Goal: Task Accomplishment & Management: Manage account settings

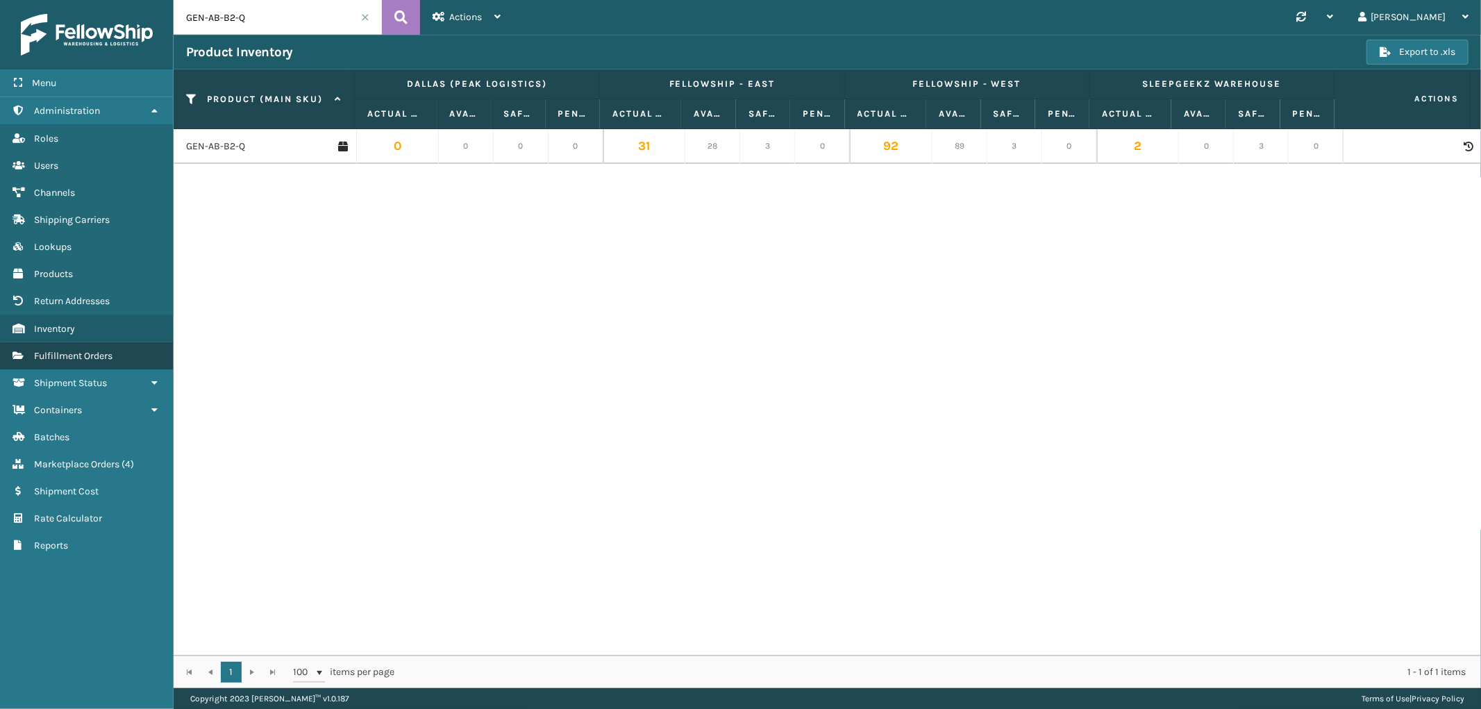
click at [94, 353] on span "Fulfillment Orders" at bounding box center [73, 356] width 78 height 12
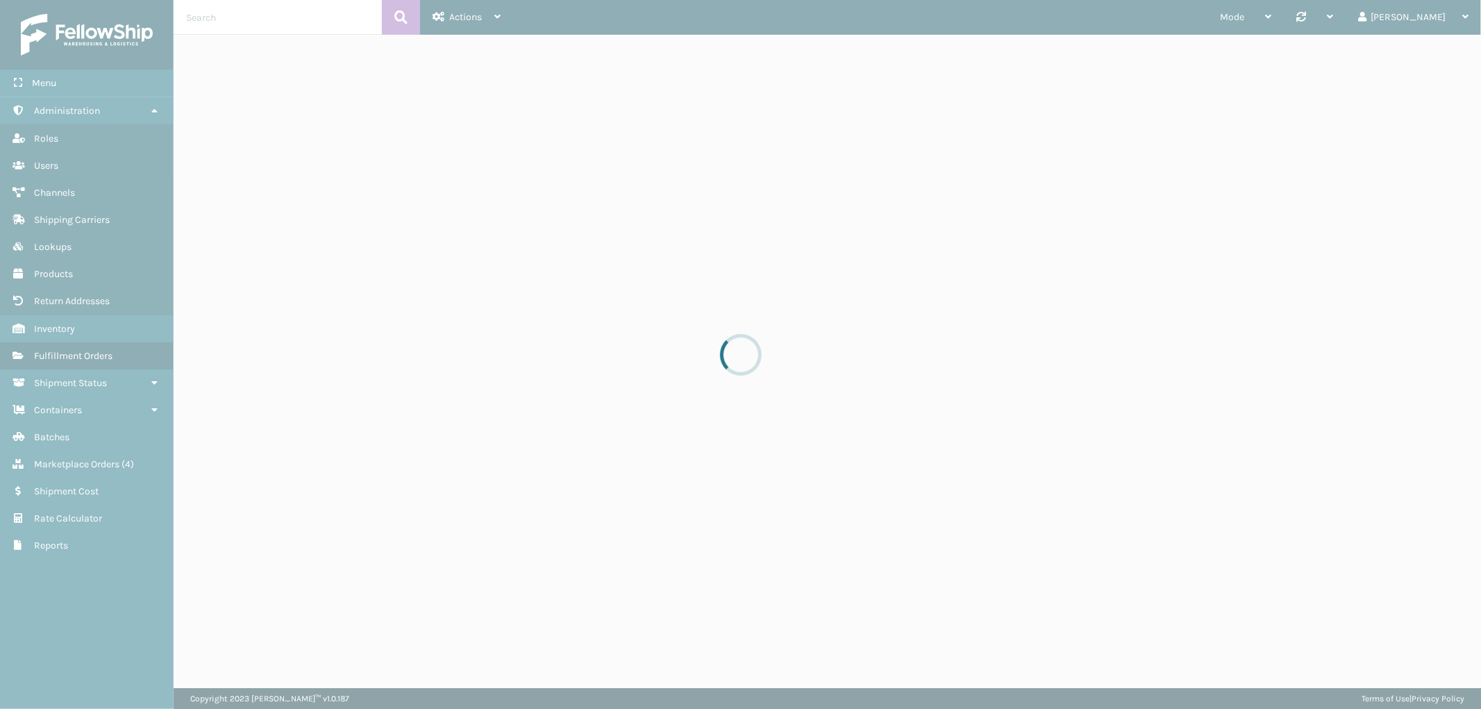
click at [286, 17] on div at bounding box center [740, 354] width 1481 height 709
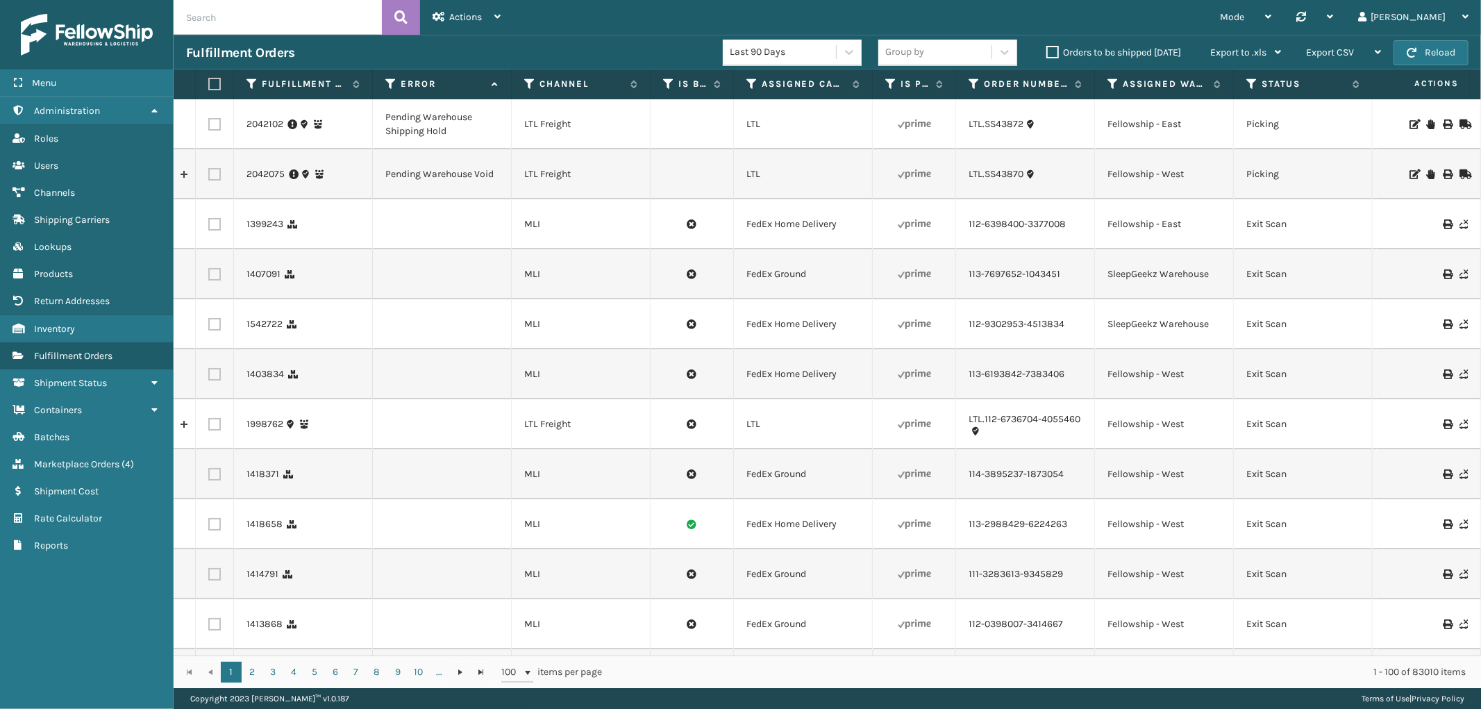
click at [264, 15] on input "text" at bounding box center [278, 17] width 208 height 35
paste input "111-5261055-3798657"
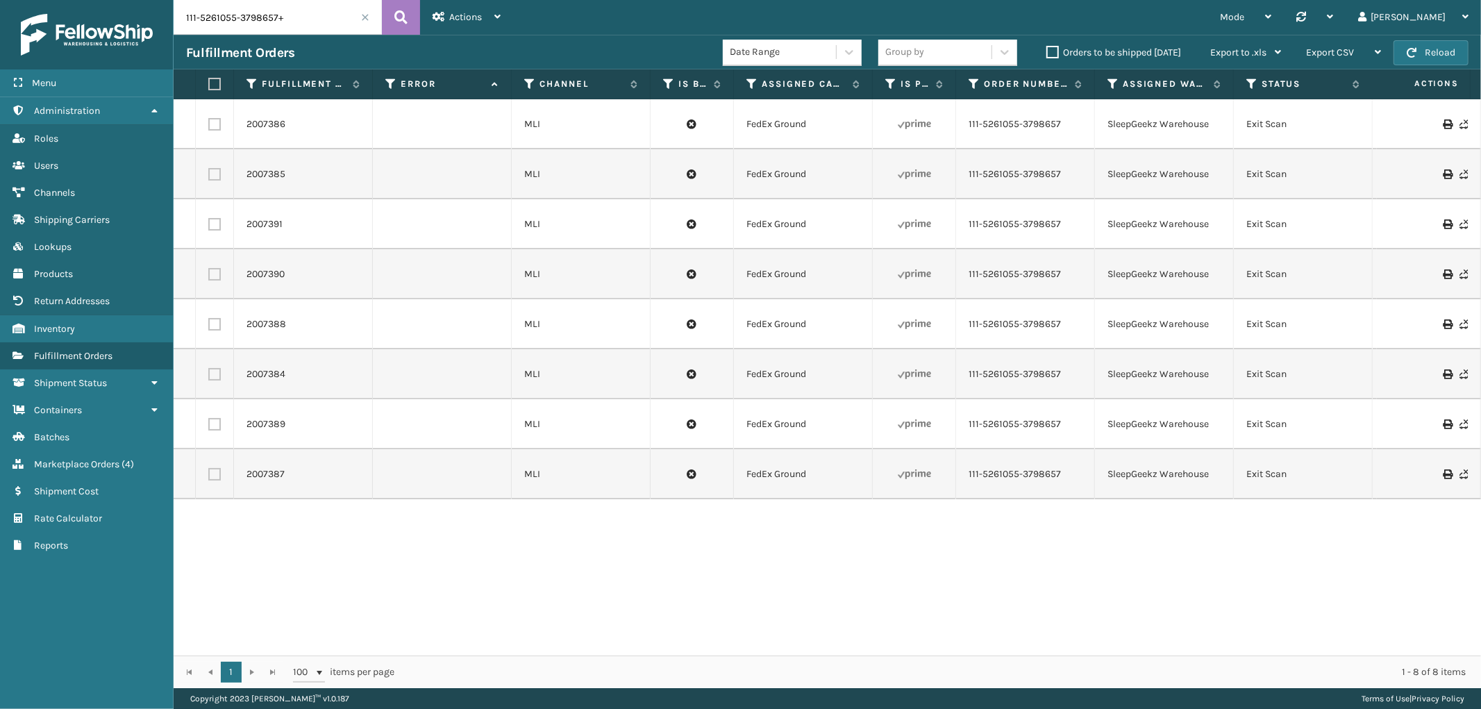
type input "111-5261055-3798657"
click at [280, 127] on link "2007386" at bounding box center [265, 124] width 39 height 14
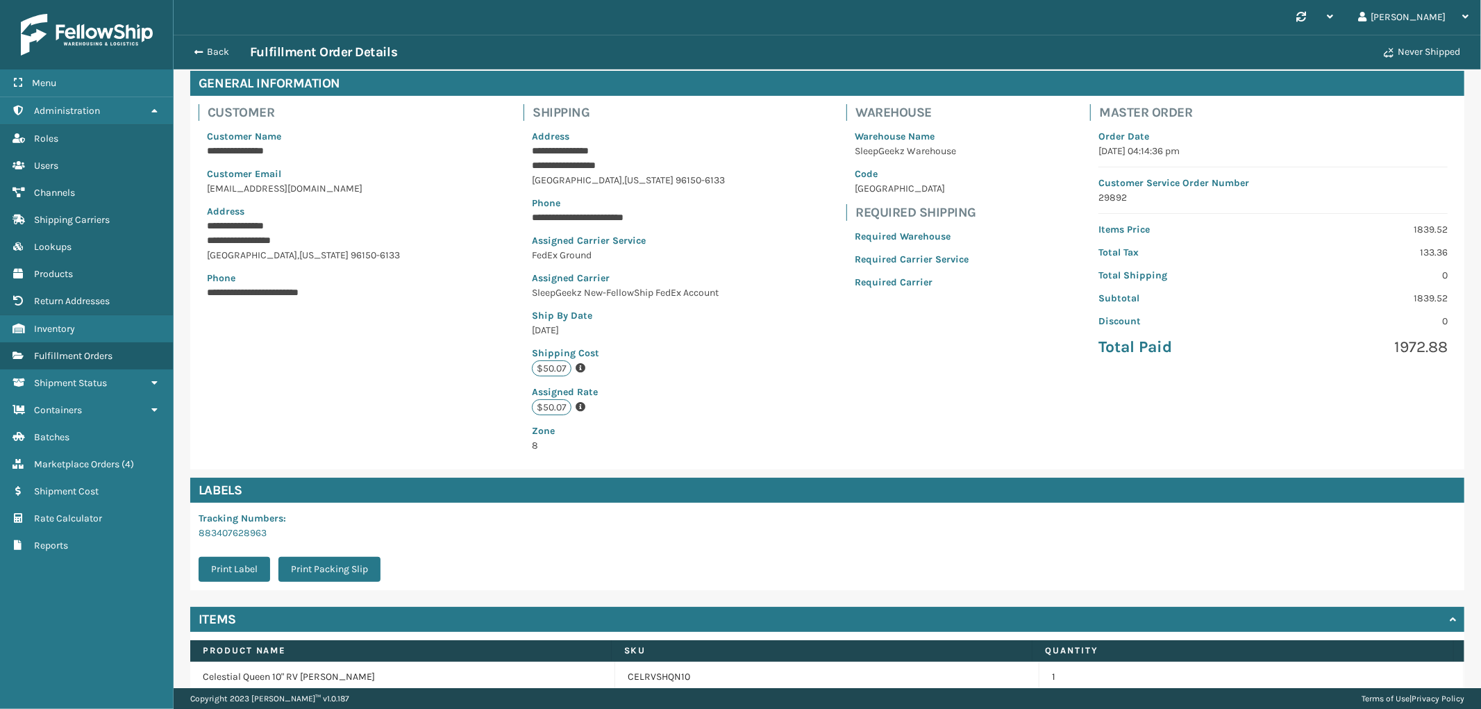
scroll to position [126, 0]
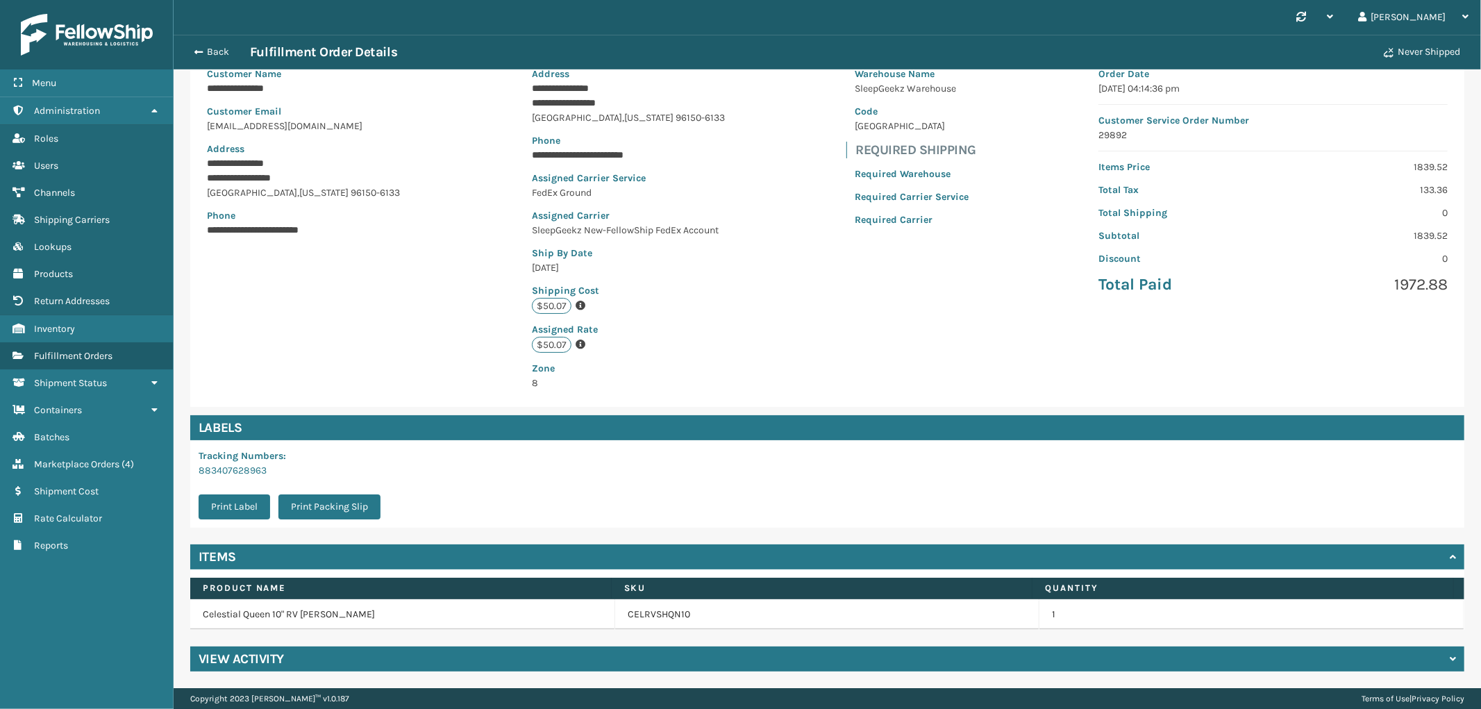
click at [717, 647] on div "View Activity" at bounding box center [827, 658] width 1274 height 25
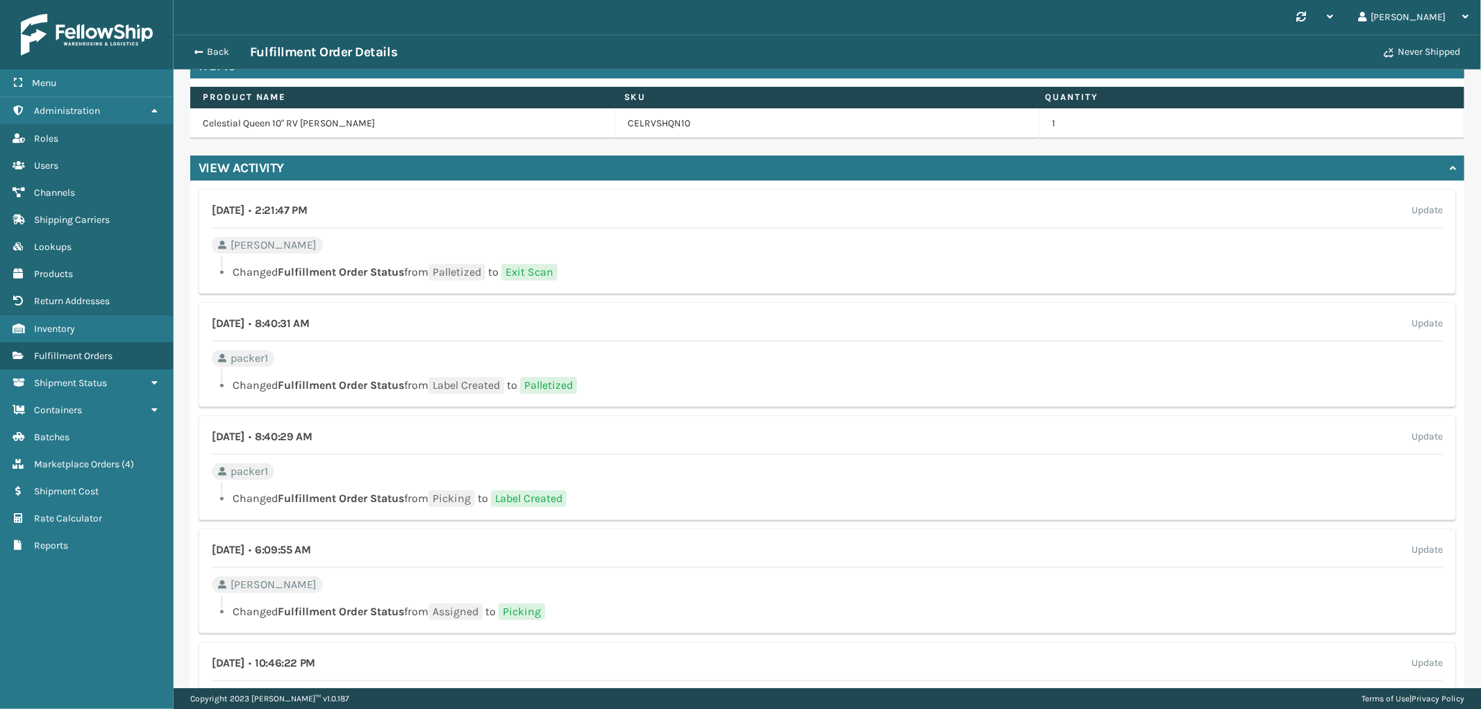
scroll to position [830, 0]
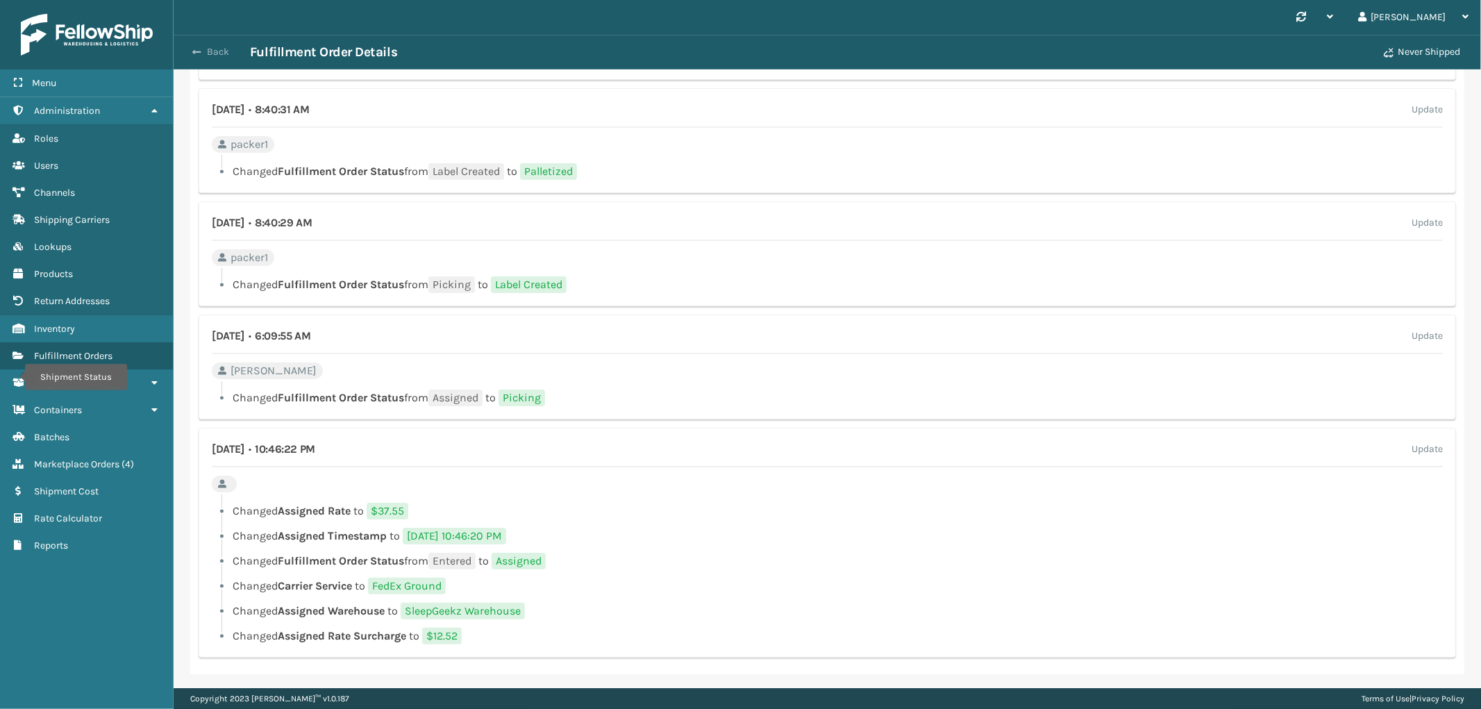
click at [226, 51] on button "Back" at bounding box center [218, 52] width 64 height 12
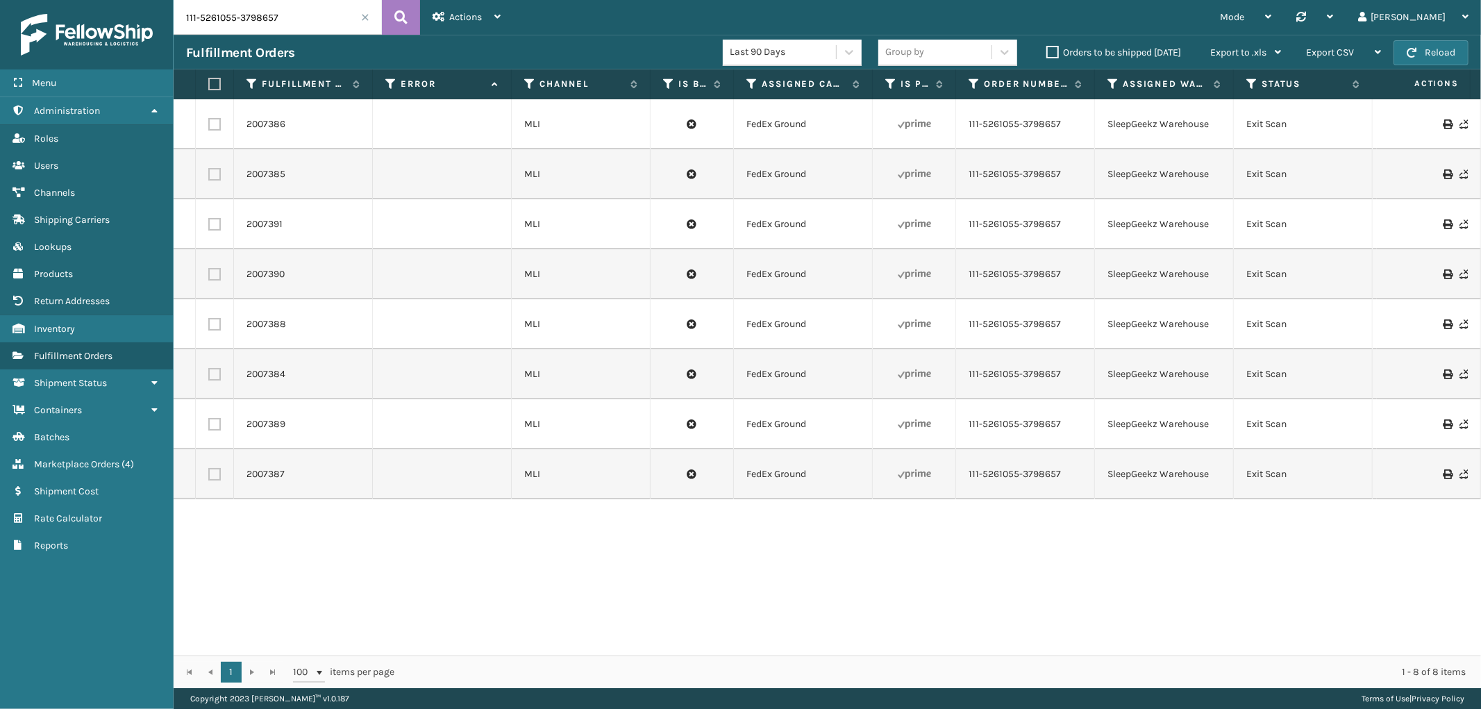
click at [364, 17] on span at bounding box center [365, 17] width 8 height 8
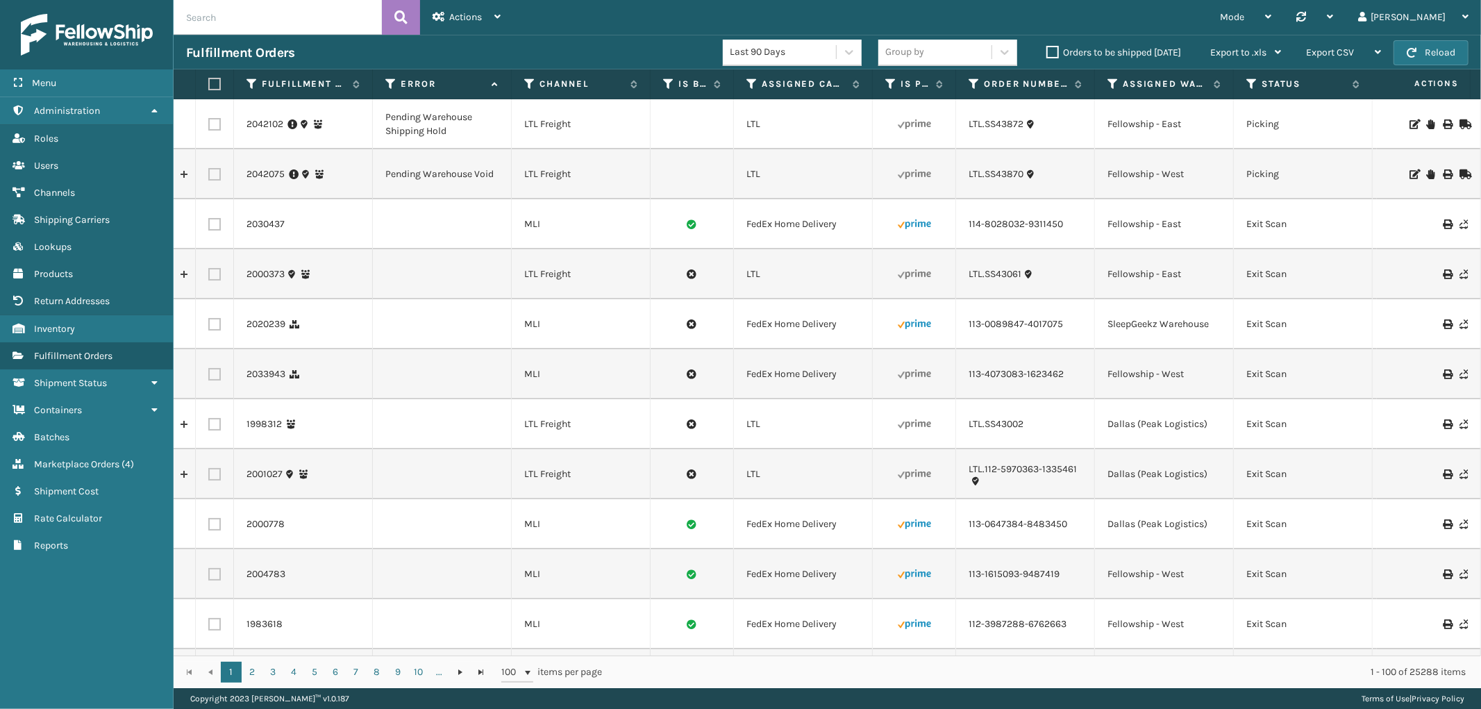
click at [267, 22] on input "text" at bounding box center [278, 17] width 208 height 35
paste input "111-5261055-3798657"
type input "111-5261055-3798657"
click at [403, 10] on icon at bounding box center [400, 17] width 13 height 21
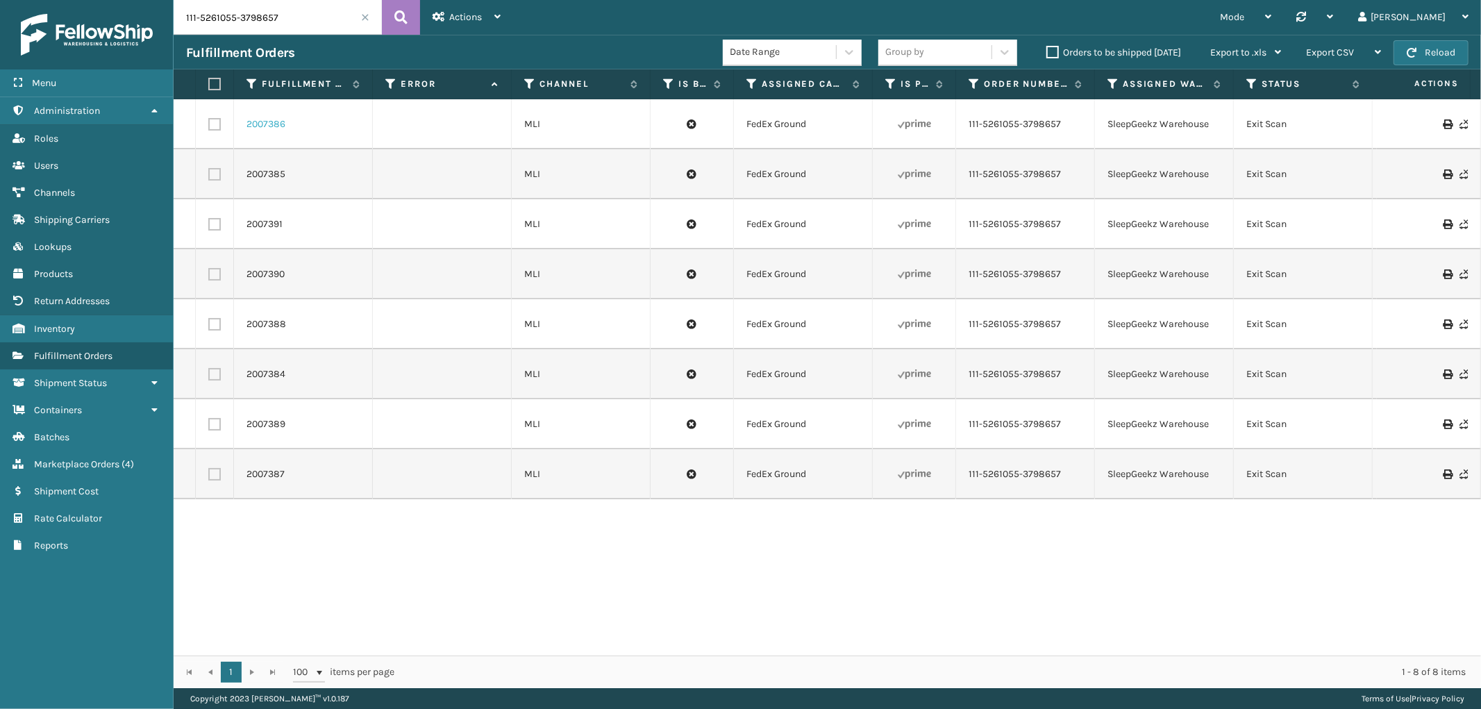
click at [272, 128] on link "2007386" at bounding box center [265, 124] width 39 height 14
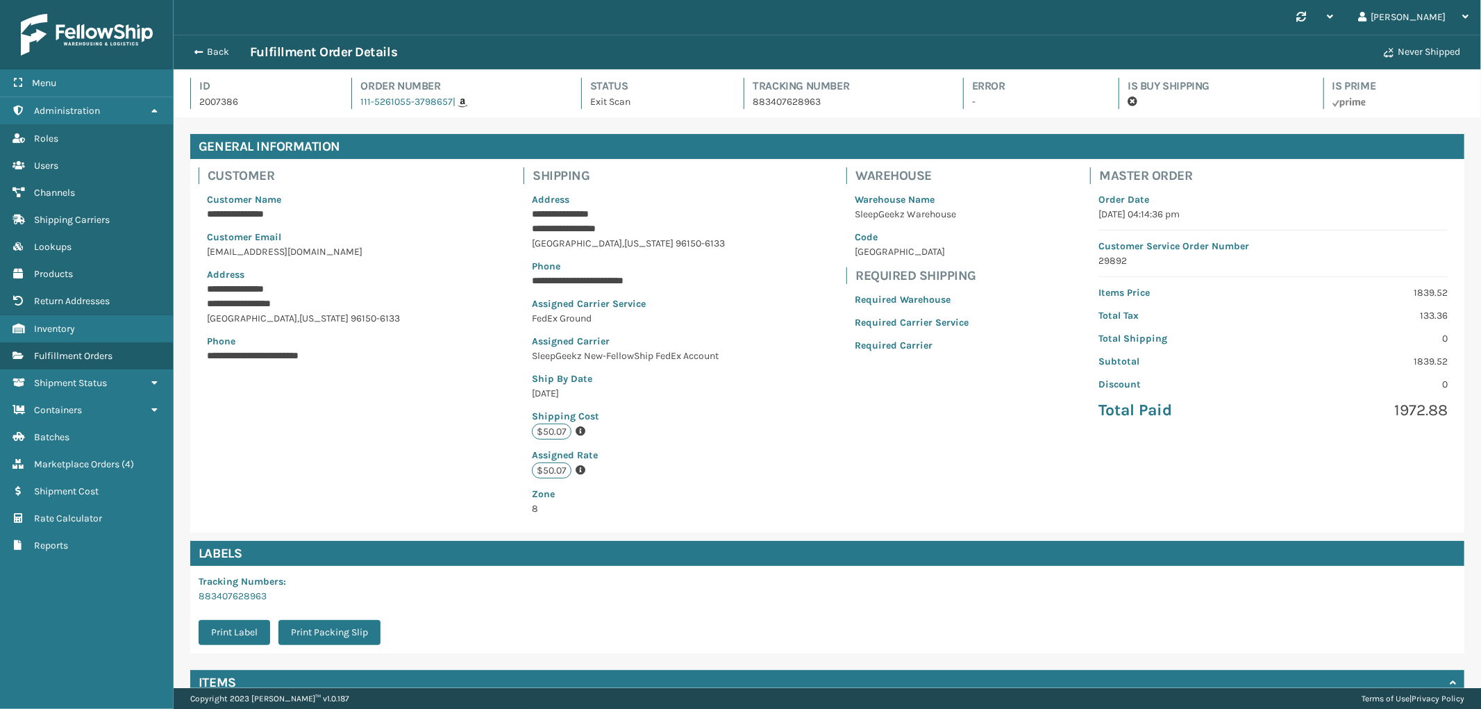
scroll to position [126, 0]
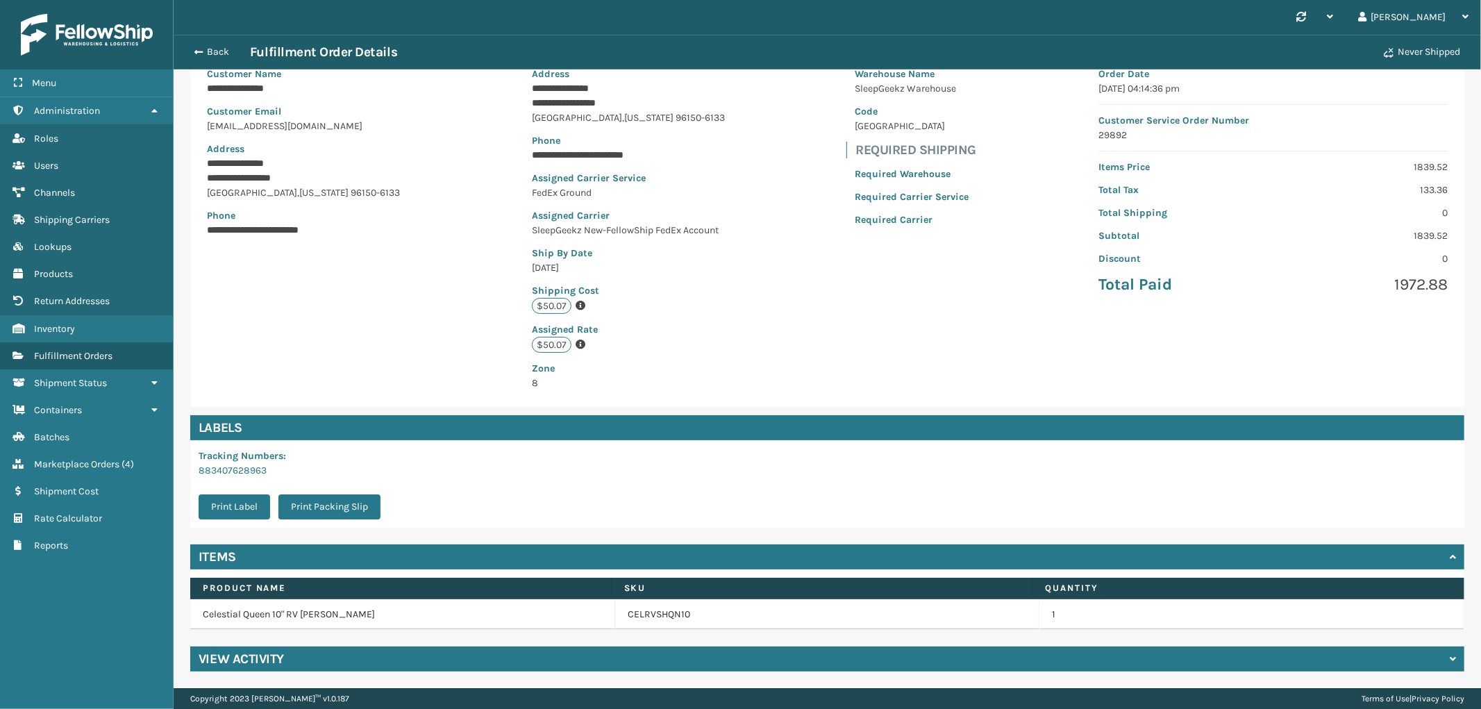
click at [307, 655] on div "View Activity" at bounding box center [827, 658] width 1274 height 25
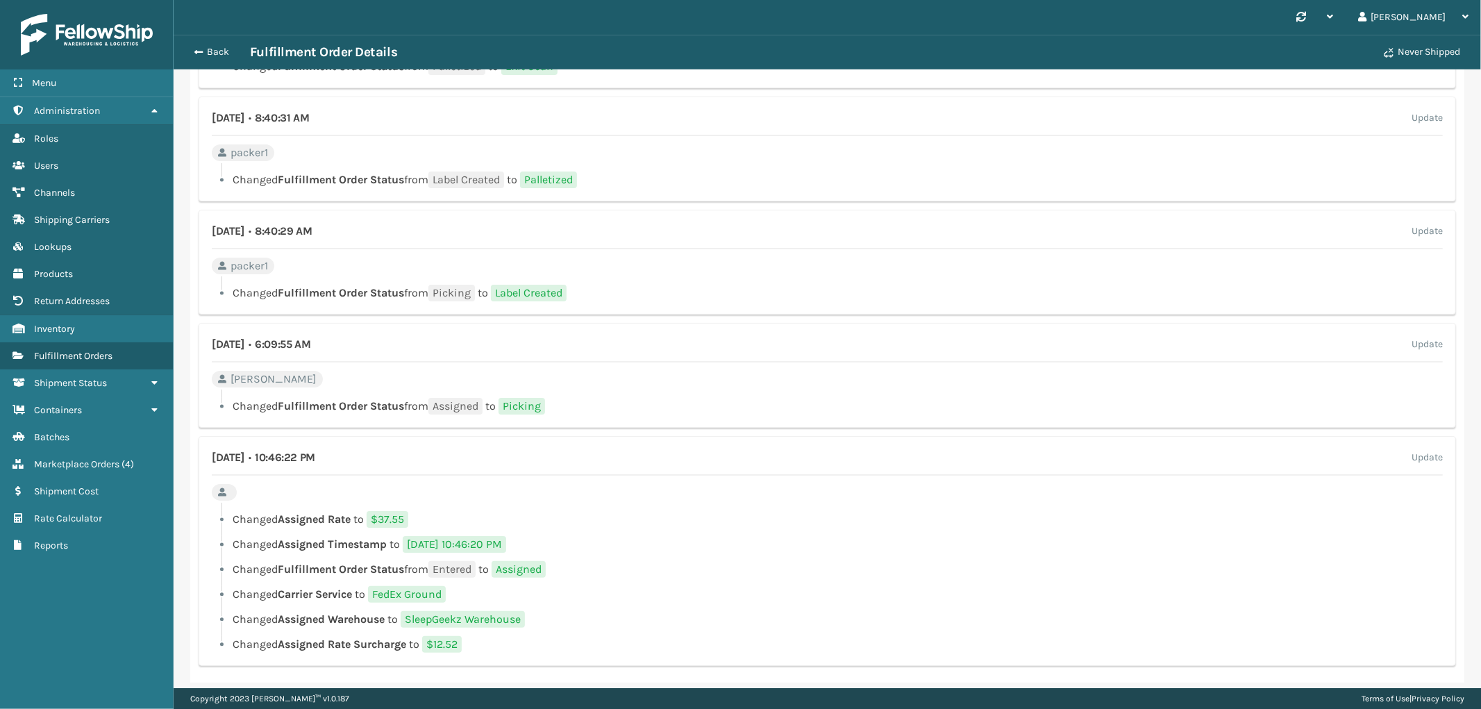
scroll to position [830, 0]
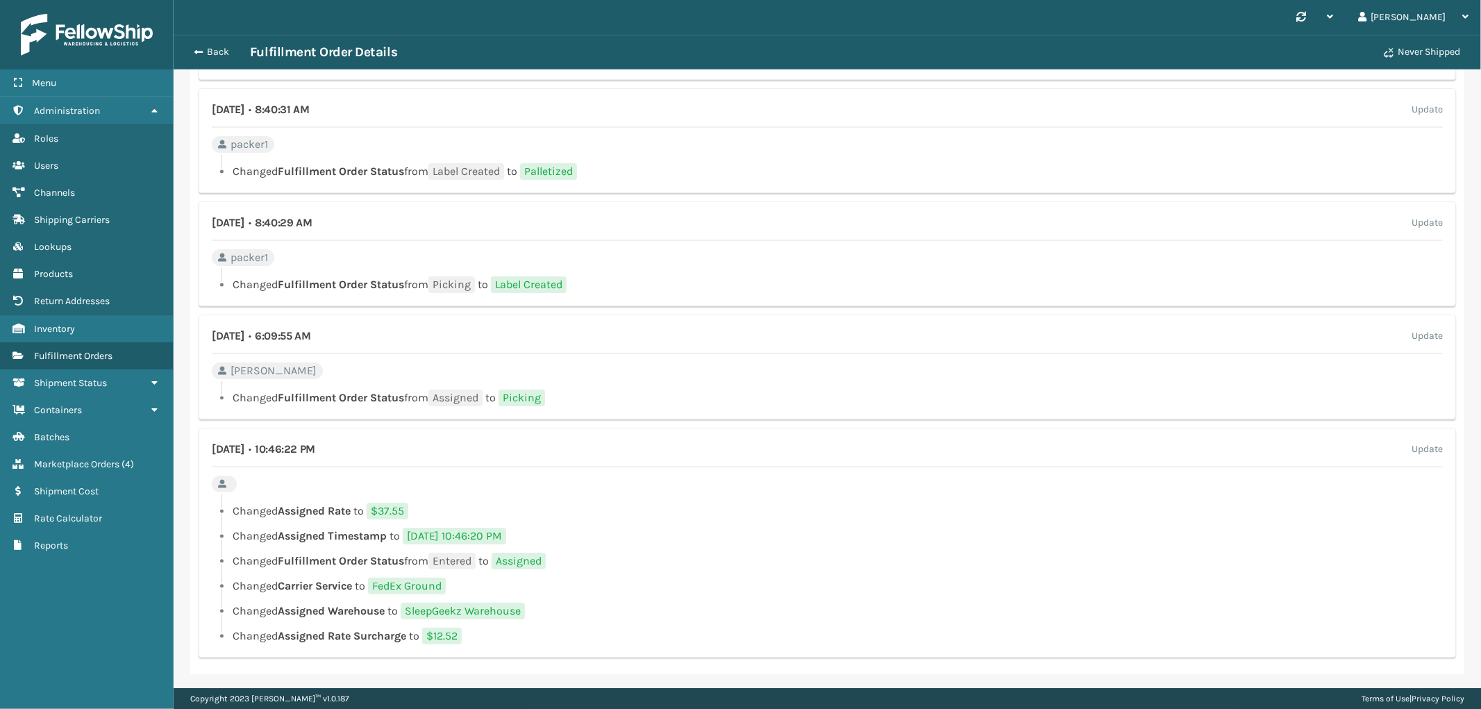
click at [1375, 514] on li "Changed Assigned Rate to $37.55" at bounding box center [827, 511] width 1231 height 17
drag, startPoint x: 372, startPoint y: 342, endPoint x: 216, endPoint y: 343, distance: 156.2
click at [216, 343] on div "[DATE] • 6:09:55 AM Update" at bounding box center [827, 341] width 1231 height 26
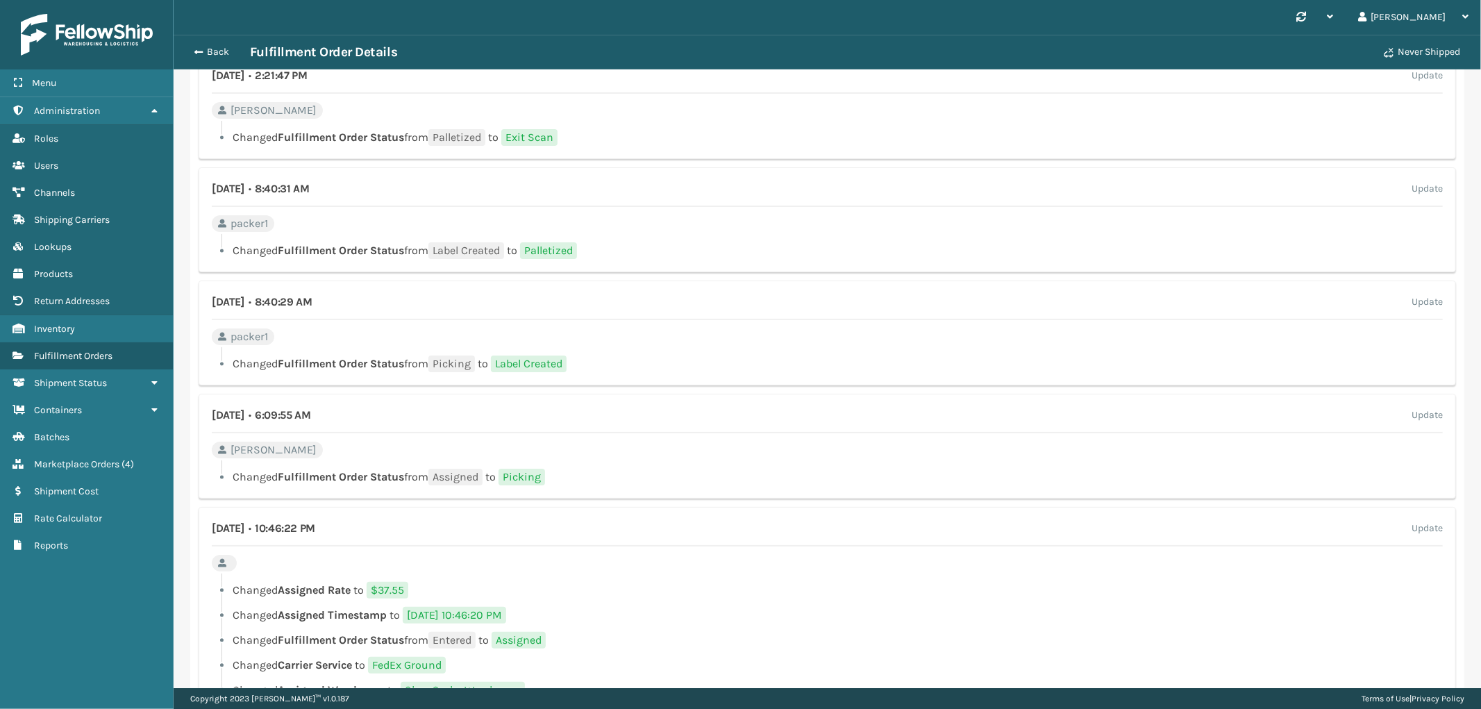
scroll to position [753, 0]
click at [209, 47] on button "Back" at bounding box center [218, 52] width 64 height 12
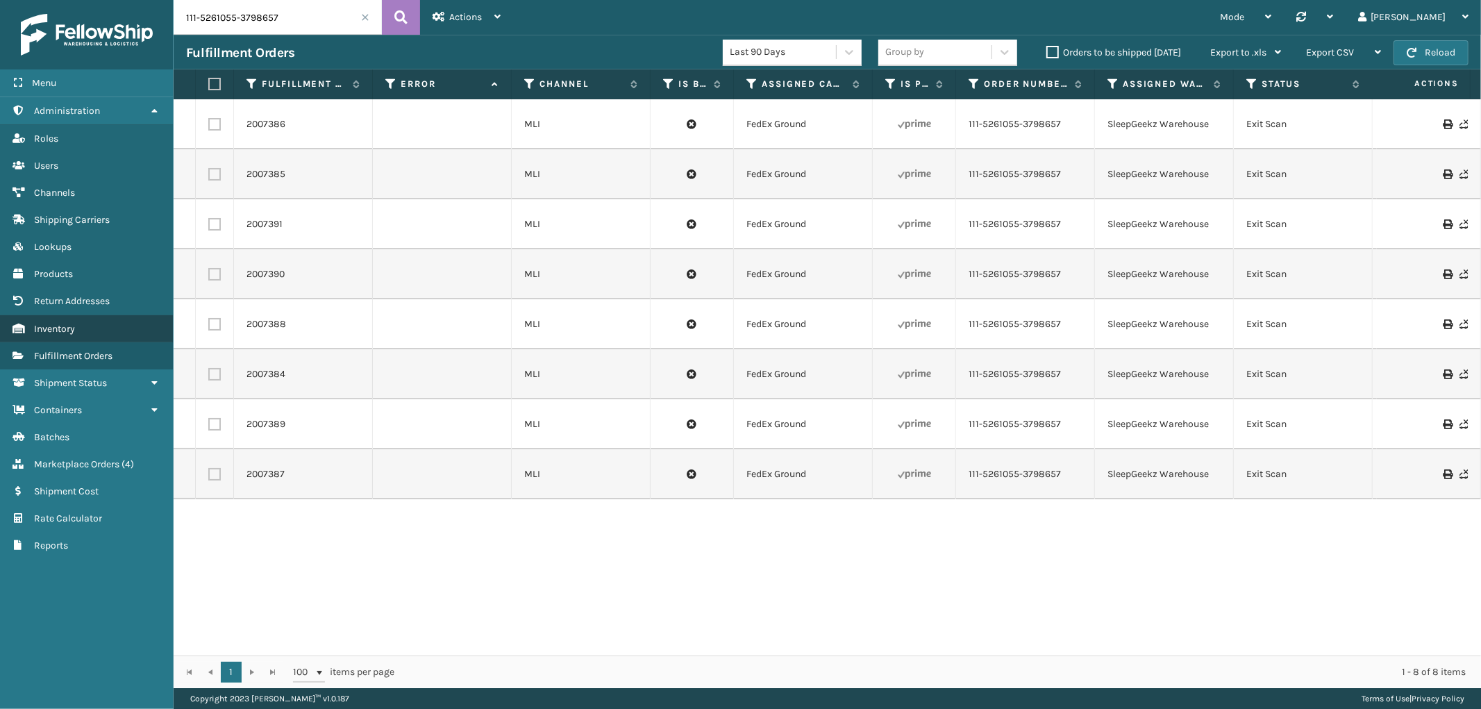
click at [83, 322] on link "Inventory" at bounding box center [86, 328] width 173 height 27
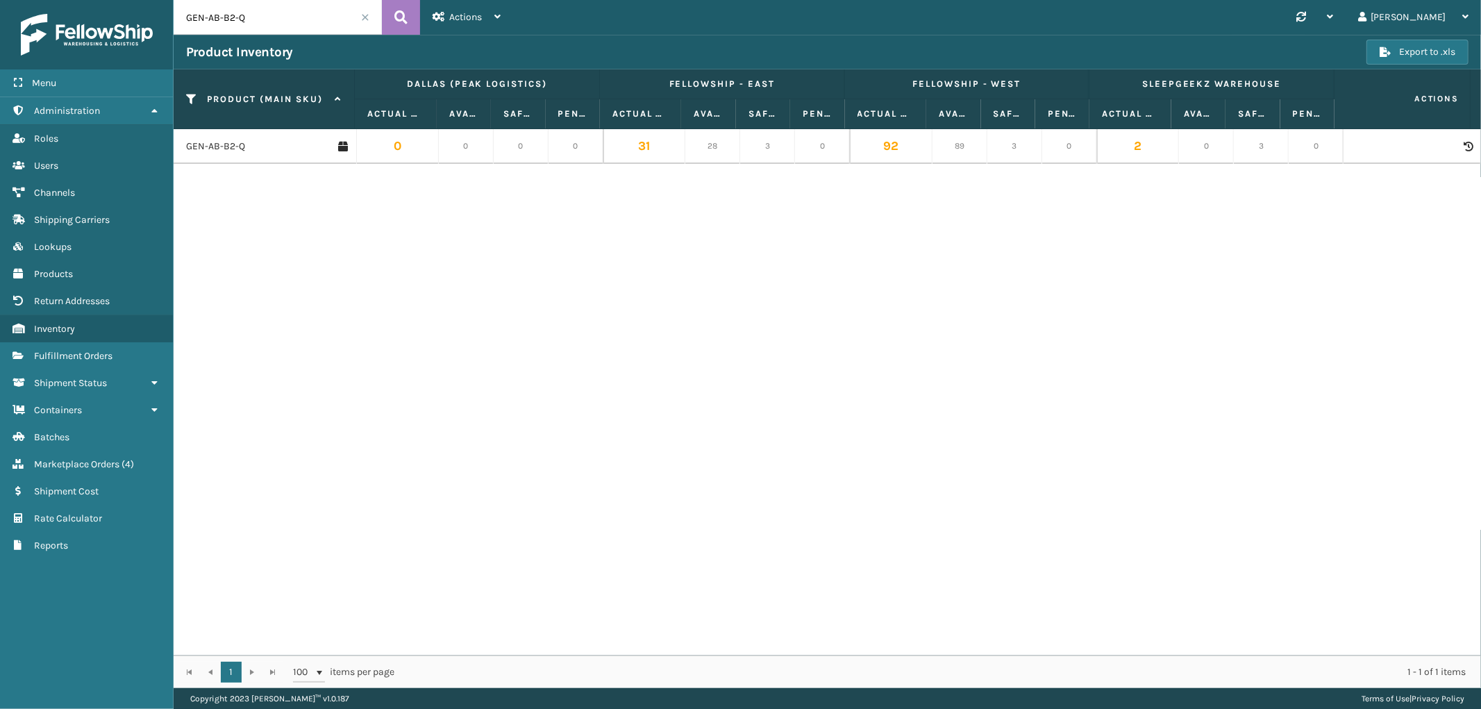
click at [215, 17] on input "GEN-AB-B2-Q" at bounding box center [278, 17] width 208 height 35
paste input "CEL8TXL"
type input "CEL8TXL"
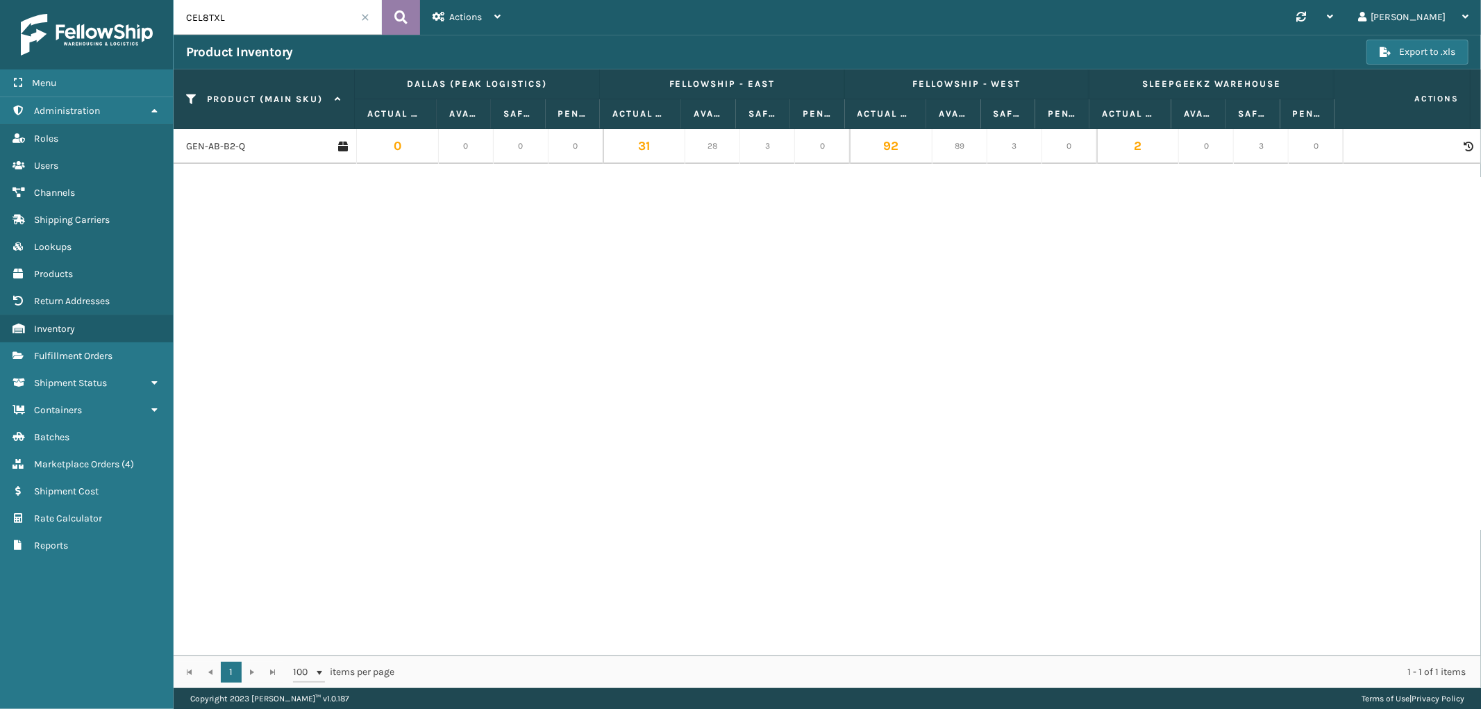
click at [394, 16] on icon at bounding box center [400, 17] width 13 height 21
drag, startPoint x: 968, startPoint y: 154, endPoint x: 877, endPoint y: 158, distance: 91.0
click at [877, 158] on tr "CEL8TXL 67 62 3 1 157 150 3 1 107 101 3 1 574 550 15 1" at bounding box center [827, 146] width 1307 height 35
click at [101, 206] on link "Shipping Carriers" at bounding box center [86, 219] width 173 height 27
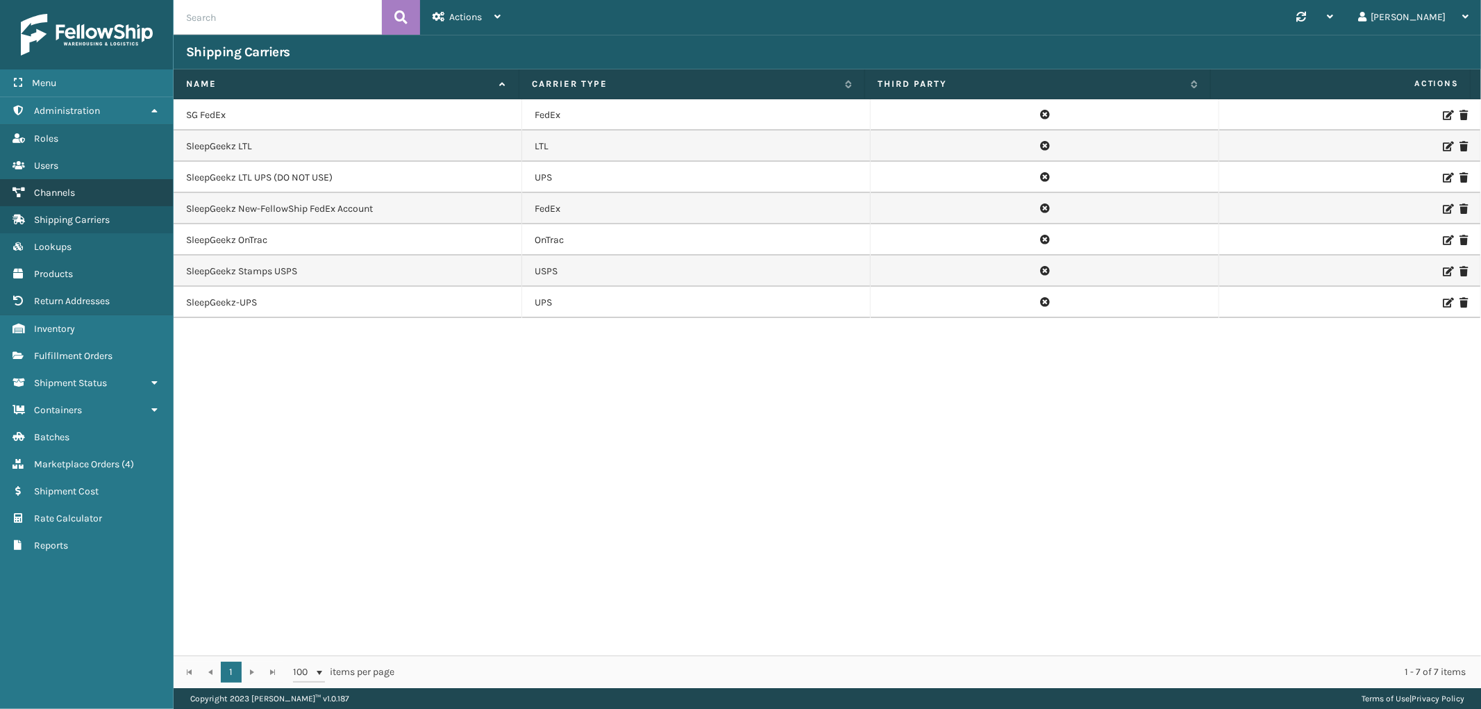
click at [88, 179] on link "Channels" at bounding box center [86, 192] width 173 height 27
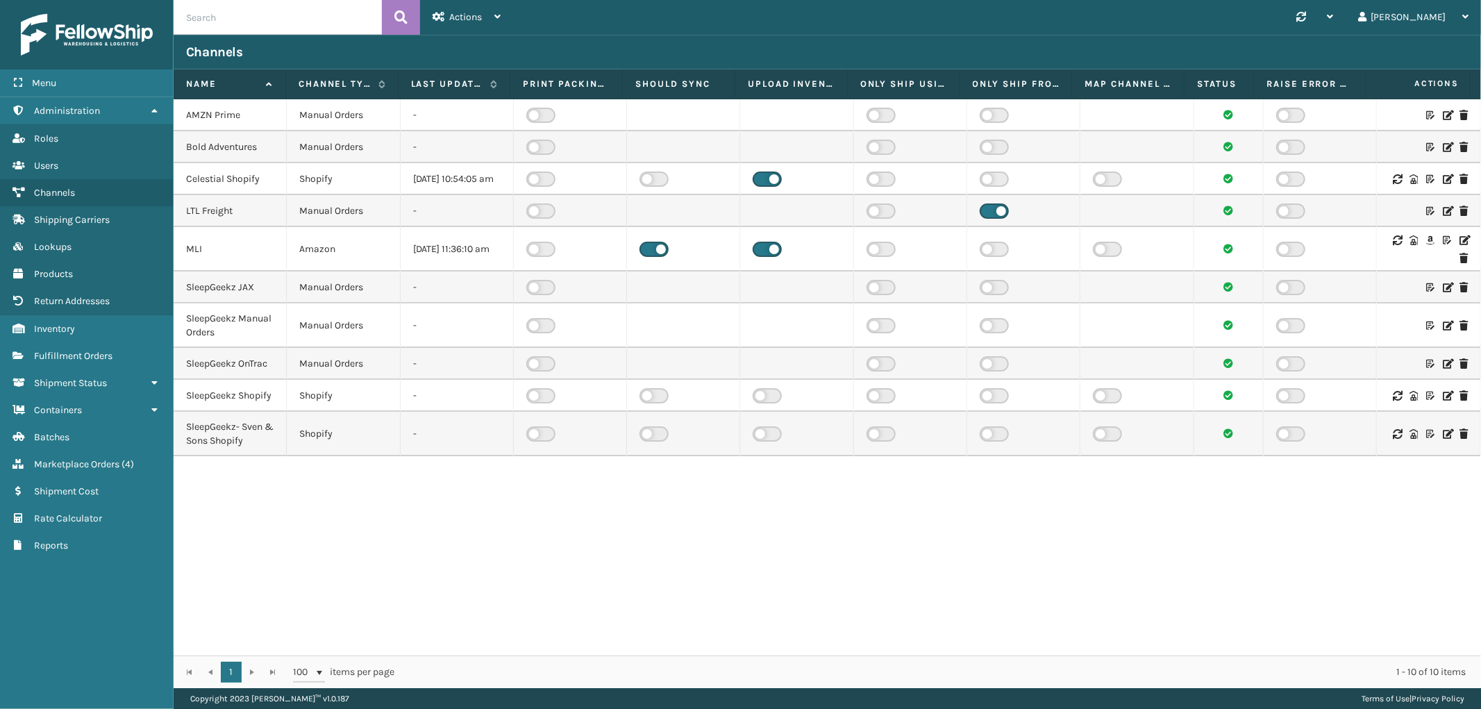
drag, startPoint x: 1439, startPoint y: 333, endPoint x: 1400, endPoint y: 343, distance: 40.7
click at [1443, 330] on icon at bounding box center [1447, 326] width 8 height 10
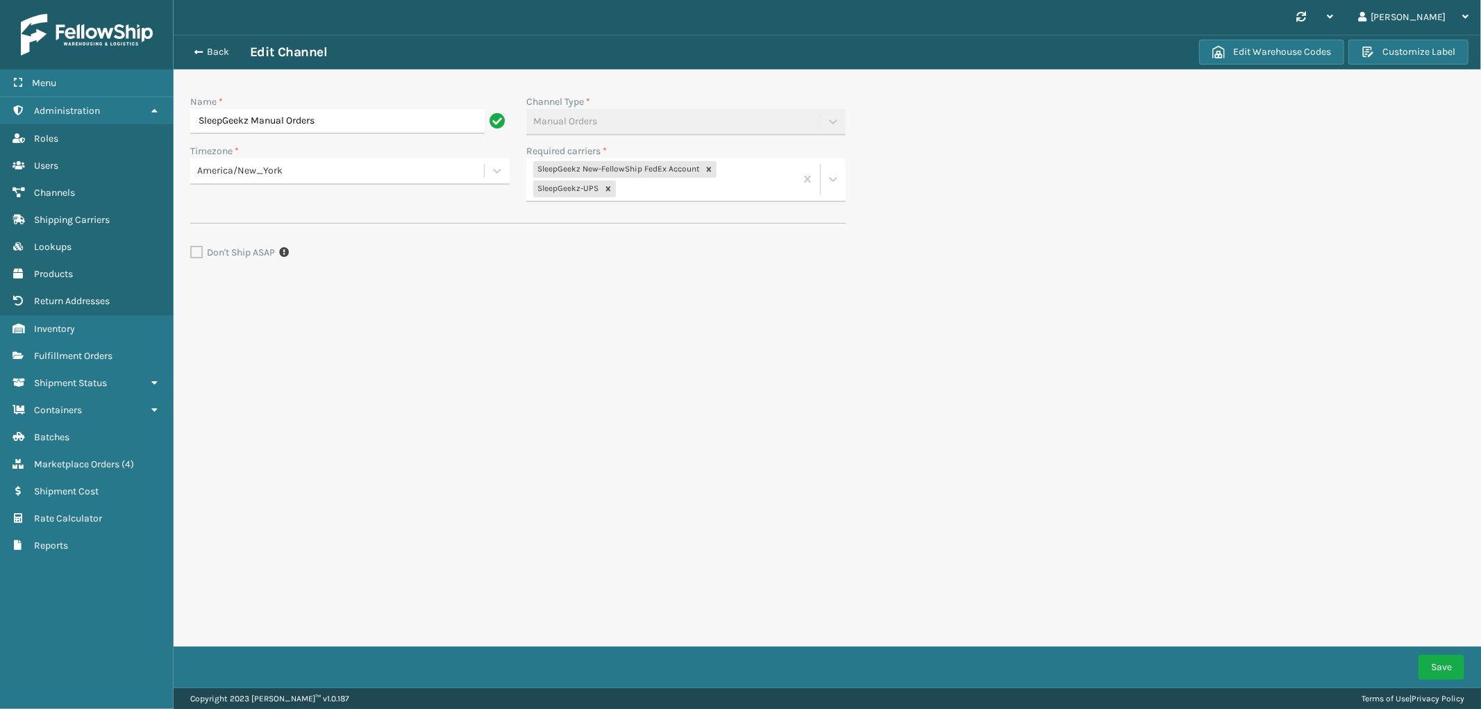
click at [729, 199] on div "SleepGeekz New-FellowShip FedEx Account SleepGeekz-UPS" at bounding box center [660, 179] width 269 height 42
click at [649, 221] on div "SG FedEx" at bounding box center [685, 223] width 319 height 26
click at [1436, 662] on button "Save" at bounding box center [1441, 667] width 46 height 25
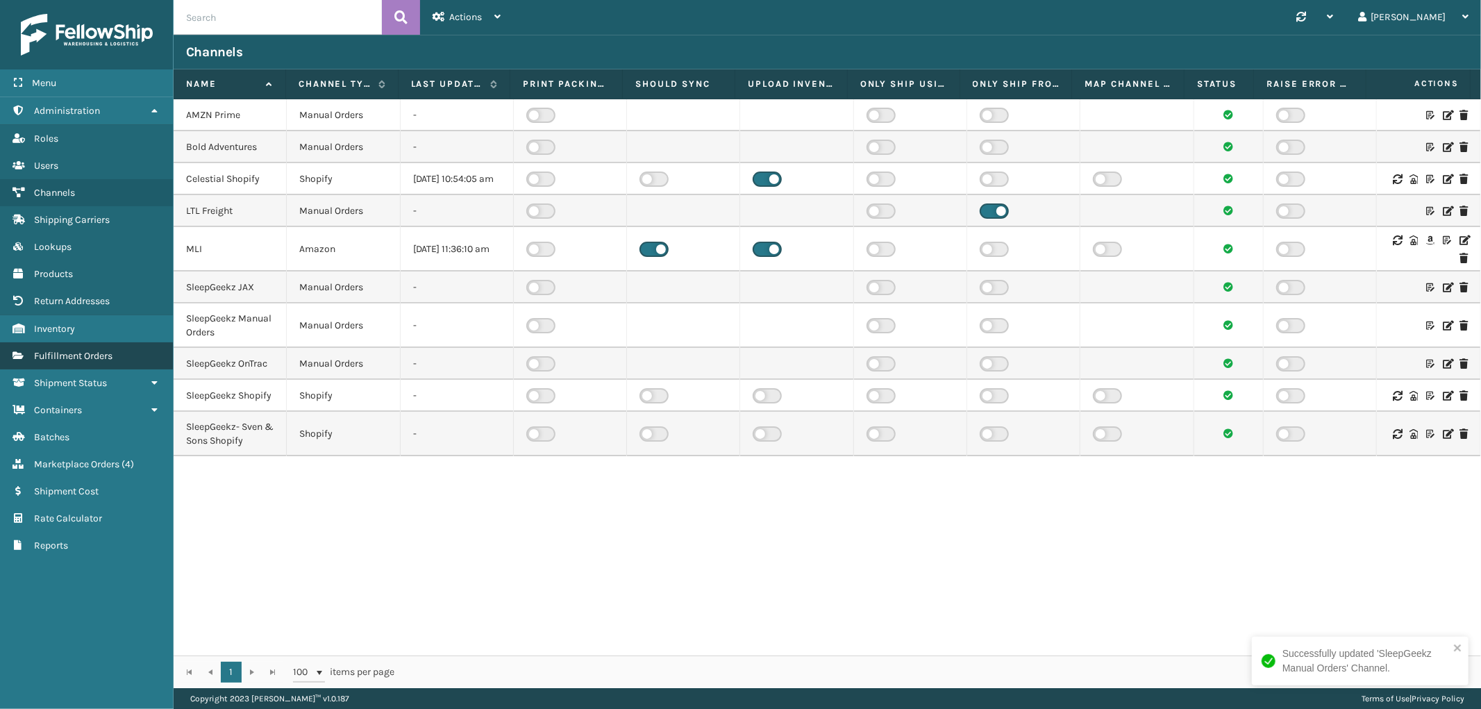
click at [93, 355] on link "Fulfillment Orders" at bounding box center [86, 355] width 173 height 27
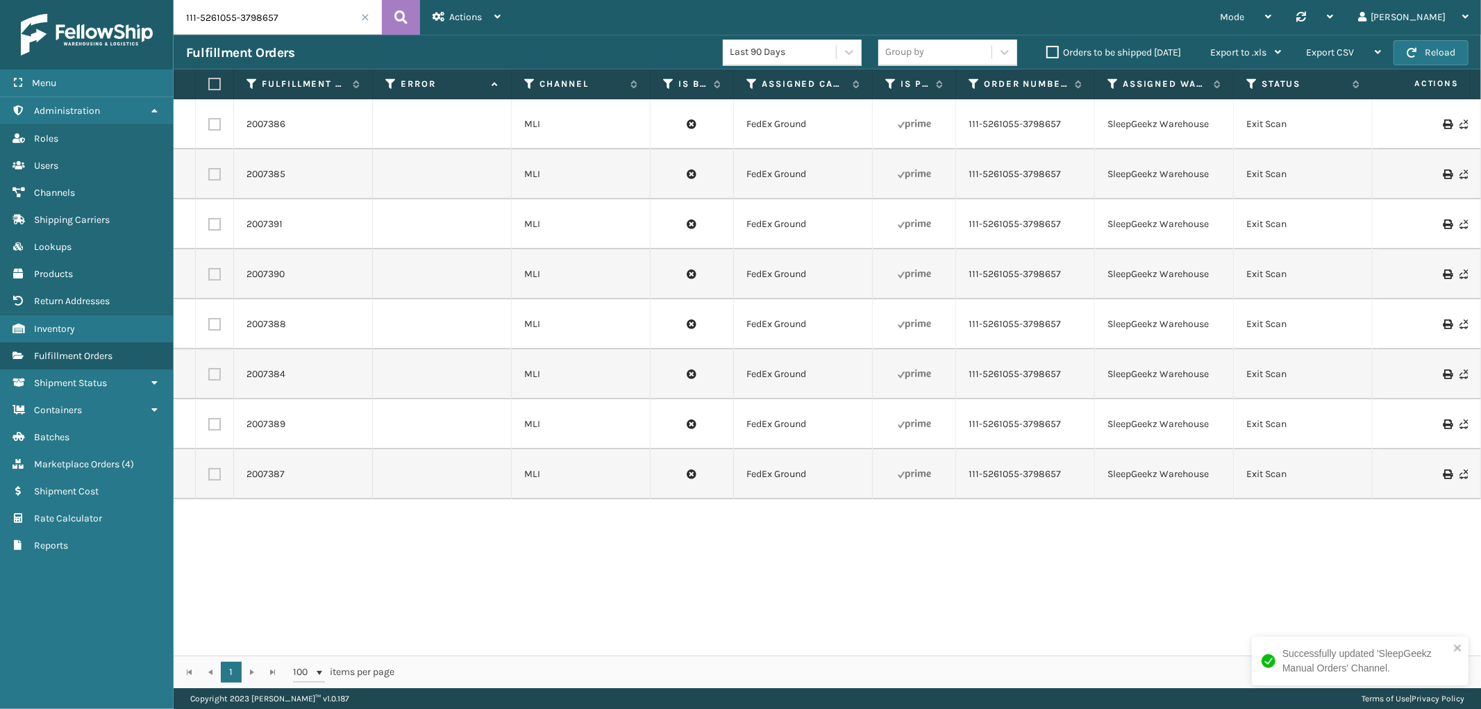
click at [217, 17] on input "111-5261055-3798657" at bounding box center [278, 17] width 208 height 35
click at [216, 16] on input "111-5261055-3798657" at bounding box center [278, 17] width 208 height 35
paste input "2044056"
click at [411, 21] on button at bounding box center [401, 17] width 38 height 35
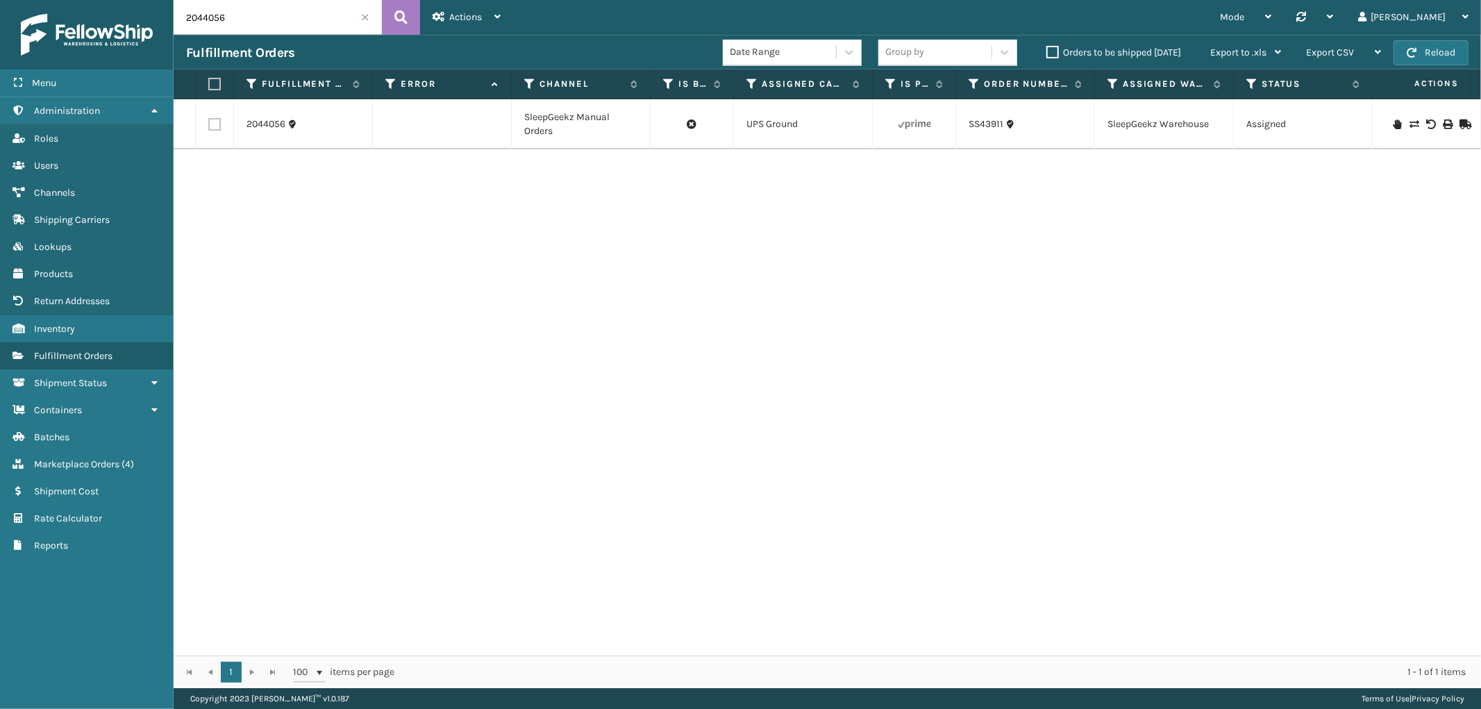
click at [1409, 122] on icon at bounding box center [1413, 124] width 8 height 10
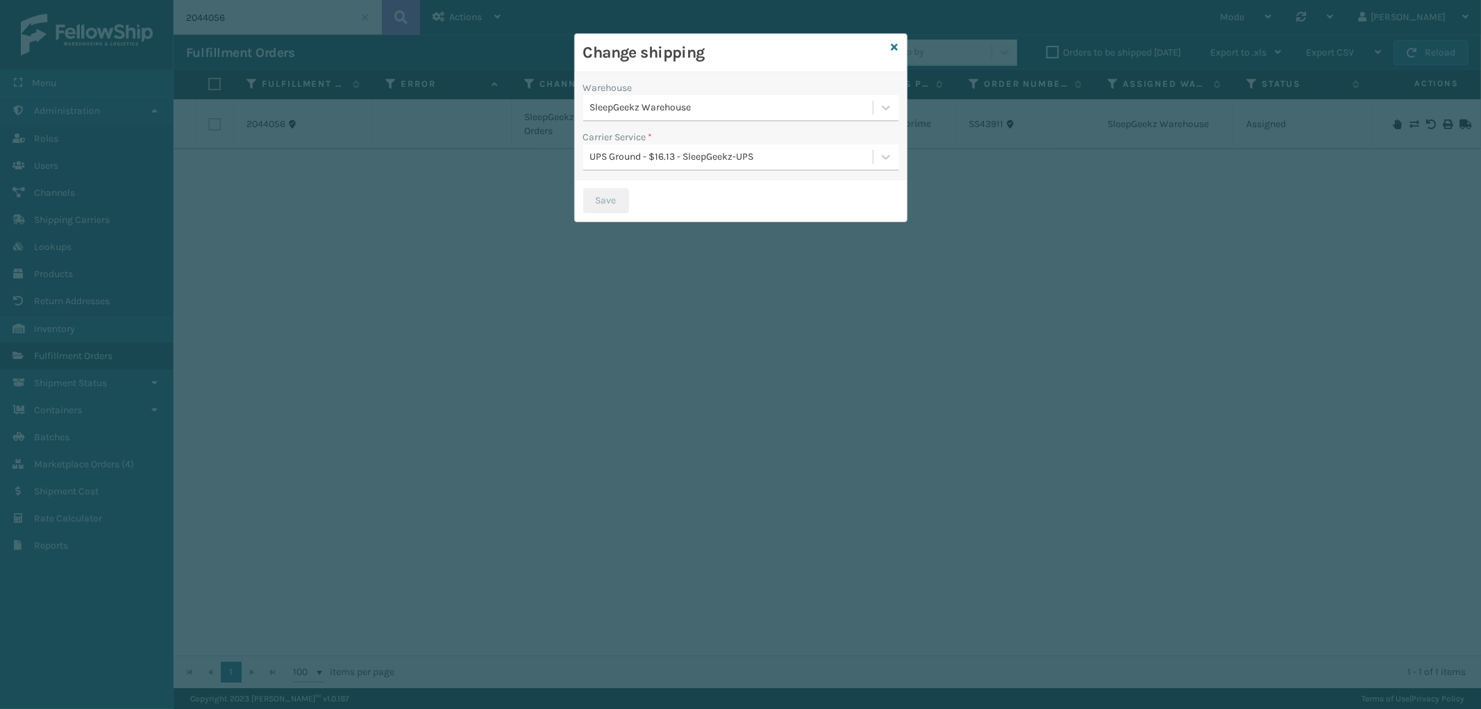
click at [750, 156] on div "UPS Ground - $16.13 - SleepGeekz-UPS" at bounding box center [732, 157] width 284 height 15
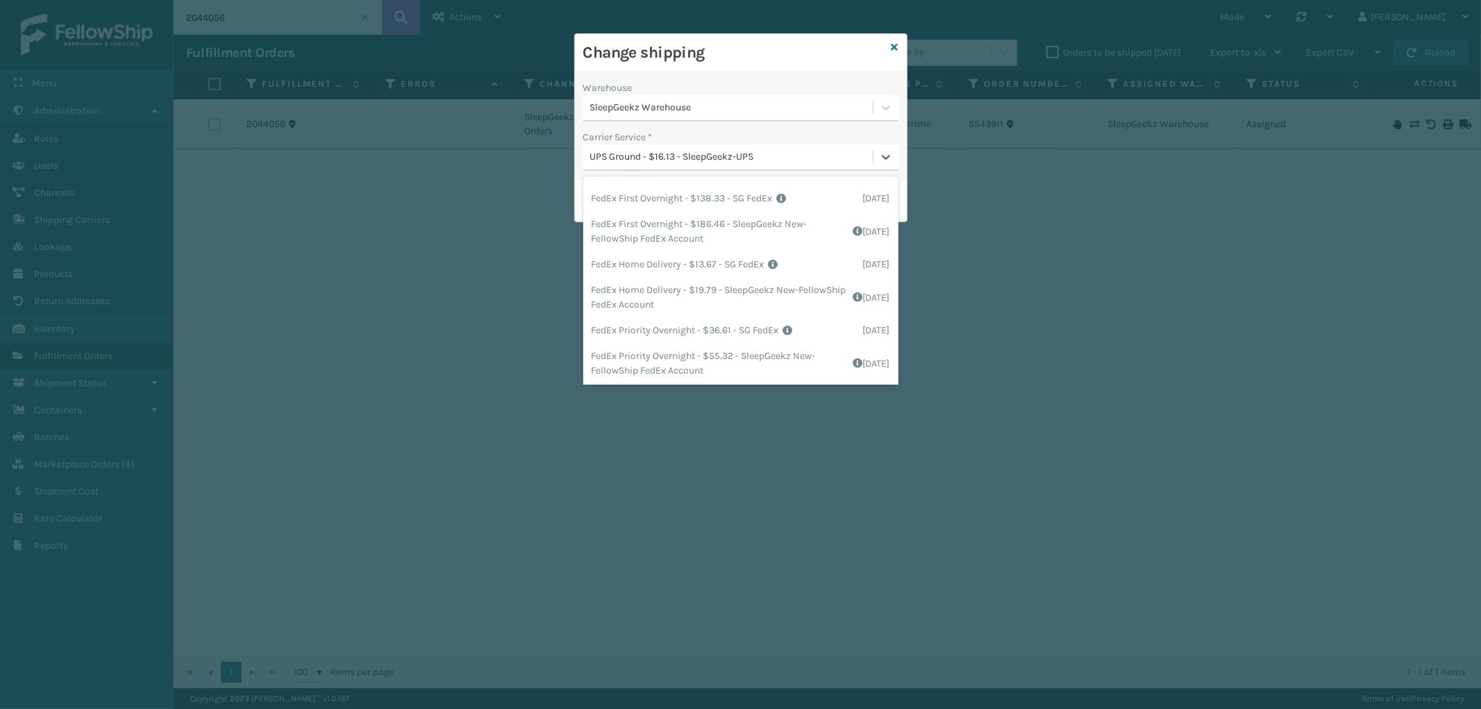
scroll to position [186, 0]
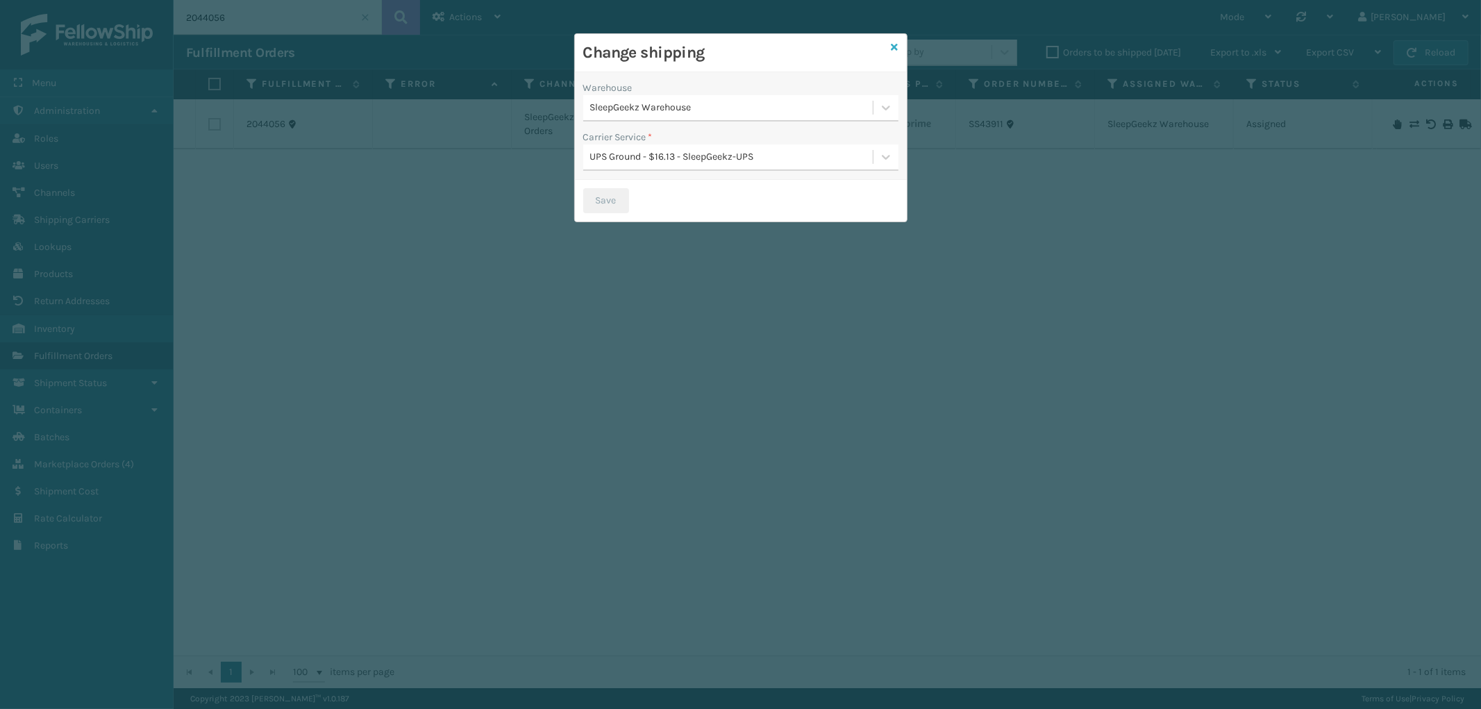
click at [889, 42] on div "Change shipping" at bounding box center [741, 53] width 332 height 38
click at [896, 47] on icon at bounding box center [894, 47] width 7 height 10
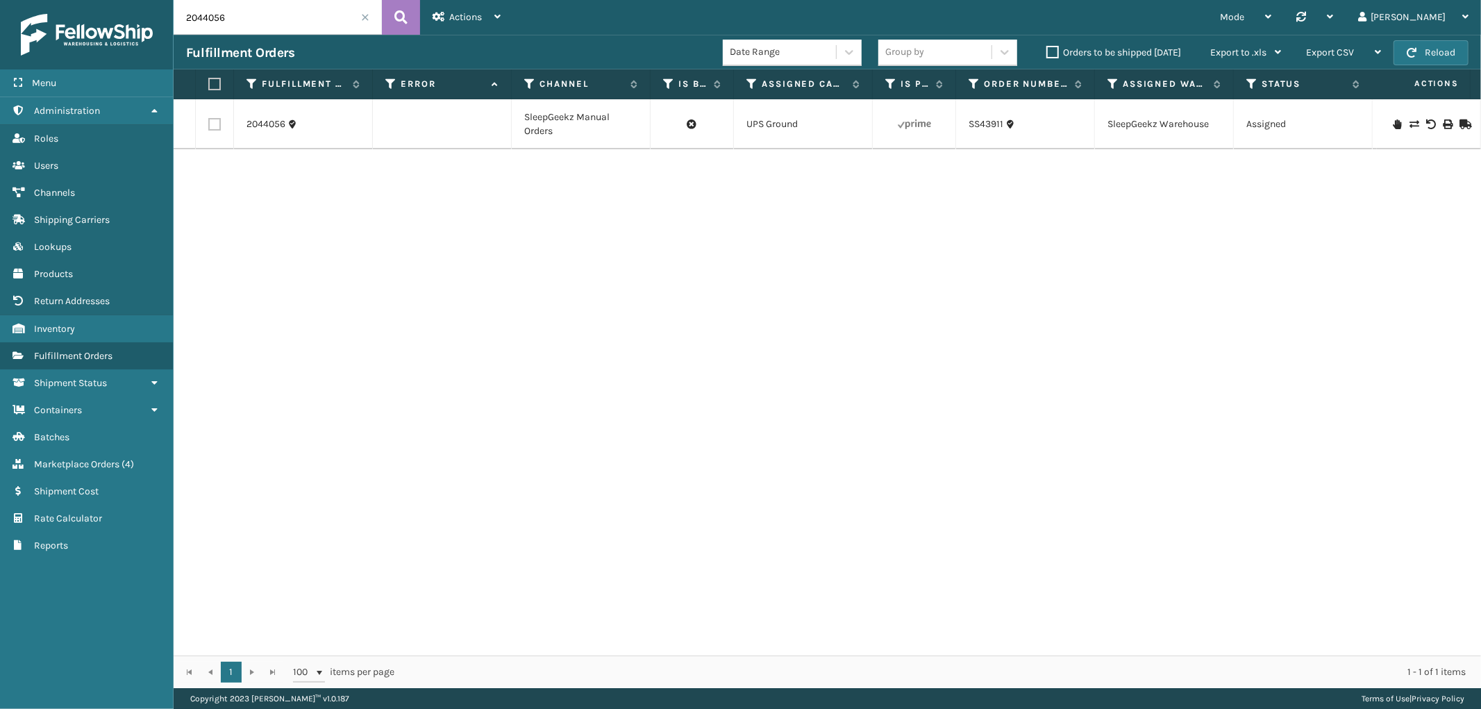
click at [213, 10] on input "2044056" at bounding box center [278, 17] width 208 height 35
paste input "78"
type input "2044078"
click at [400, 17] on icon at bounding box center [400, 17] width 13 height 21
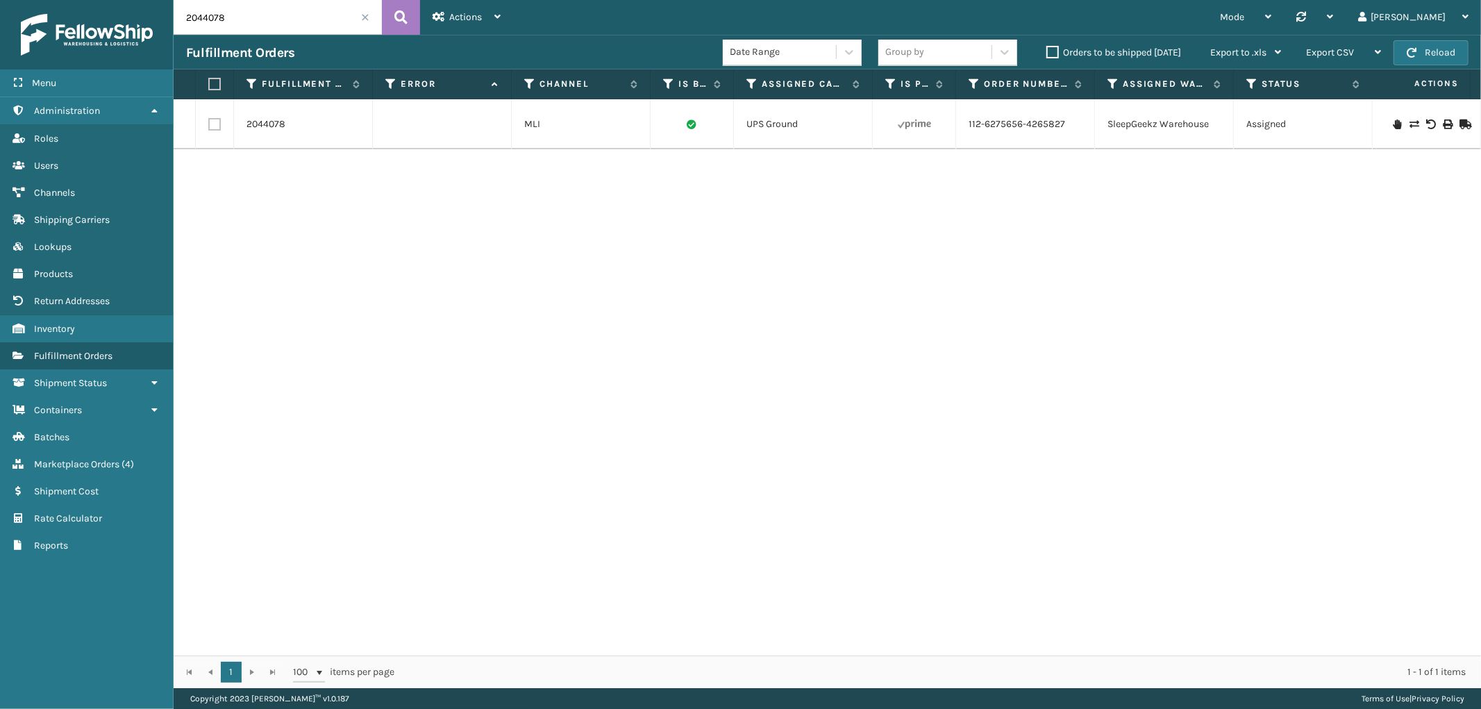
click at [1400, 117] on td at bounding box center [1429, 124] width 104 height 50
click at [1396, 128] on div at bounding box center [1428, 124] width 78 height 10
click at [1409, 124] on icon at bounding box center [1413, 124] width 8 height 10
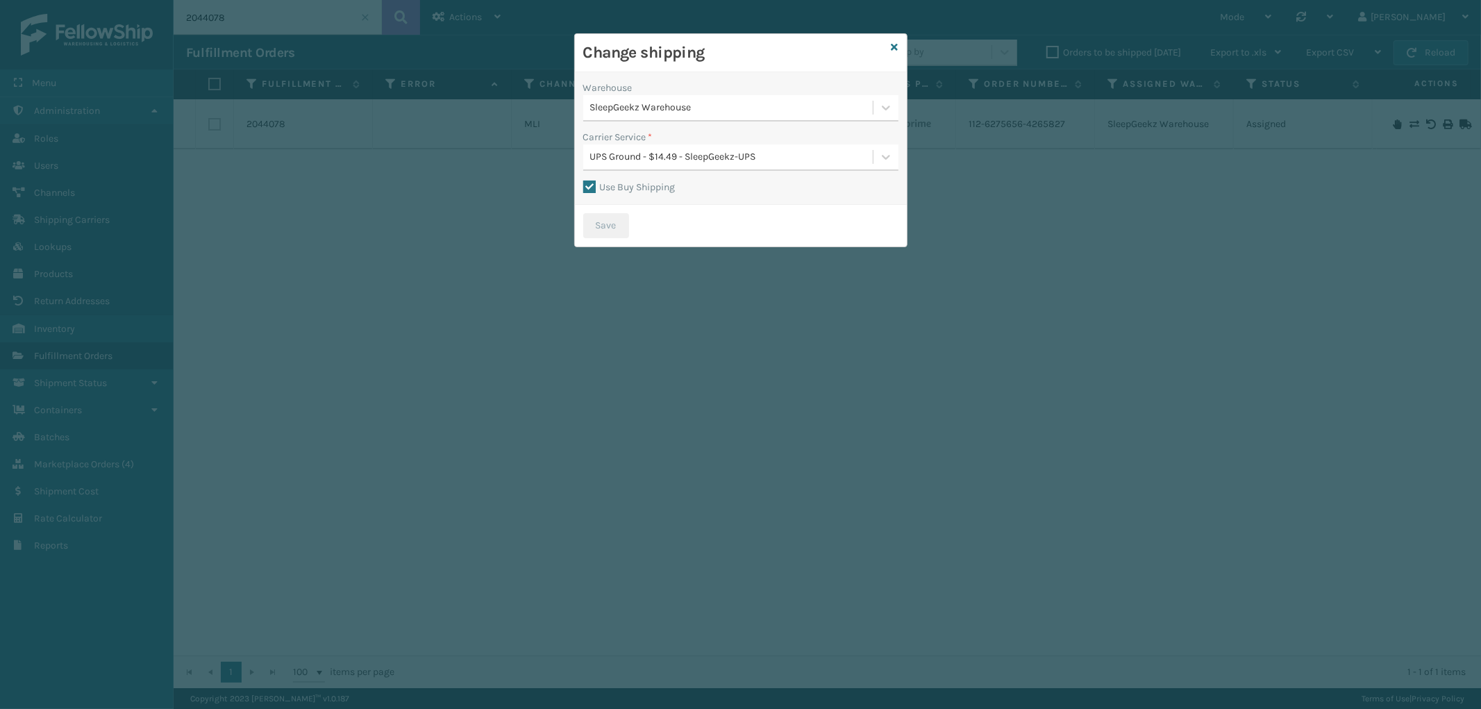
click at [757, 112] on div "SleepGeekz Warehouse" at bounding box center [732, 108] width 284 height 15
click at [759, 151] on div "UPS Ground - $14.49 - SleepGeekz-UPS" at bounding box center [732, 157] width 284 height 15
click at [891, 47] on icon at bounding box center [894, 47] width 7 height 10
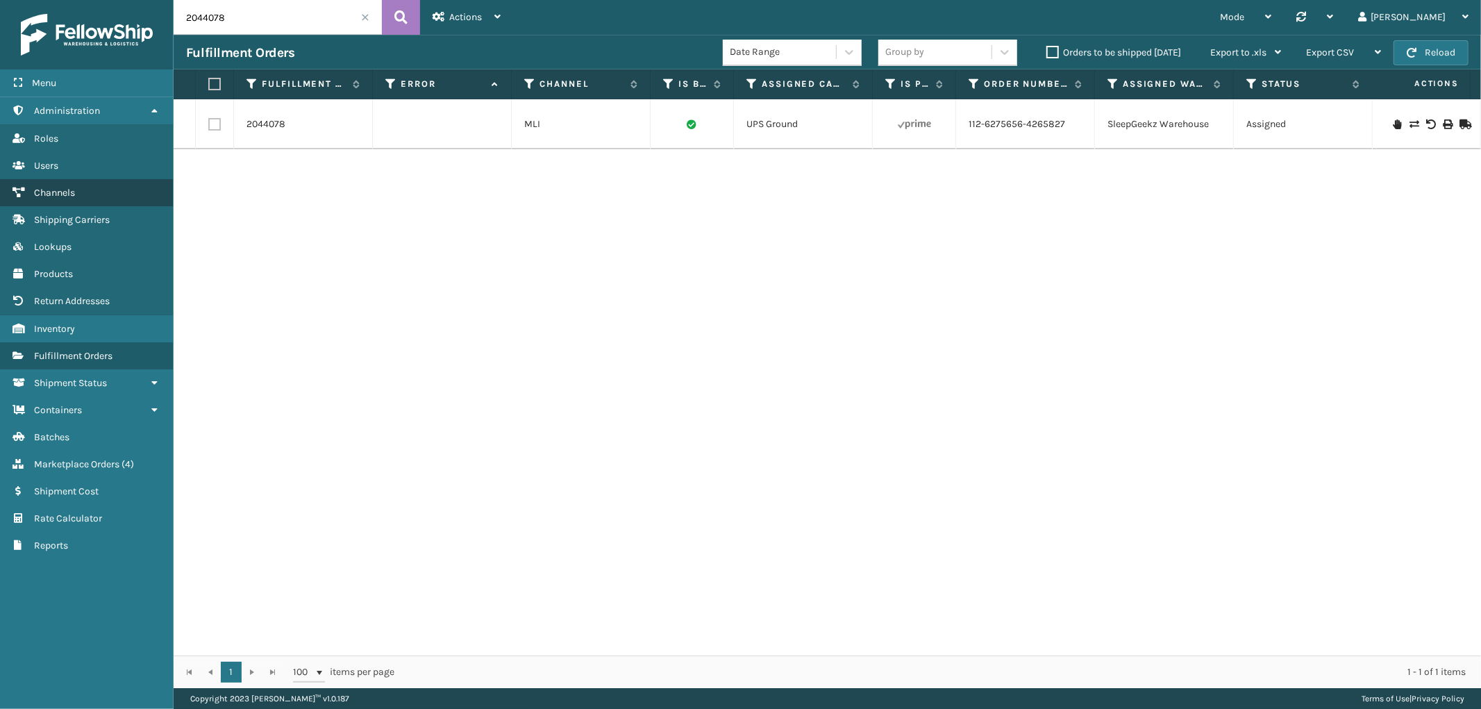
click at [83, 185] on link "Channels" at bounding box center [86, 192] width 173 height 27
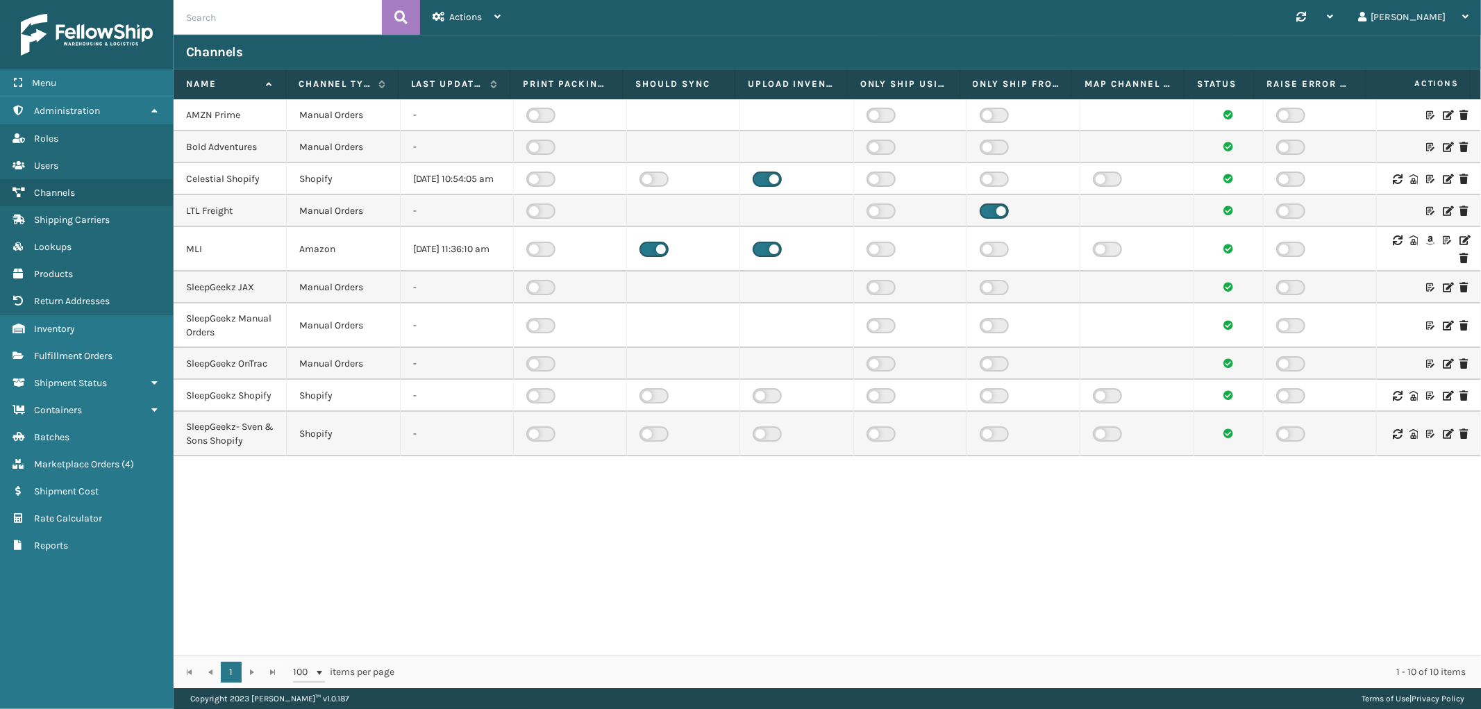
click at [1443, 330] on icon at bounding box center [1447, 326] width 8 height 10
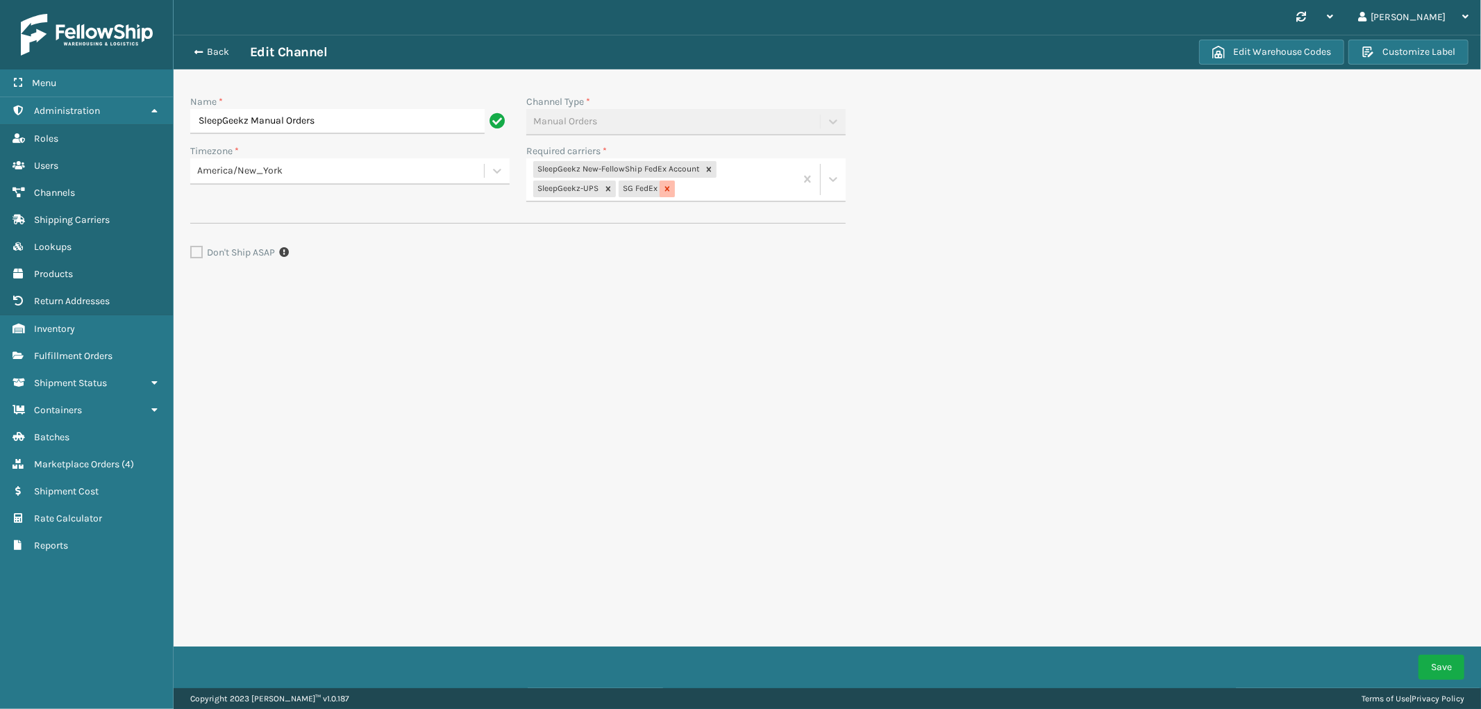
click at [672, 192] on div at bounding box center [667, 188] width 15 height 17
click at [1453, 671] on button "Save" at bounding box center [1441, 667] width 46 height 25
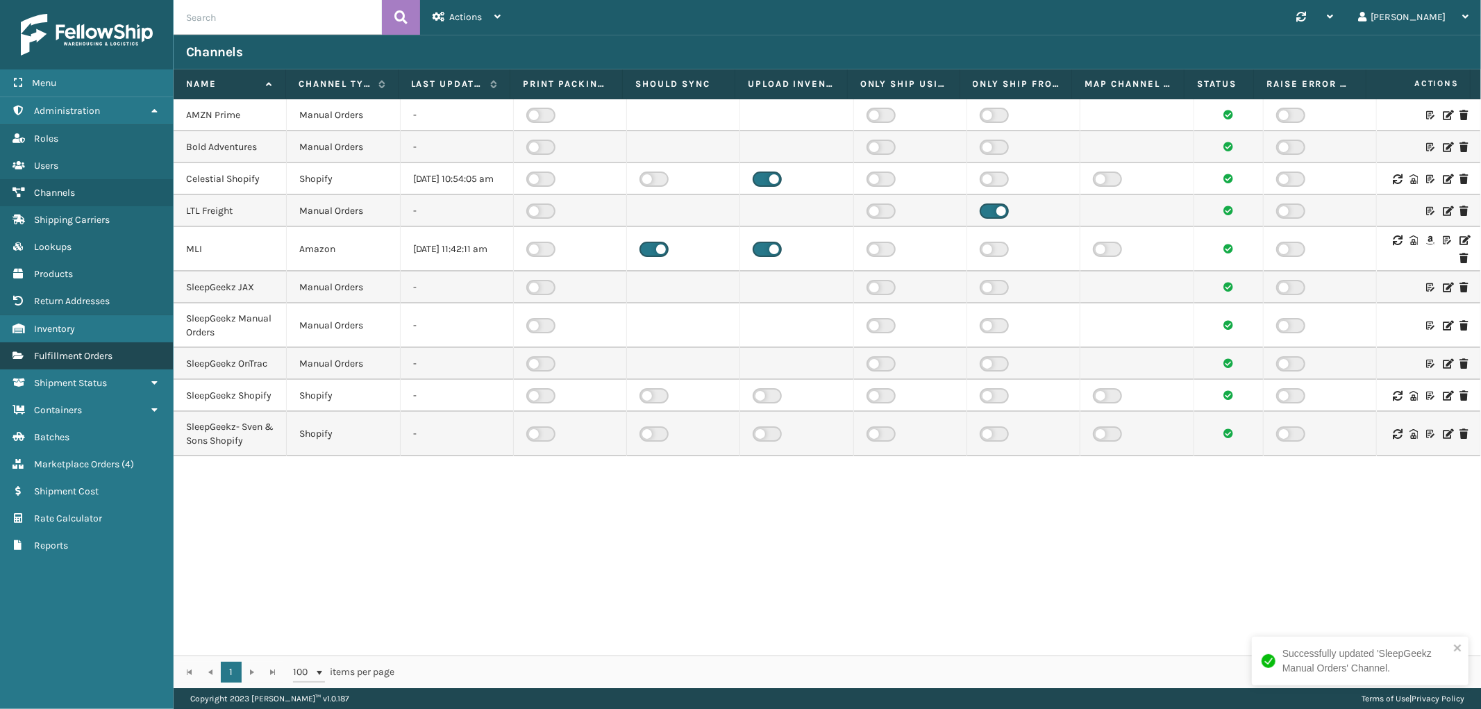
click at [87, 350] on span "Fulfillment Orders" at bounding box center [73, 356] width 78 height 12
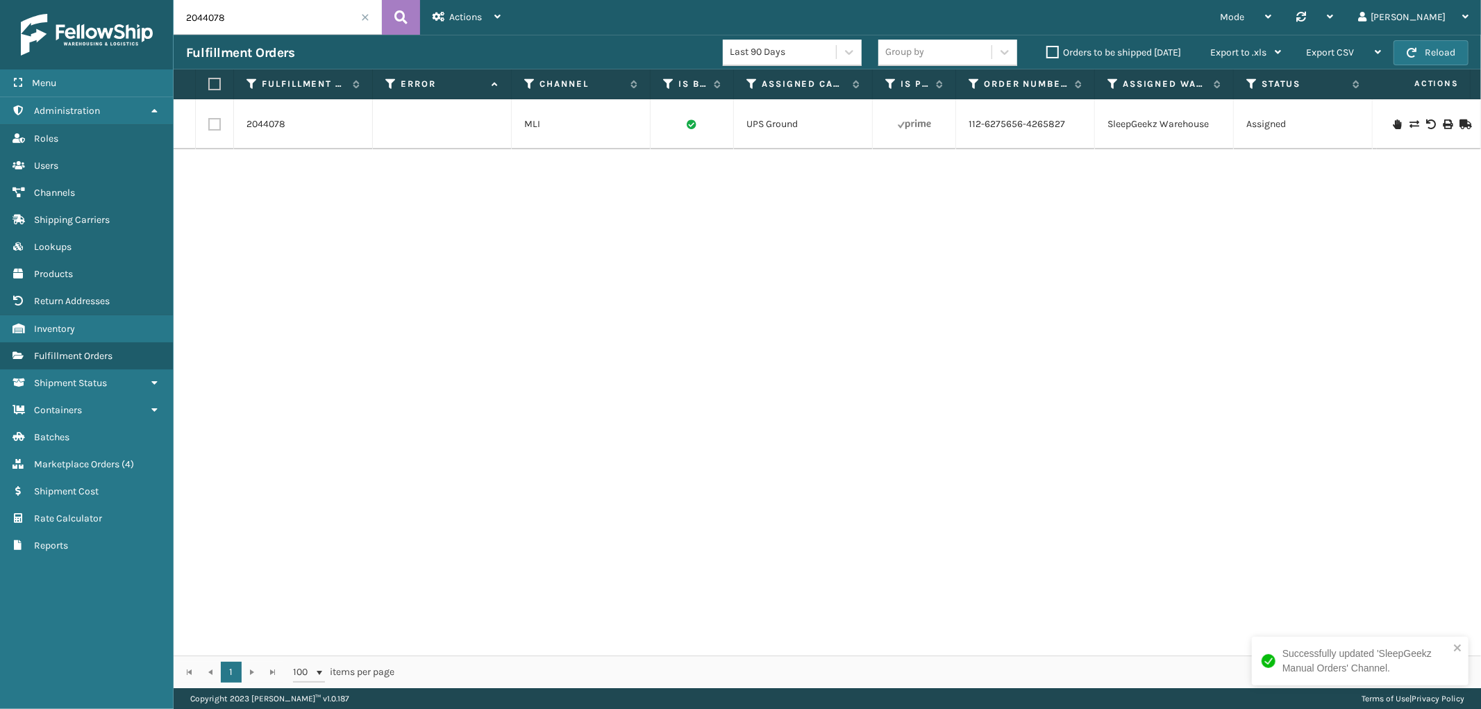
click at [209, 18] on input "2044078" at bounding box center [278, 17] width 208 height 35
paste input "56"
type input "2044056"
click at [414, 11] on button at bounding box center [401, 17] width 38 height 35
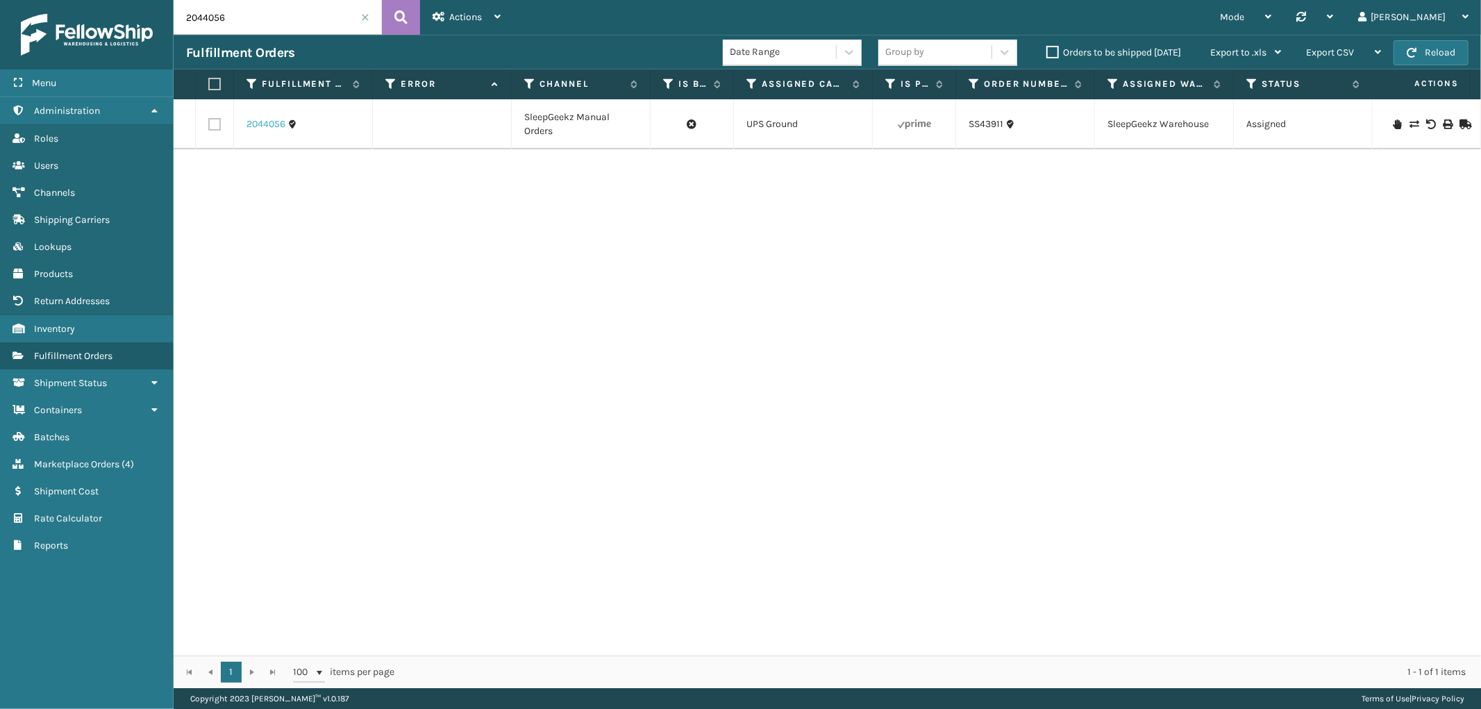
click at [272, 119] on link "2044056" at bounding box center [265, 124] width 39 height 14
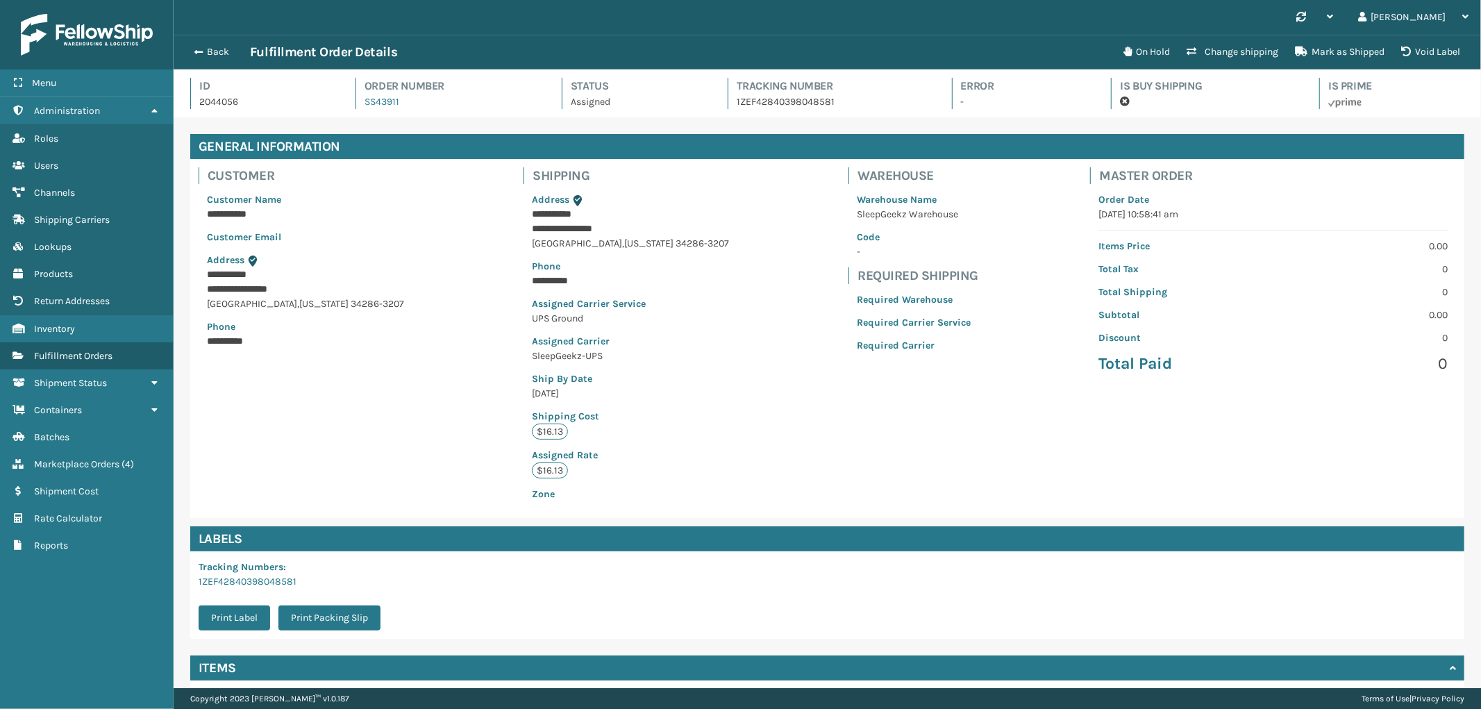
scroll to position [33, 1307]
drag, startPoint x: 661, startPoint y: 247, endPoint x: 510, endPoint y: 211, distance: 155.6
click at [523, 211] on div "**********" at bounding box center [630, 347] width 214 height 326
copy div "**********"
click at [536, 274] on p "**********" at bounding box center [605, 281] width 146 height 15
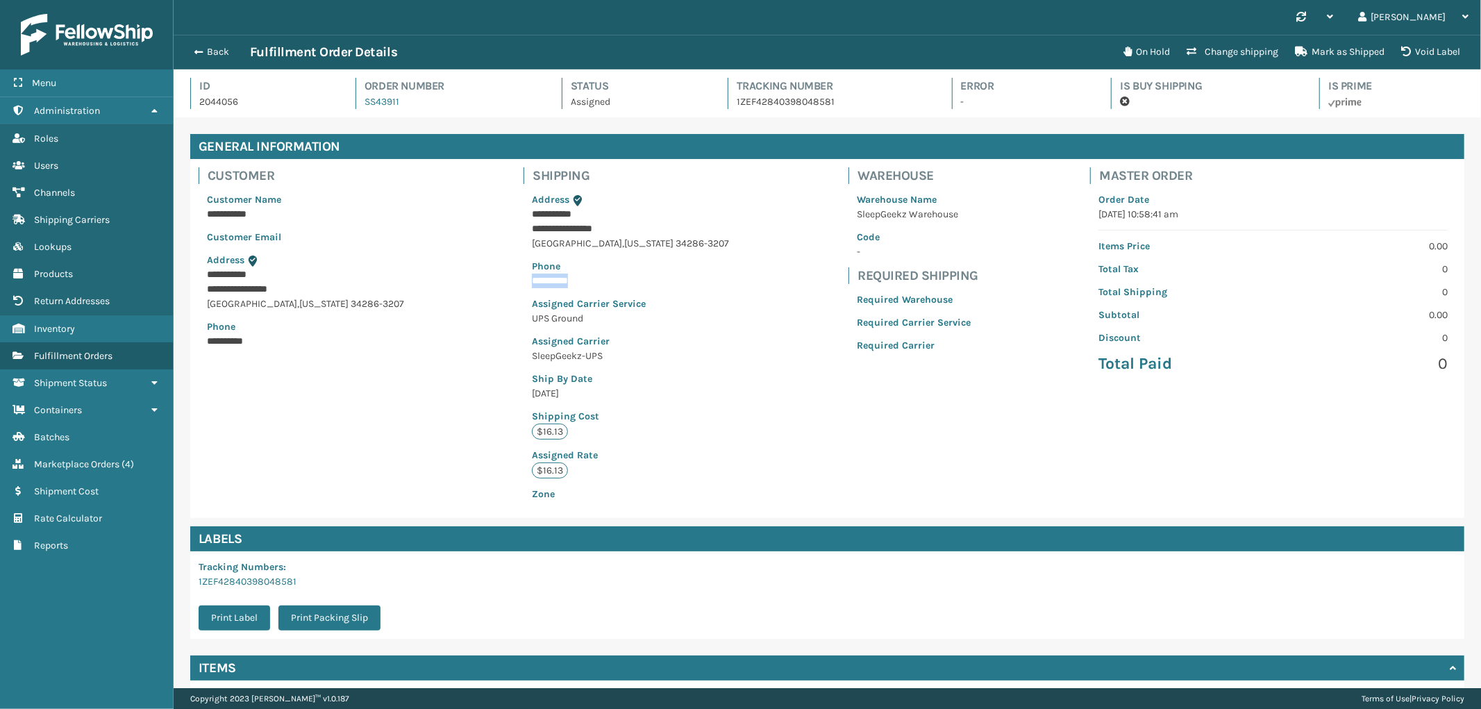
click at [536, 274] on p "**********" at bounding box center [605, 281] width 146 height 15
copy p "**********"
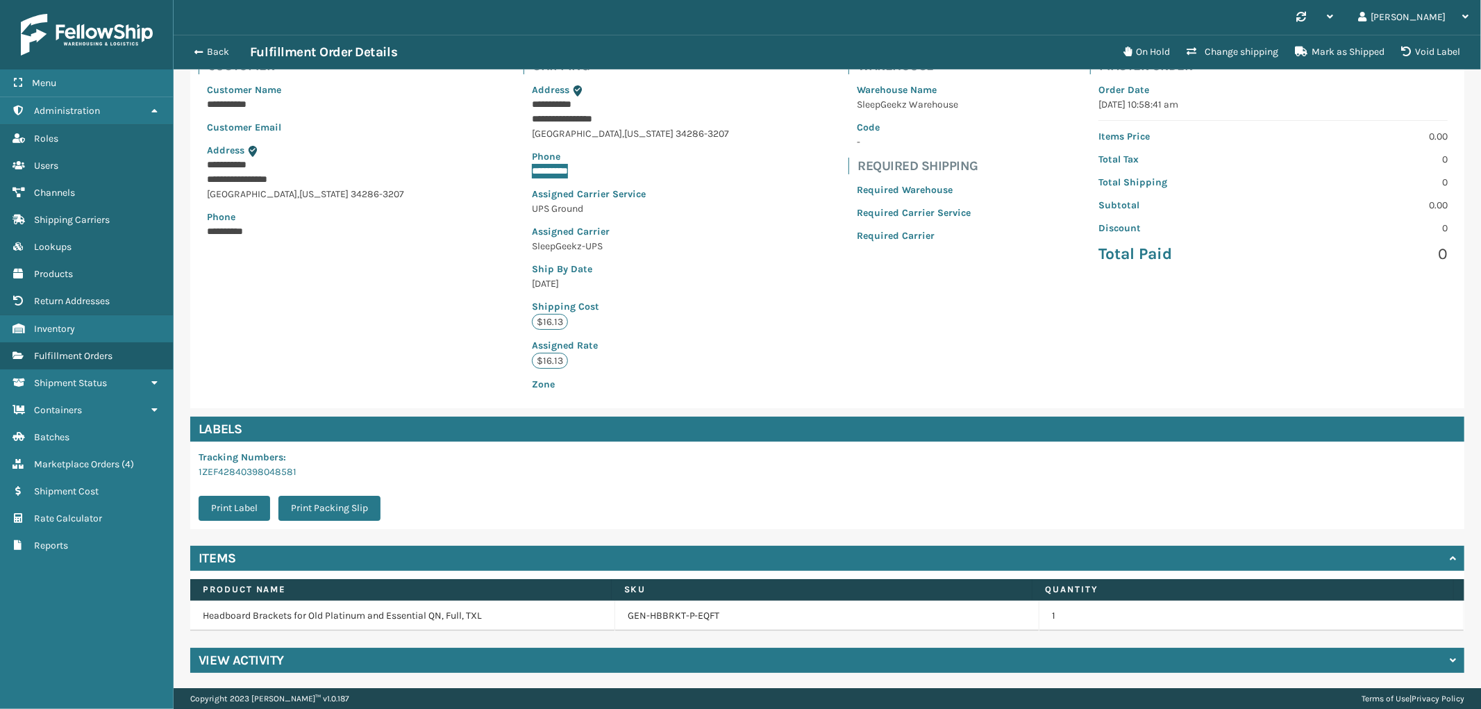
scroll to position [111, 0]
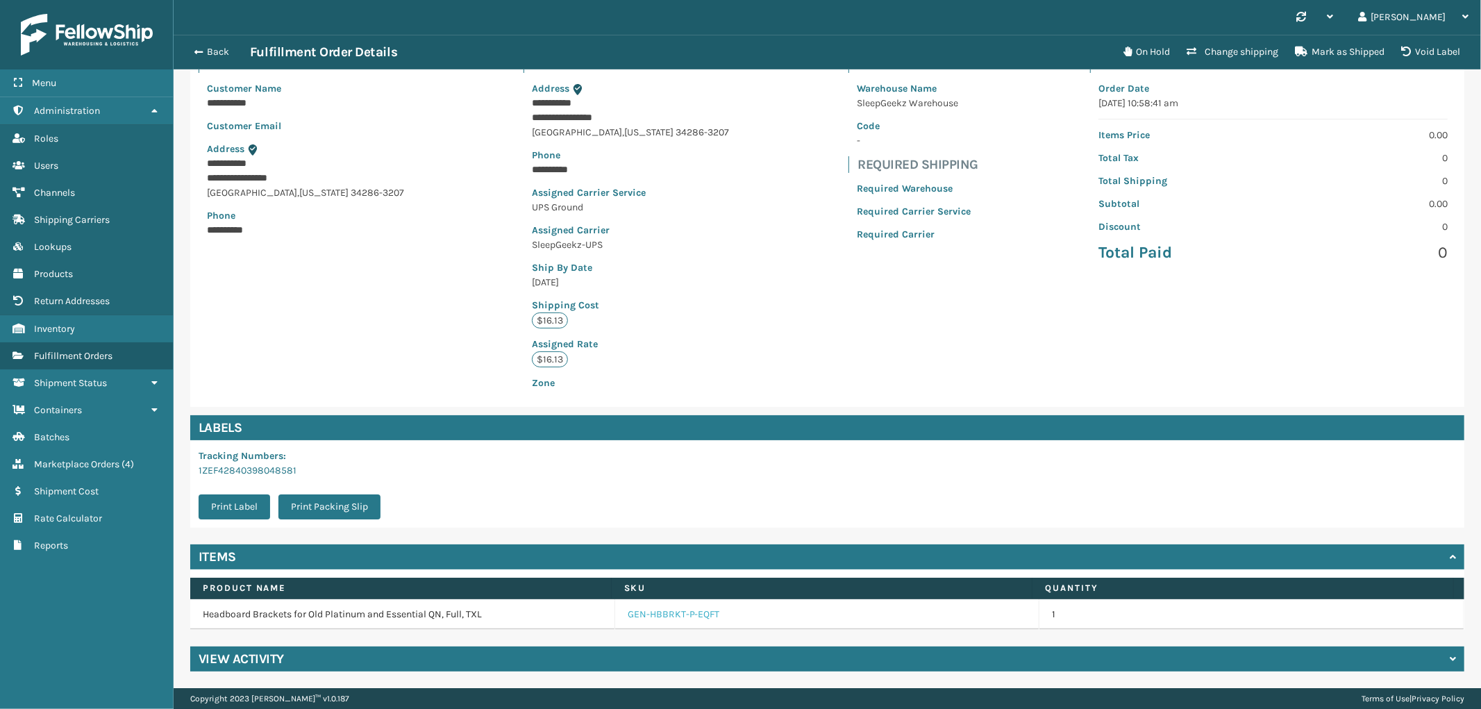
click at [682, 612] on link "GEN-HBBRKT-P-EQFT" at bounding box center [674, 614] width 92 height 14
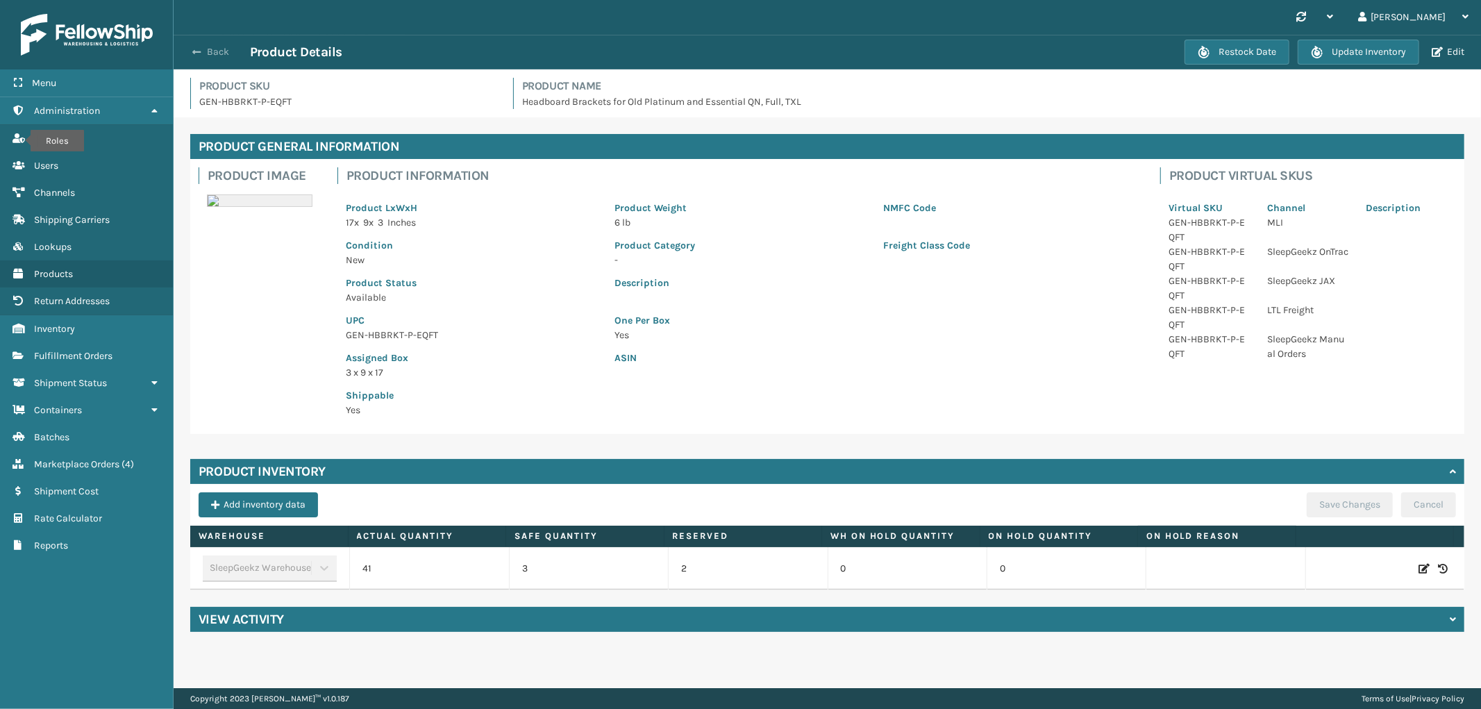
click at [220, 49] on button "Back" at bounding box center [218, 52] width 64 height 12
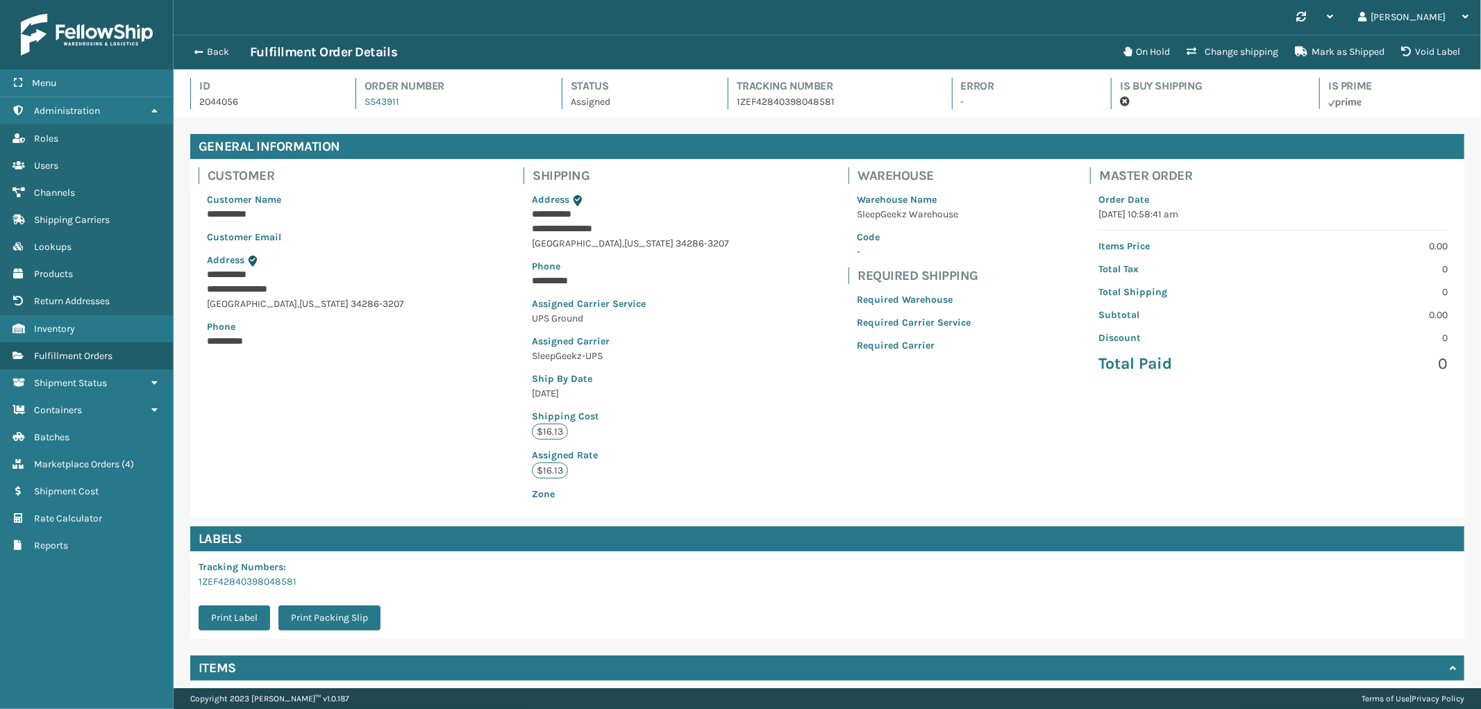
scroll to position [33, 1307]
click at [1225, 56] on button "Change shipping" at bounding box center [1232, 52] width 108 height 28
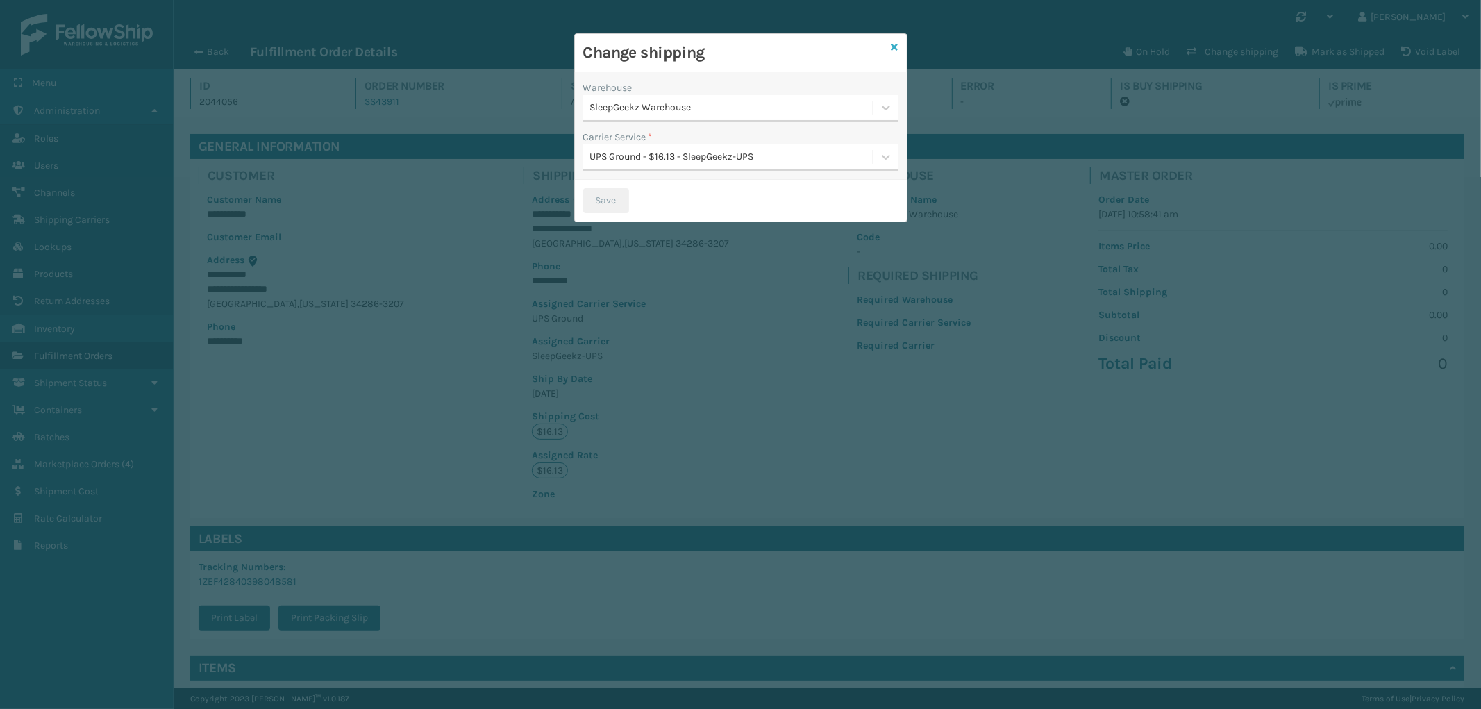
click at [893, 46] on icon at bounding box center [894, 47] width 7 height 10
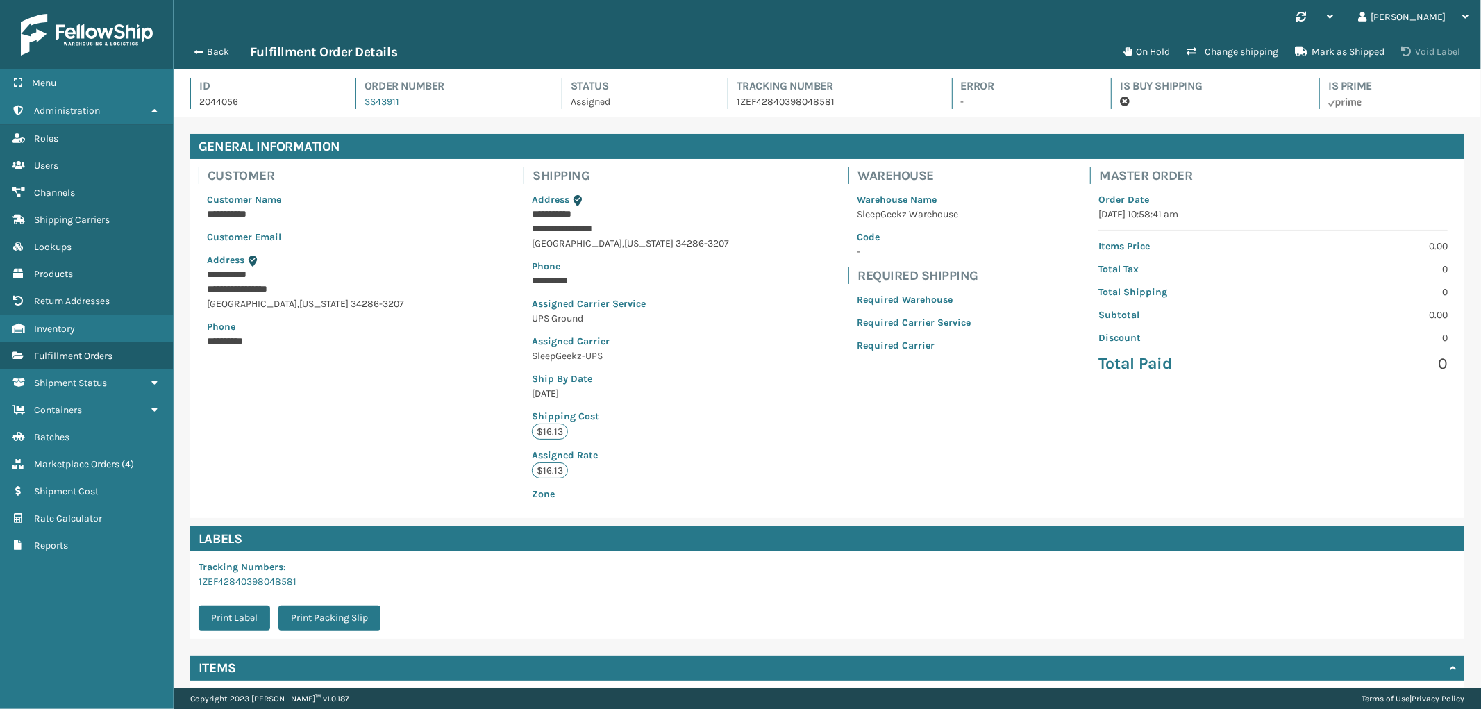
click at [1442, 53] on button "Void Label" at bounding box center [1431, 52] width 76 height 28
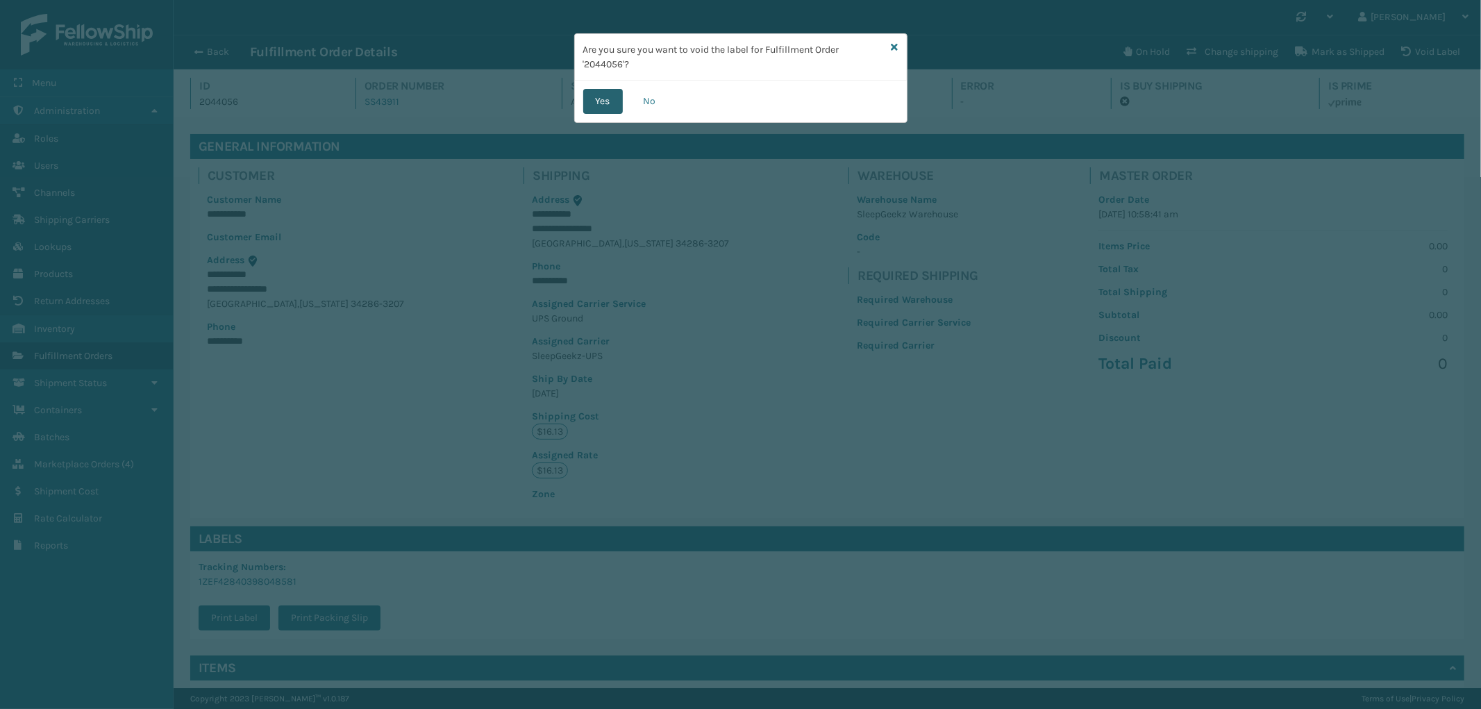
click at [601, 100] on button "Yes" at bounding box center [603, 101] width 40 height 25
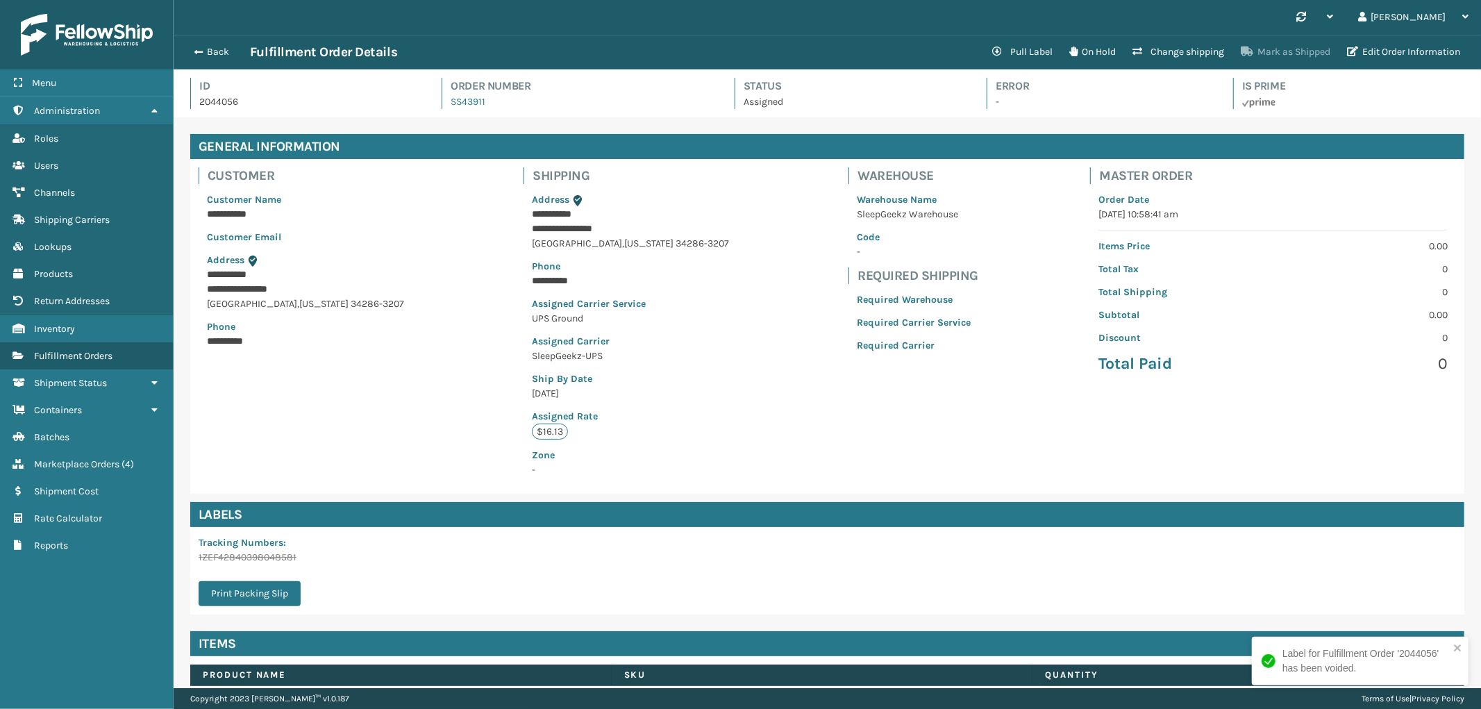
click at [1301, 50] on button "Mark as Shipped" at bounding box center [1285, 52] width 106 height 28
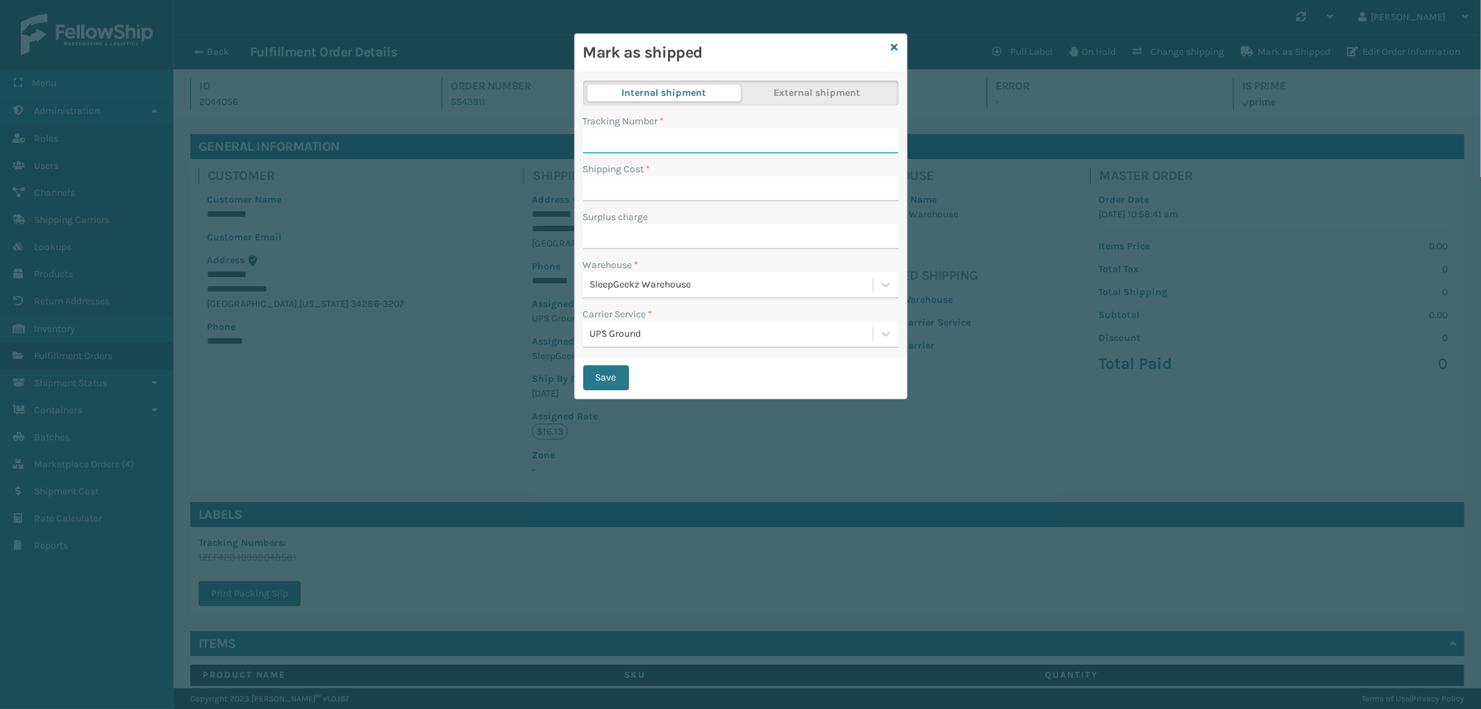
click at [647, 133] on input "Tracking Number *" at bounding box center [740, 140] width 315 height 25
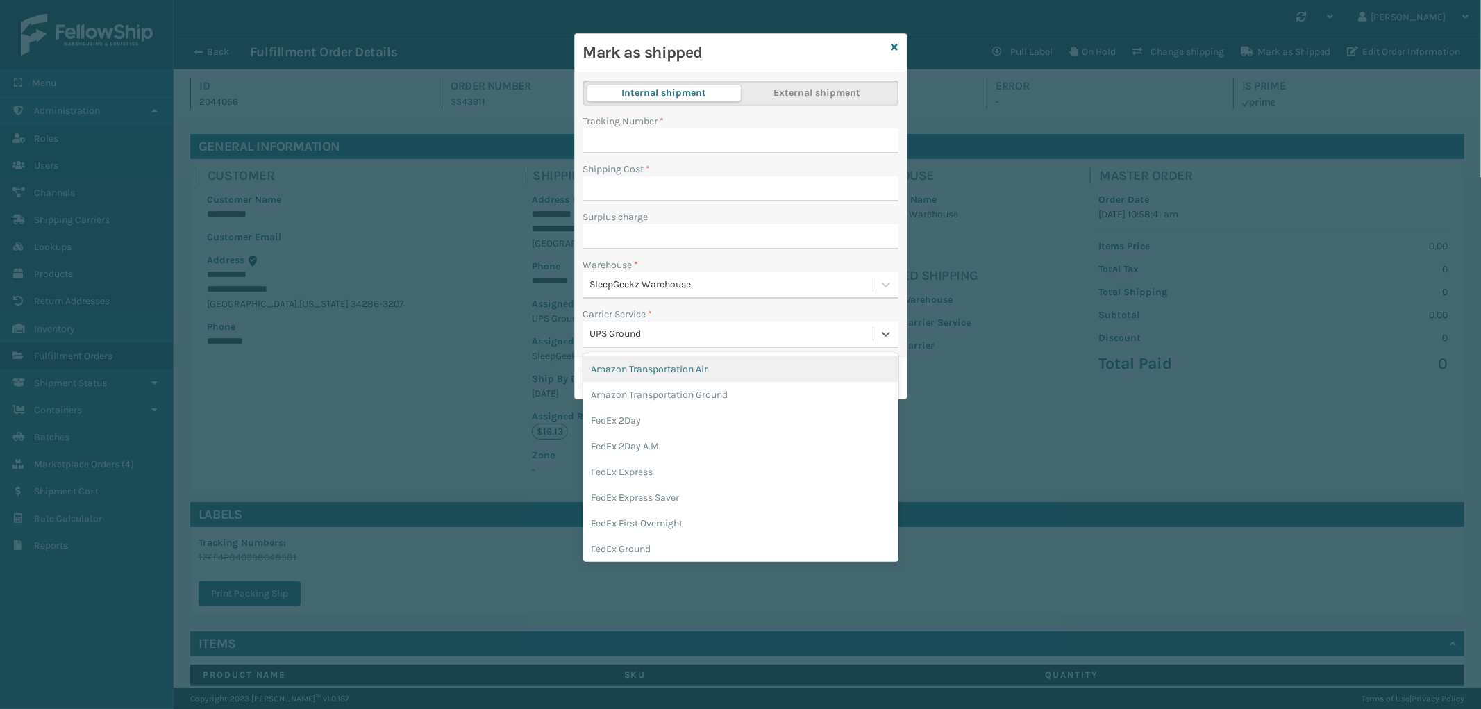
click at [647, 339] on div "UPS Ground" at bounding box center [732, 334] width 284 height 15
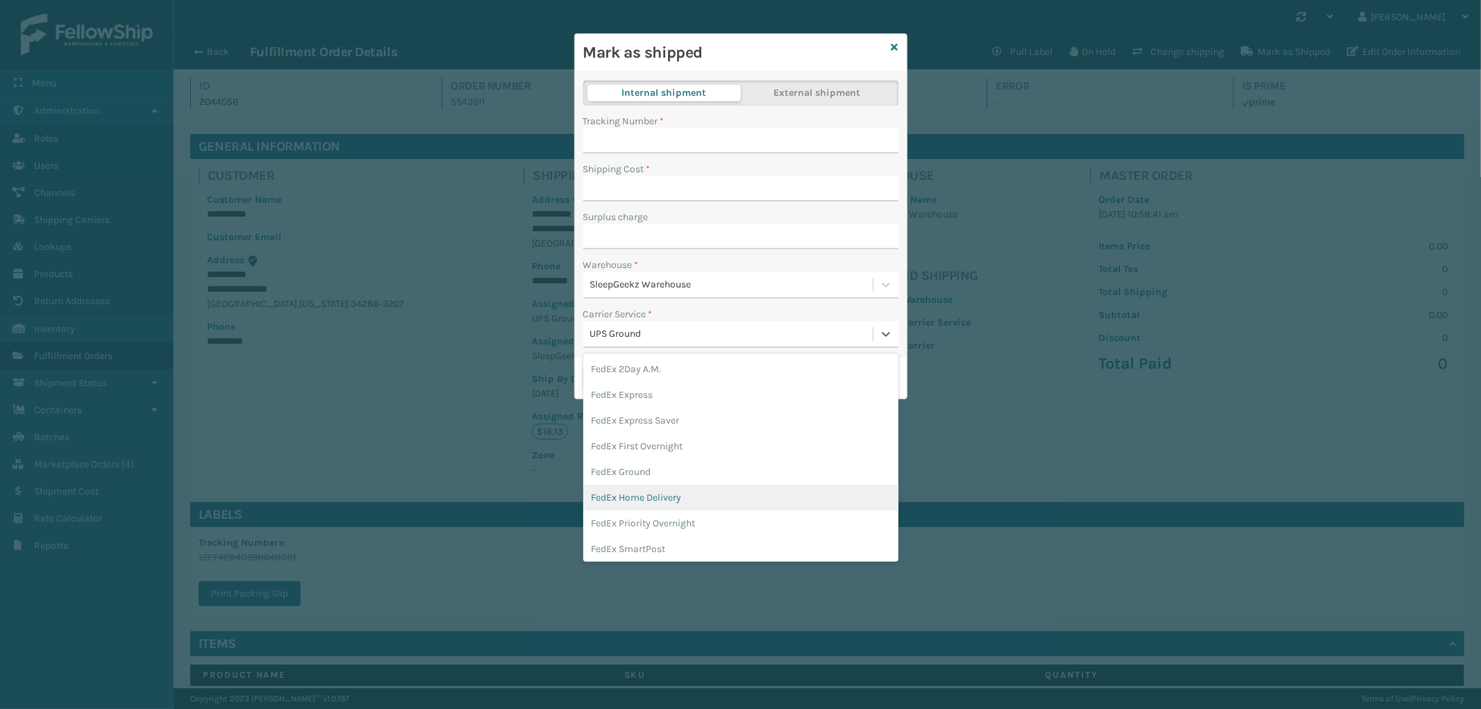
click at [673, 498] on div "FedEx Home Delivery" at bounding box center [740, 498] width 315 height 26
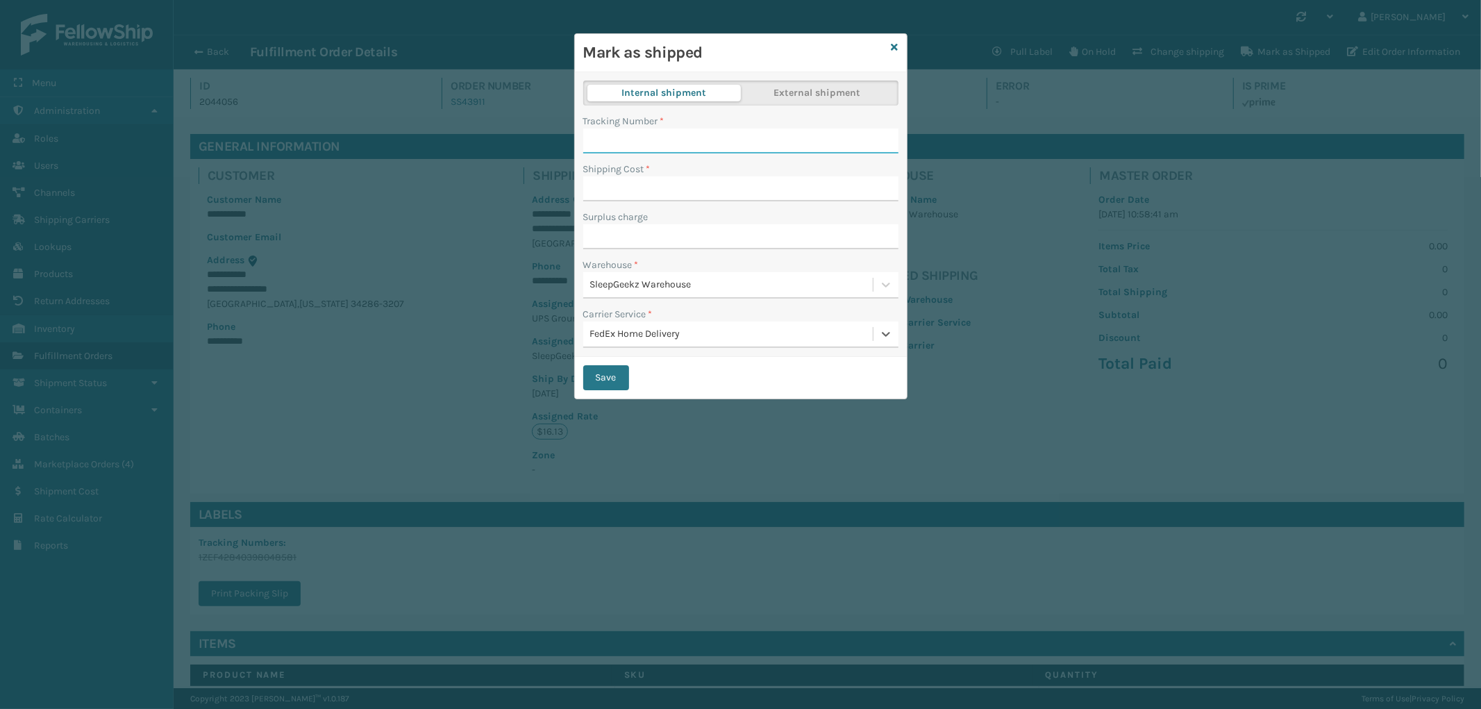
click at [644, 132] on input "Tracking Number *" at bounding box center [740, 140] width 315 height 25
type input "883902348649"
click at [705, 192] on input "Shipping Cost *" at bounding box center [740, 188] width 315 height 25
type input "13.67"
click at [637, 240] on input "Surplus charge" at bounding box center [740, 236] width 315 height 25
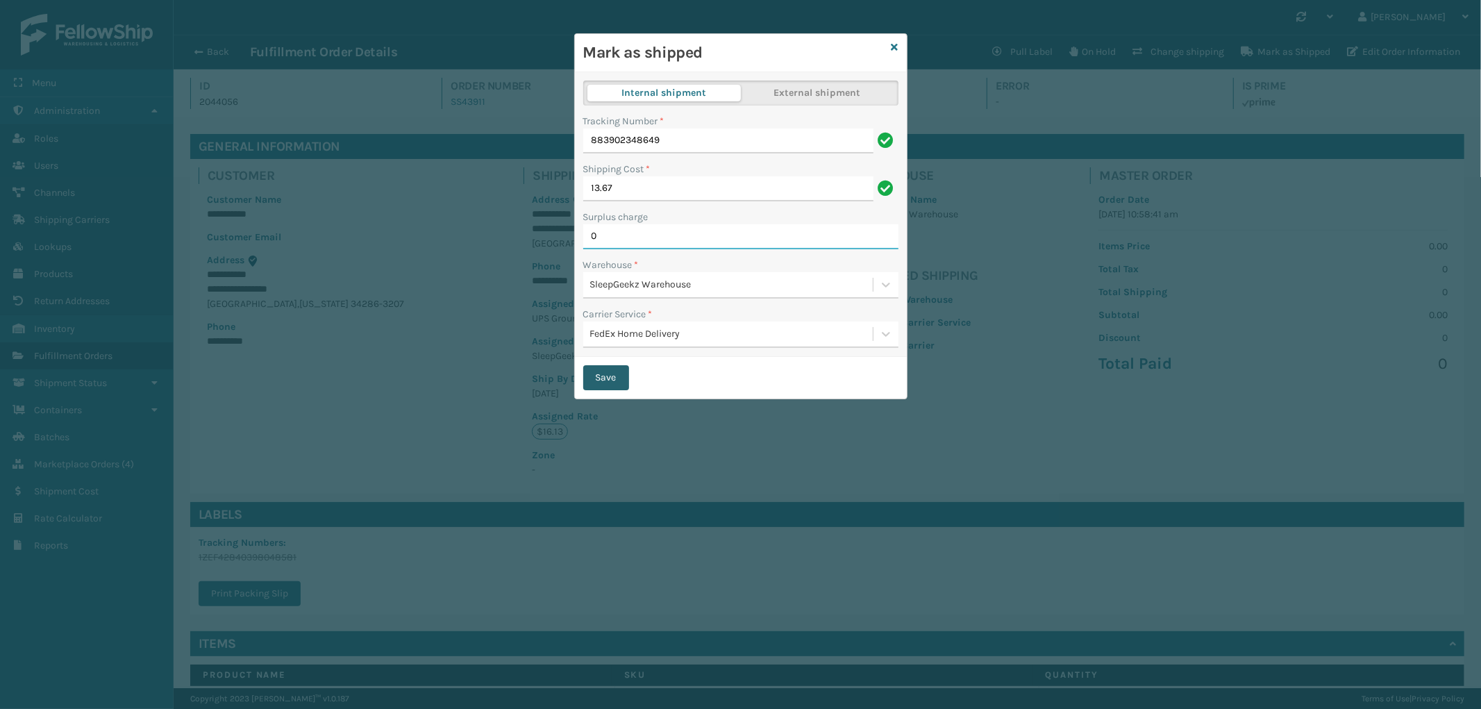
type input "0"
click at [618, 376] on button "Save" at bounding box center [606, 377] width 46 height 25
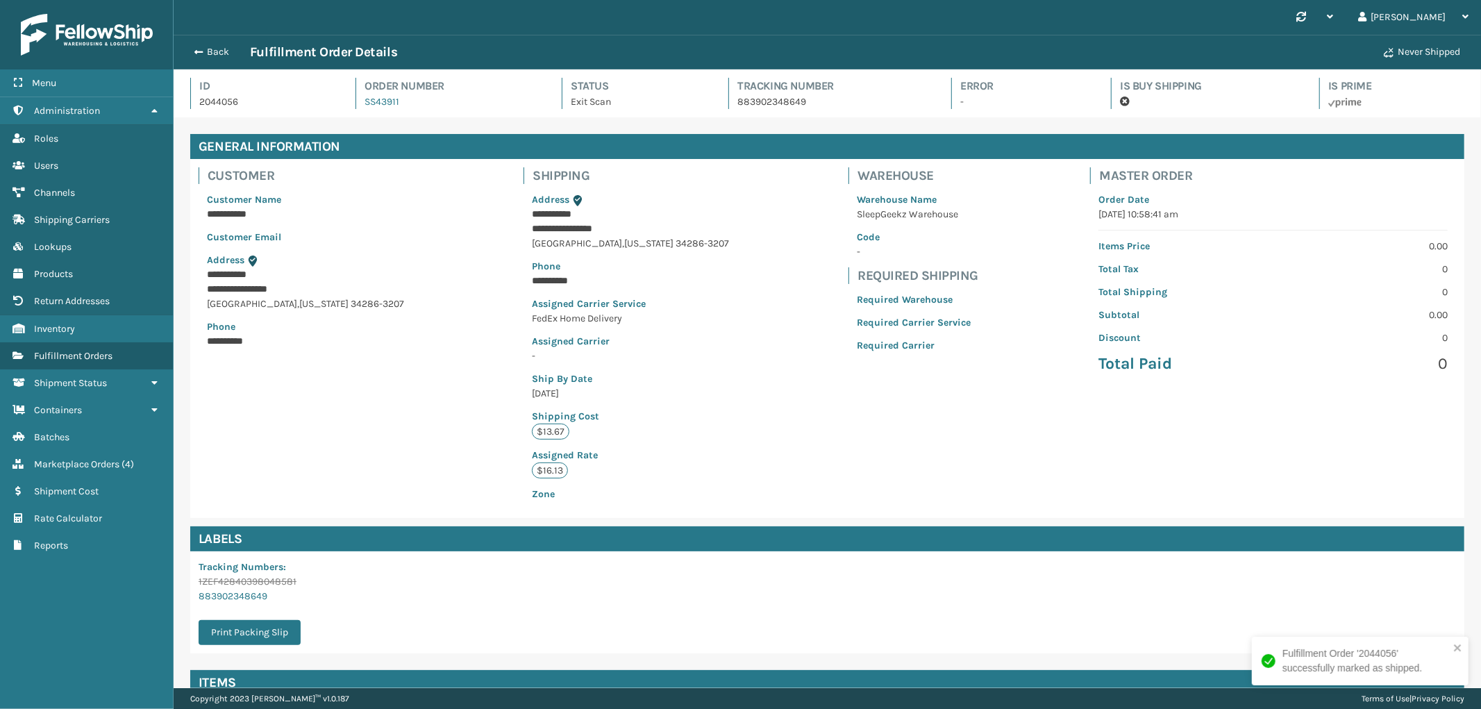
scroll to position [33, 1307]
click at [212, 100] on p "2044056" at bounding box center [264, 101] width 131 height 15
copy p "2044056"
click at [214, 54] on button "Back" at bounding box center [218, 52] width 64 height 12
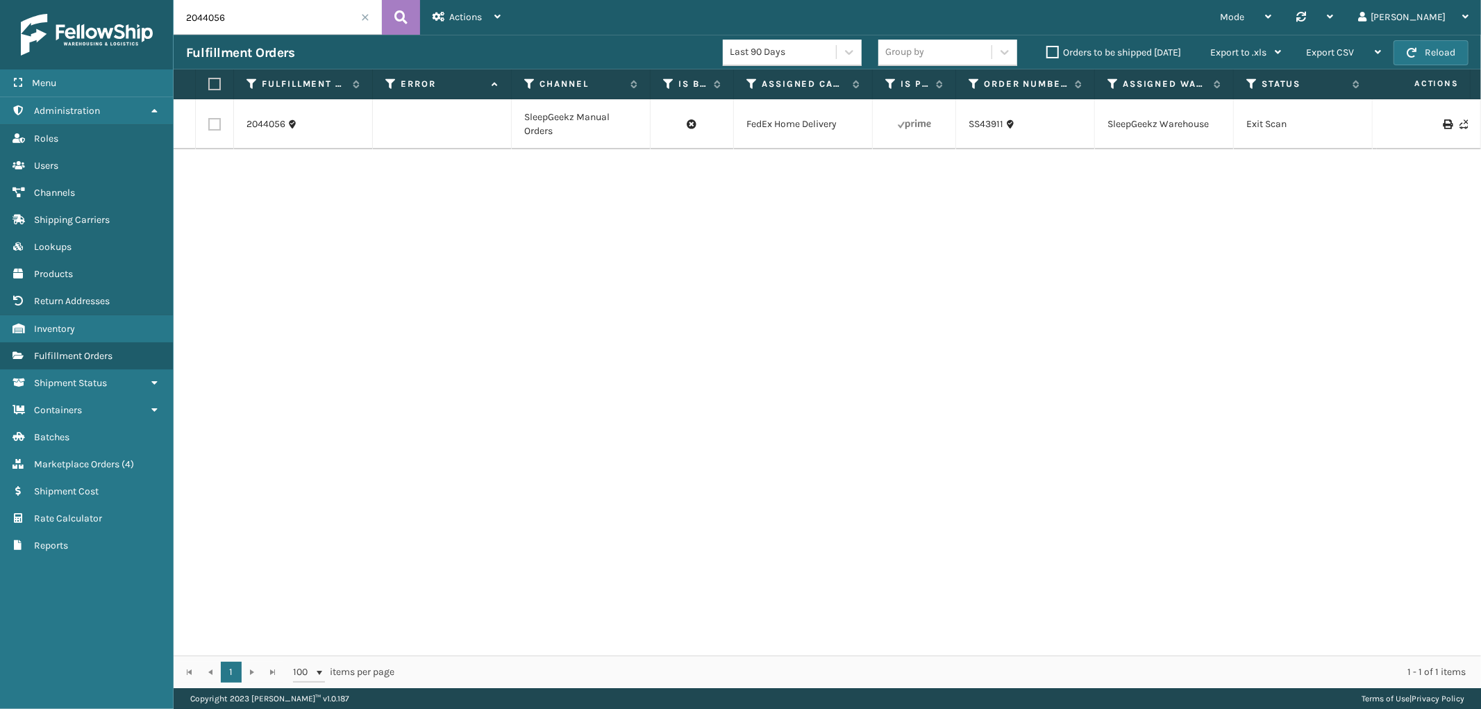
click at [364, 15] on span at bounding box center [365, 17] width 8 height 8
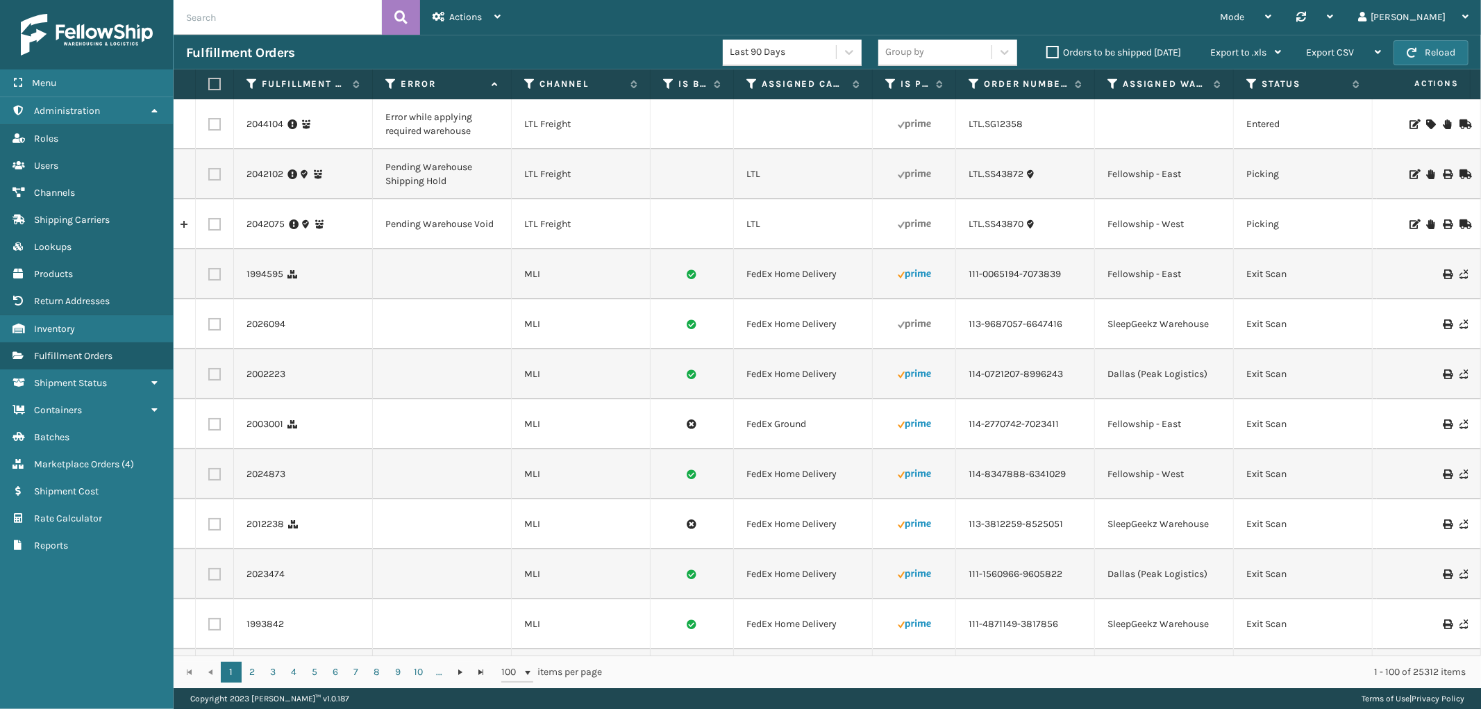
click at [1426, 224] on icon at bounding box center [1430, 224] width 8 height 10
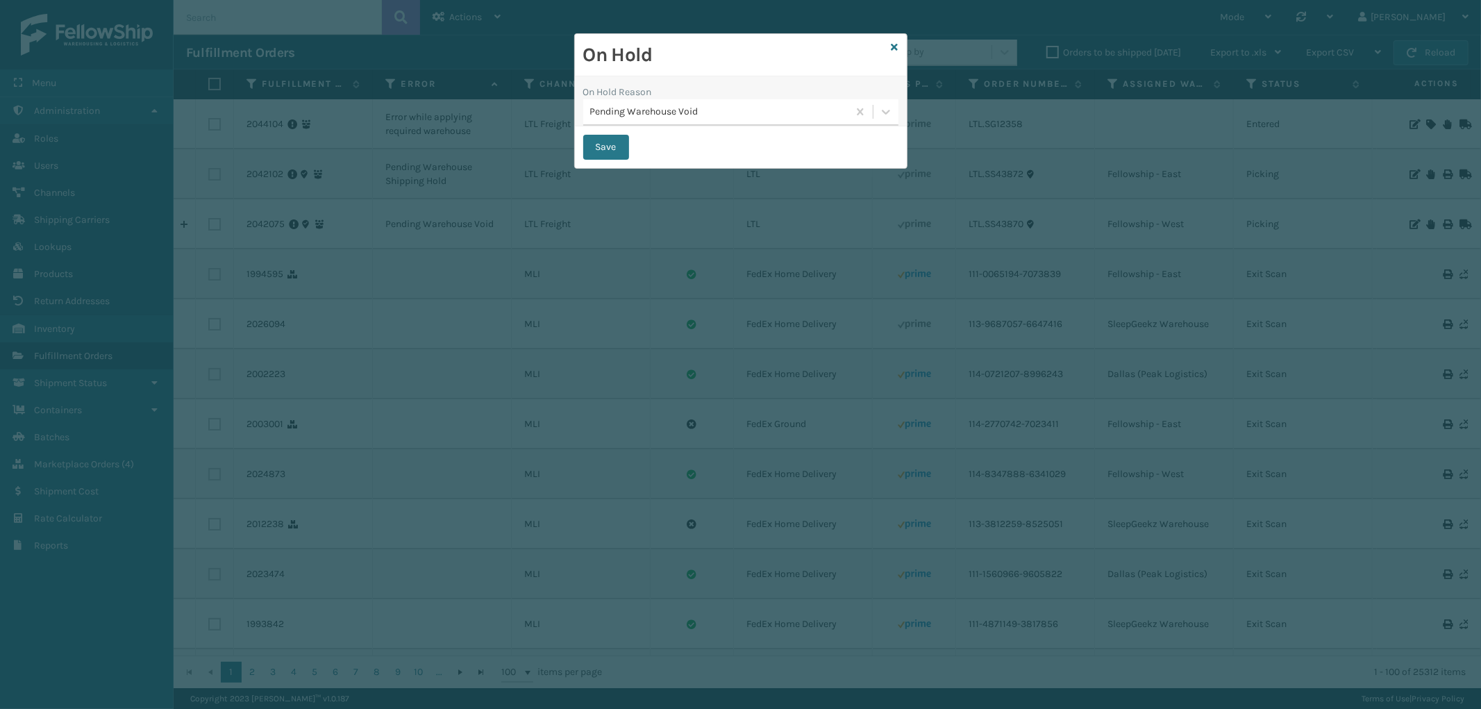
click at [663, 115] on div "Pending Warehouse Void" at bounding box center [719, 112] width 259 height 15
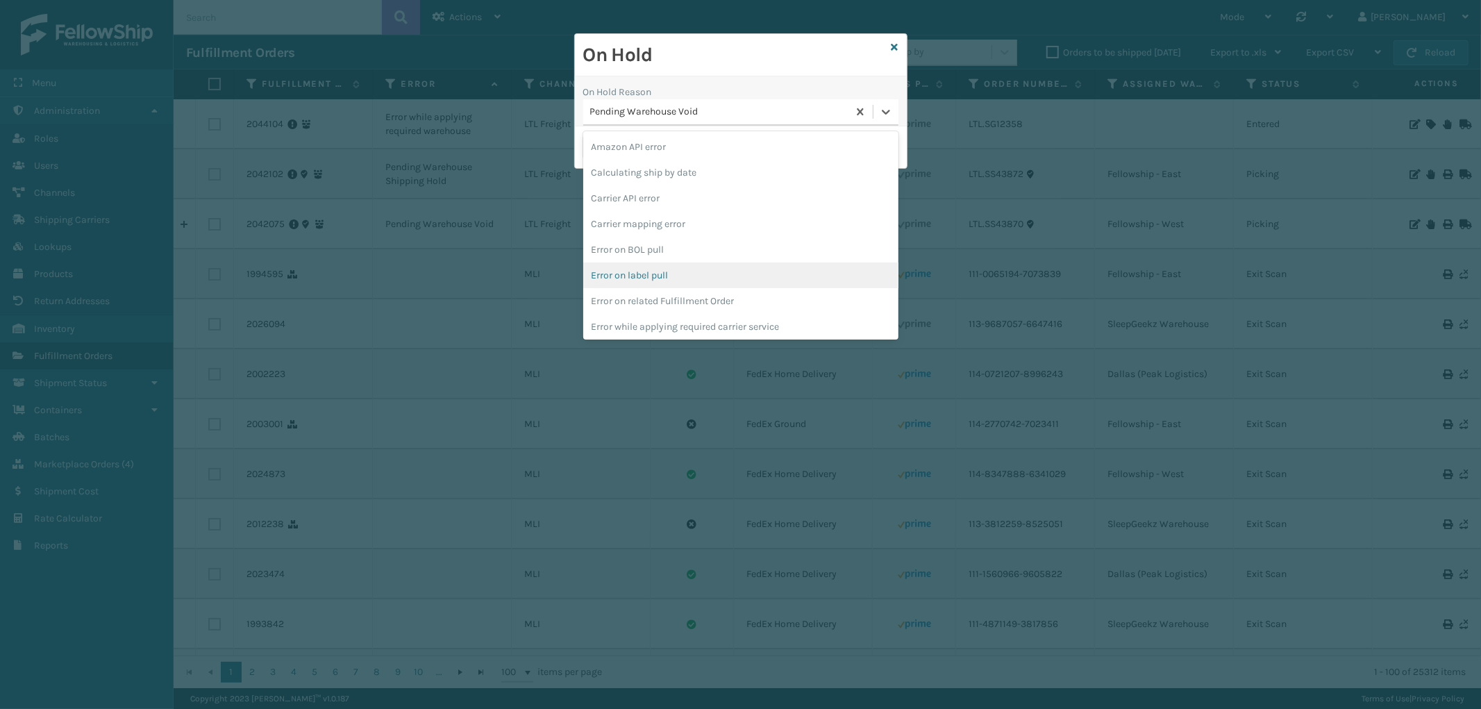
scroll to position [387, 0]
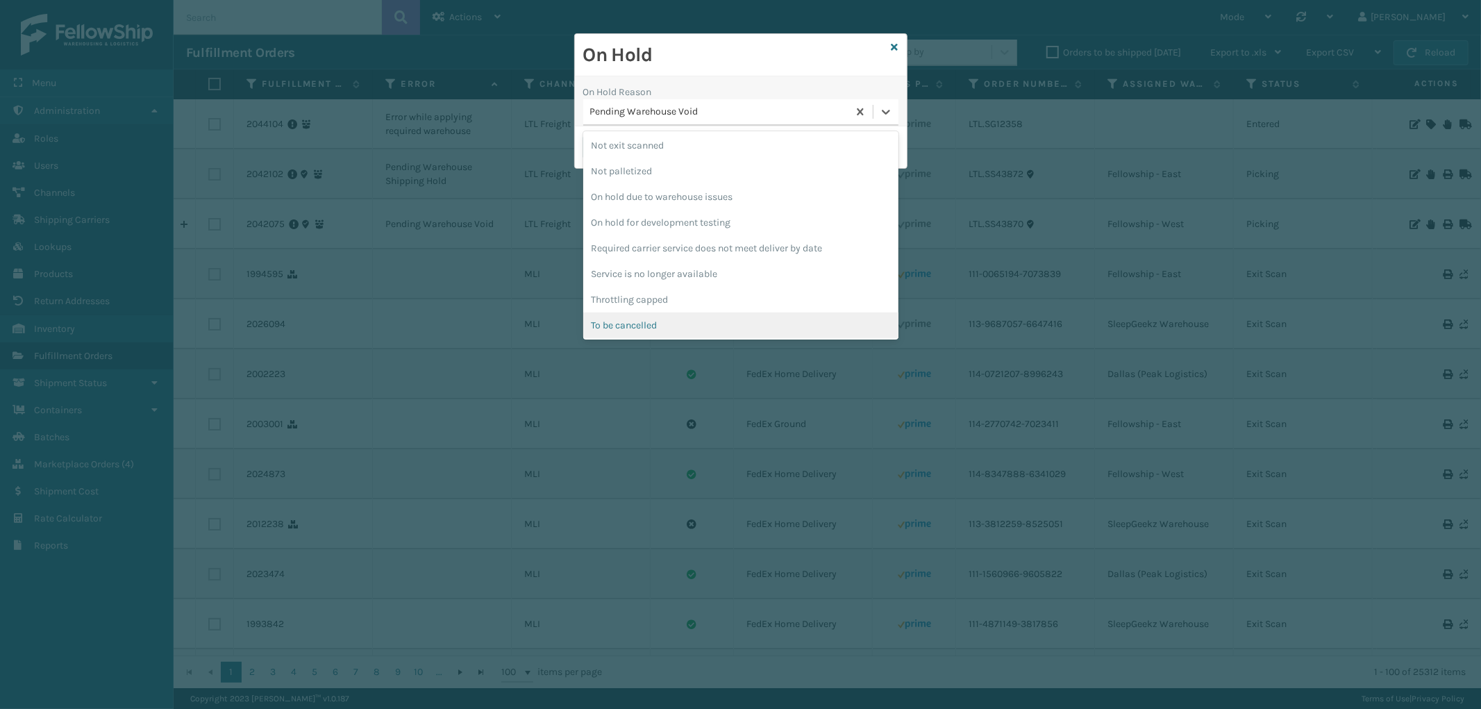
click at [682, 320] on div "To be cancelled" at bounding box center [740, 325] width 315 height 26
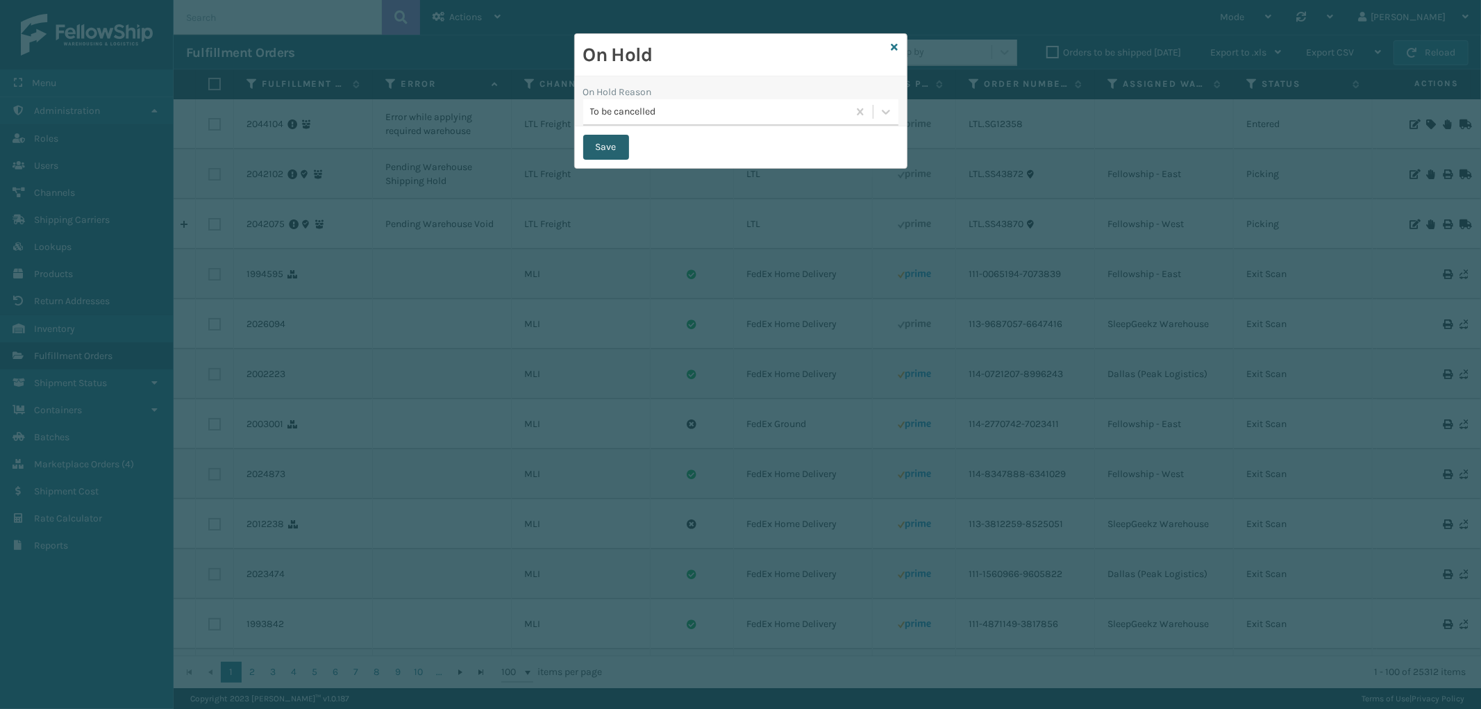
click at [591, 142] on button "Save" at bounding box center [606, 147] width 46 height 25
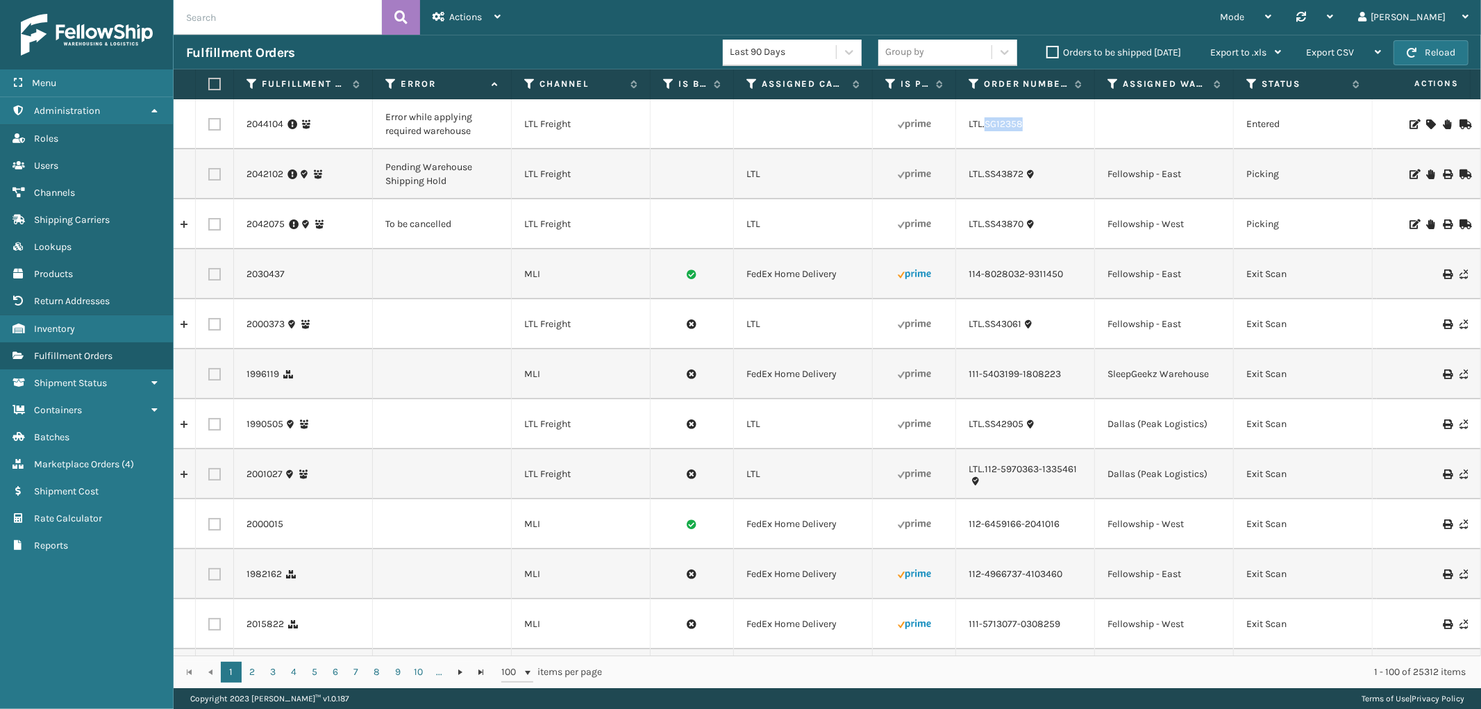
drag, startPoint x: 1038, startPoint y: 129, endPoint x: 986, endPoint y: 136, distance: 52.5
click at [986, 136] on td "LTL.SG12358" at bounding box center [1025, 124] width 139 height 50
copy link "SG12358"
click at [1426, 121] on icon at bounding box center [1430, 124] width 8 height 10
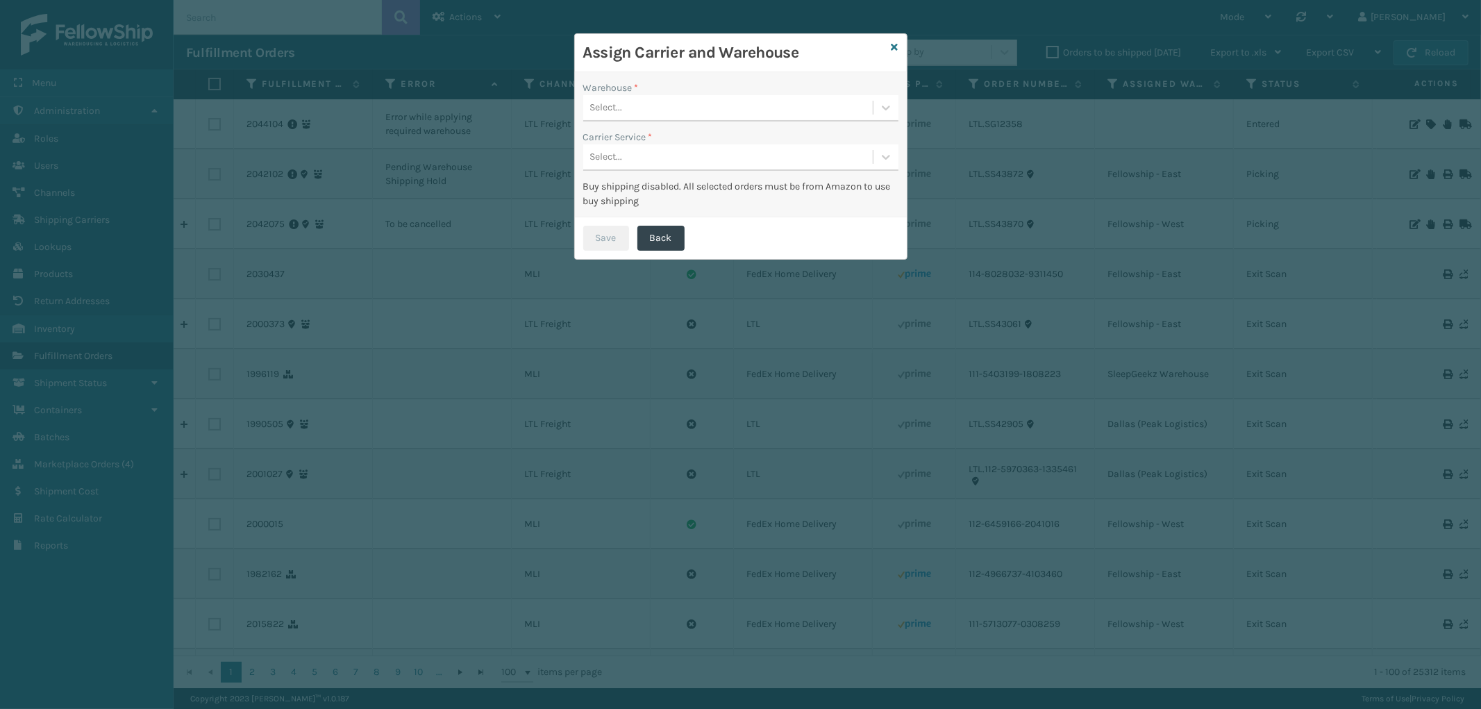
click at [667, 109] on div "Select..." at bounding box center [727, 107] width 289 height 23
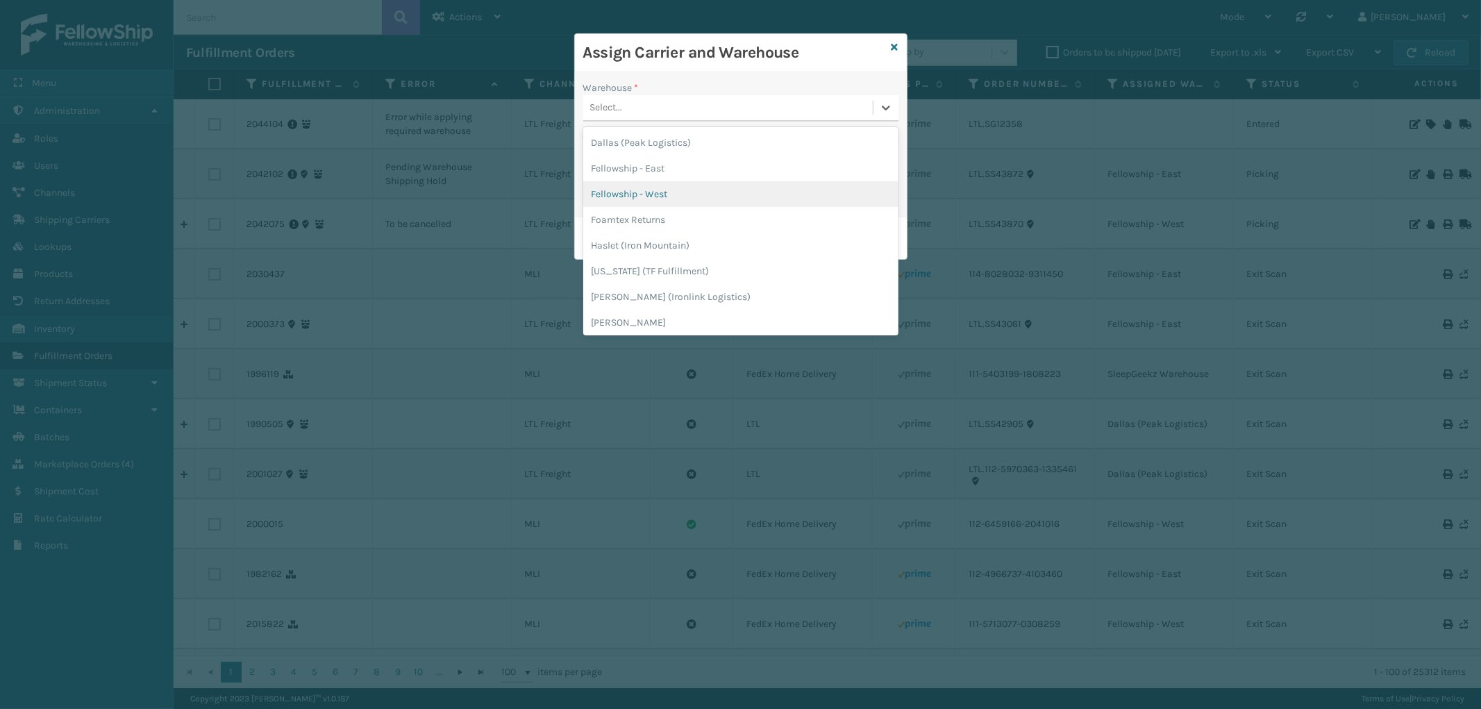
click at [673, 189] on div "Fellowship - West" at bounding box center [740, 194] width 315 height 26
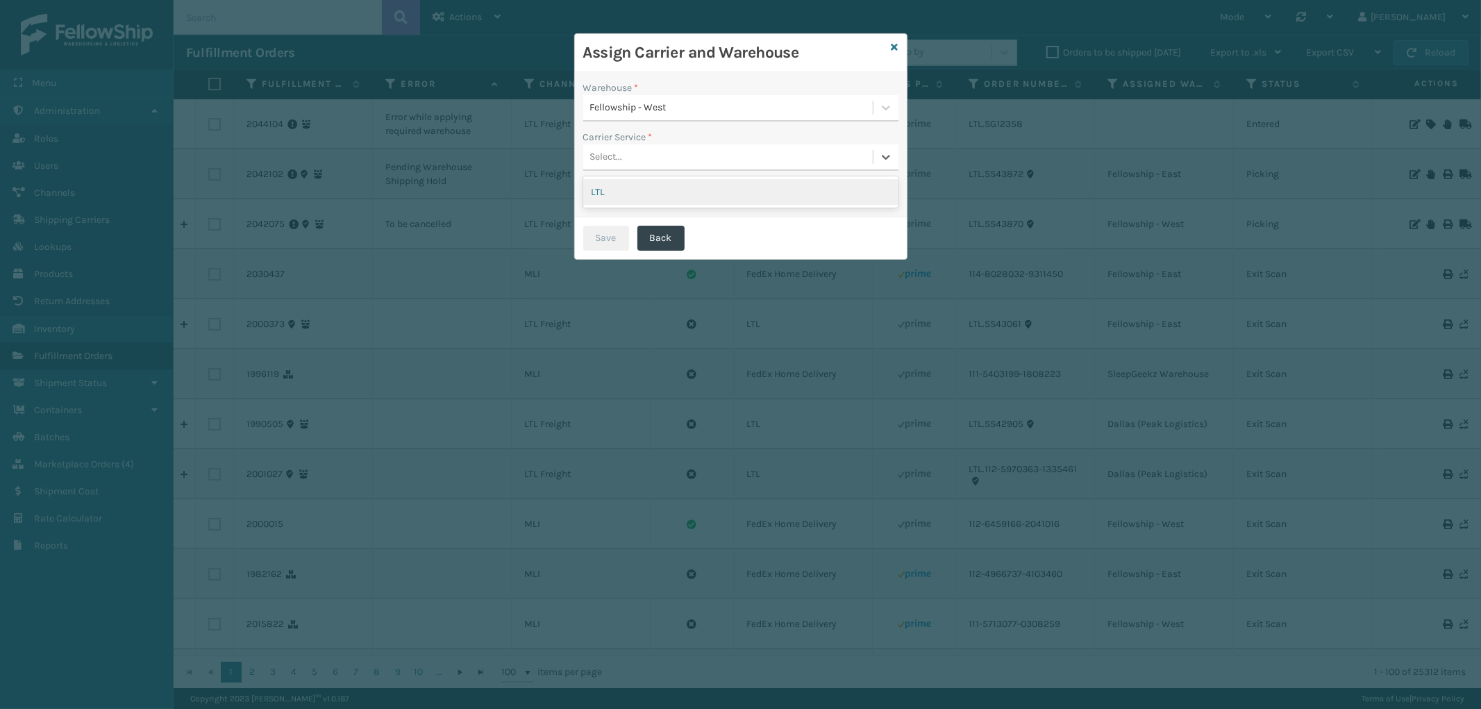
click at [644, 150] on div "Select..." at bounding box center [727, 157] width 289 height 23
click at [627, 191] on div "LTL" at bounding box center [740, 192] width 315 height 26
click at [608, 244] on button "Save" at bounding box center [606, 238] width 46 height 25
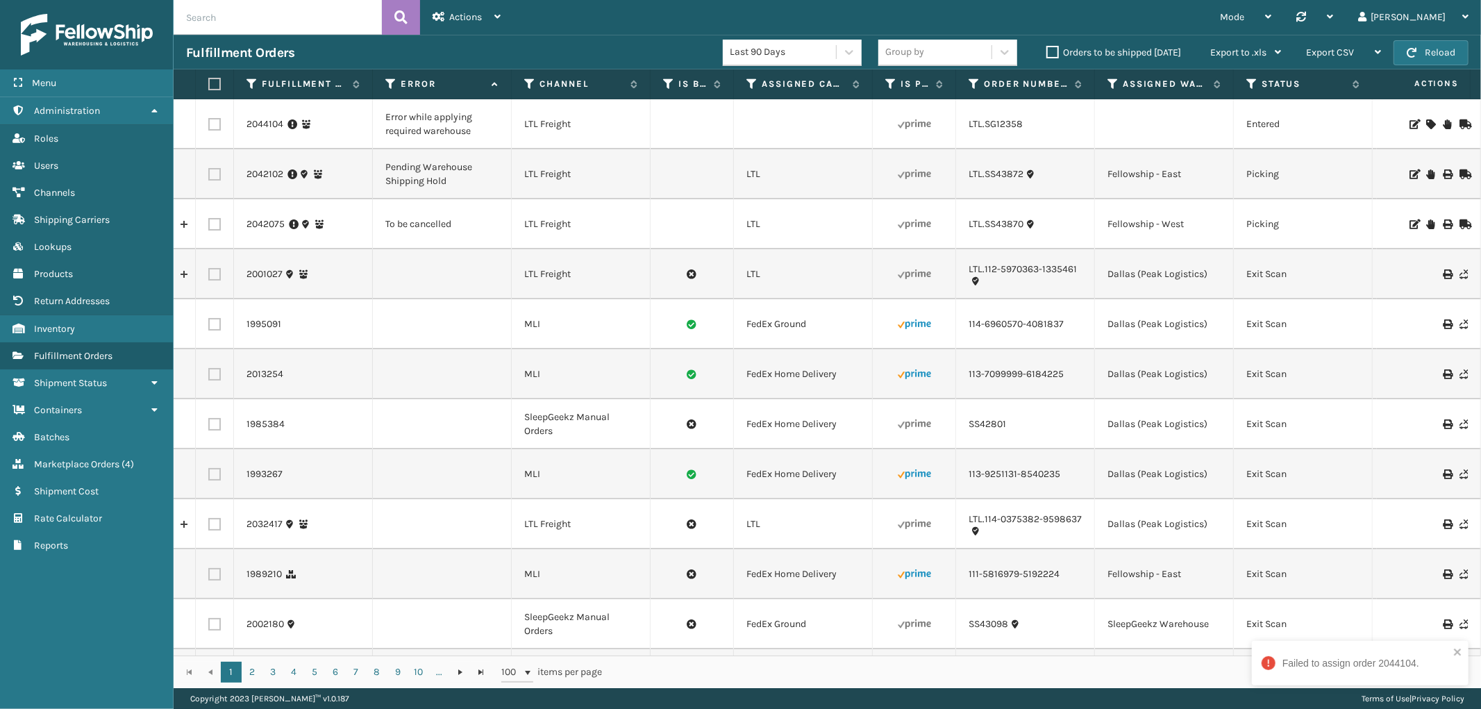
click at [1426, 123] on icon at bounding box center [1430, 124] width 8 height 10
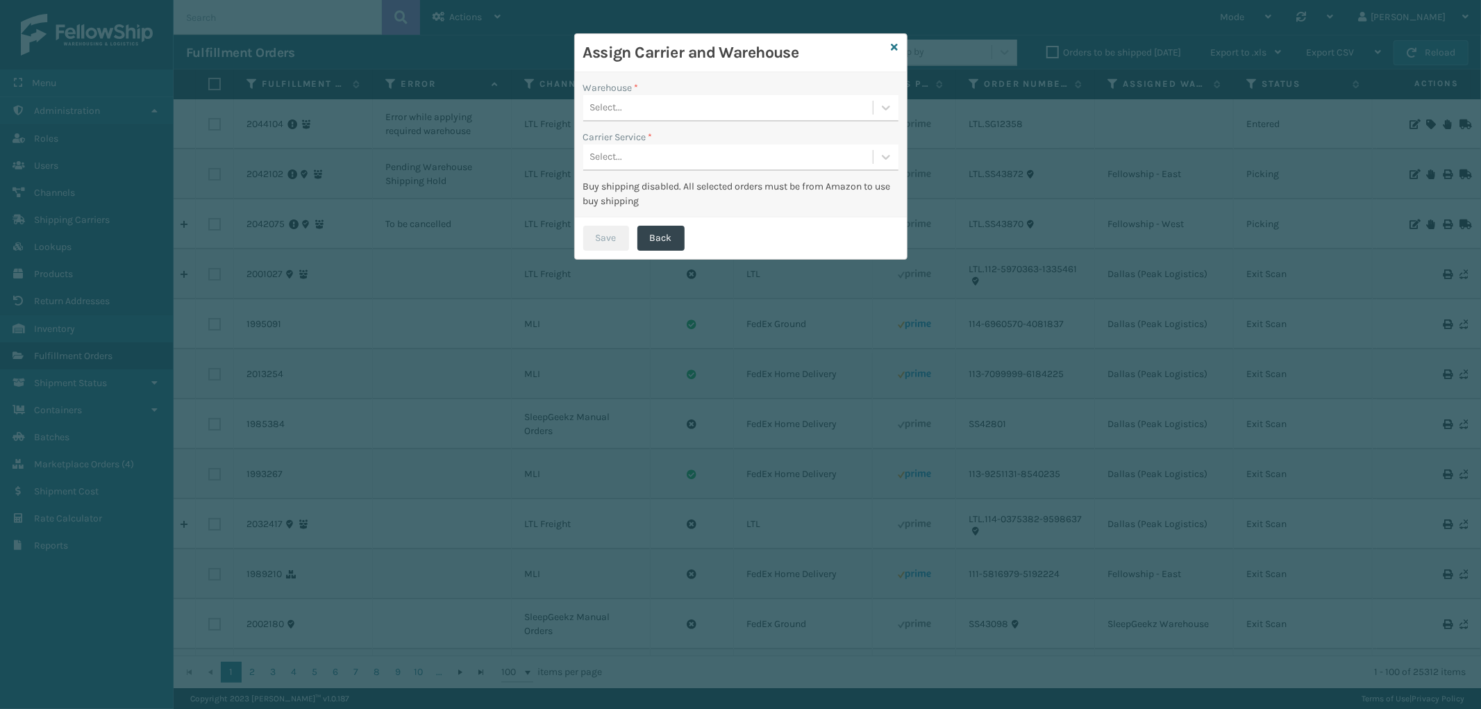
click at [899, 47] on div "Assign Carrier and Warehouse" at bounding box center [741, 53] width 332 height 38
click at [897, 49] on icon at bounding box center [894, 47] width 7 height 10
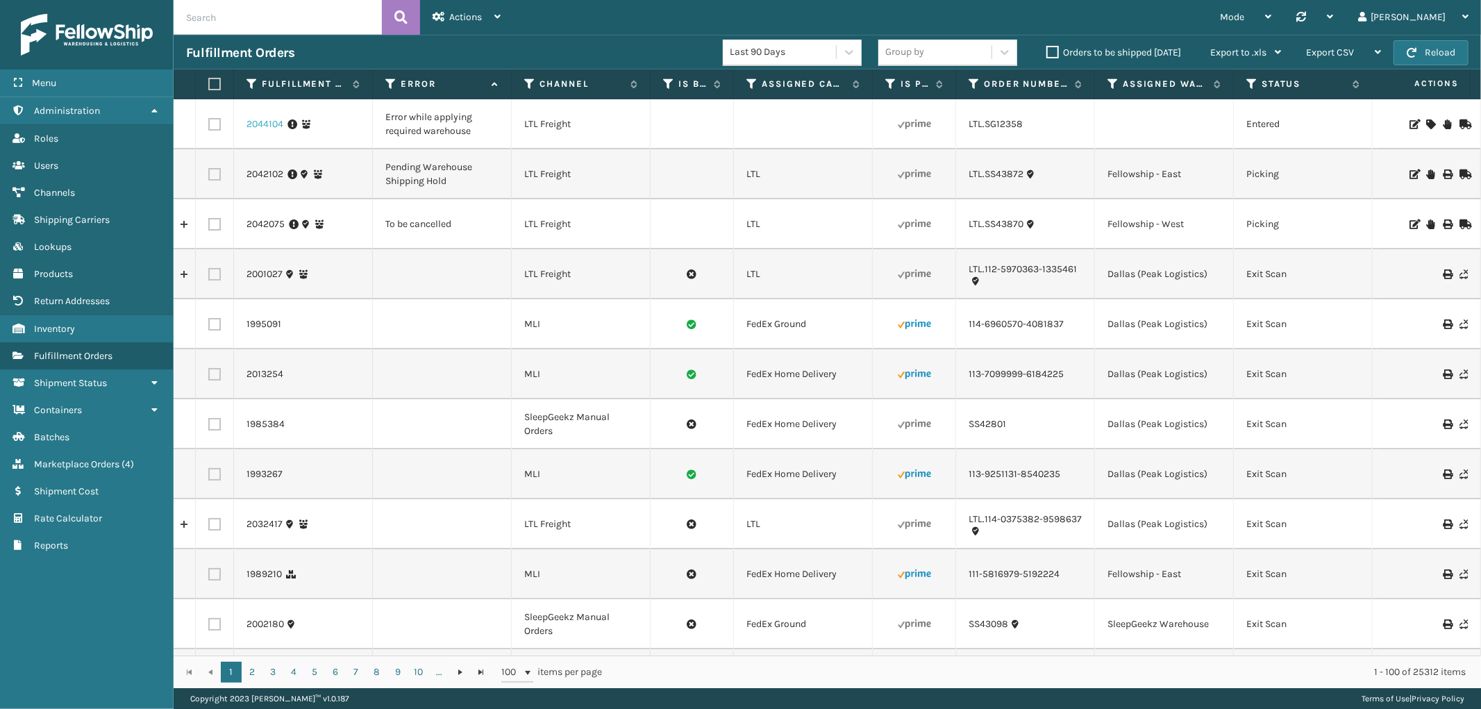
click at [264, 125] on link "2044104" at bounding box center [264, 124] width 37 height 14
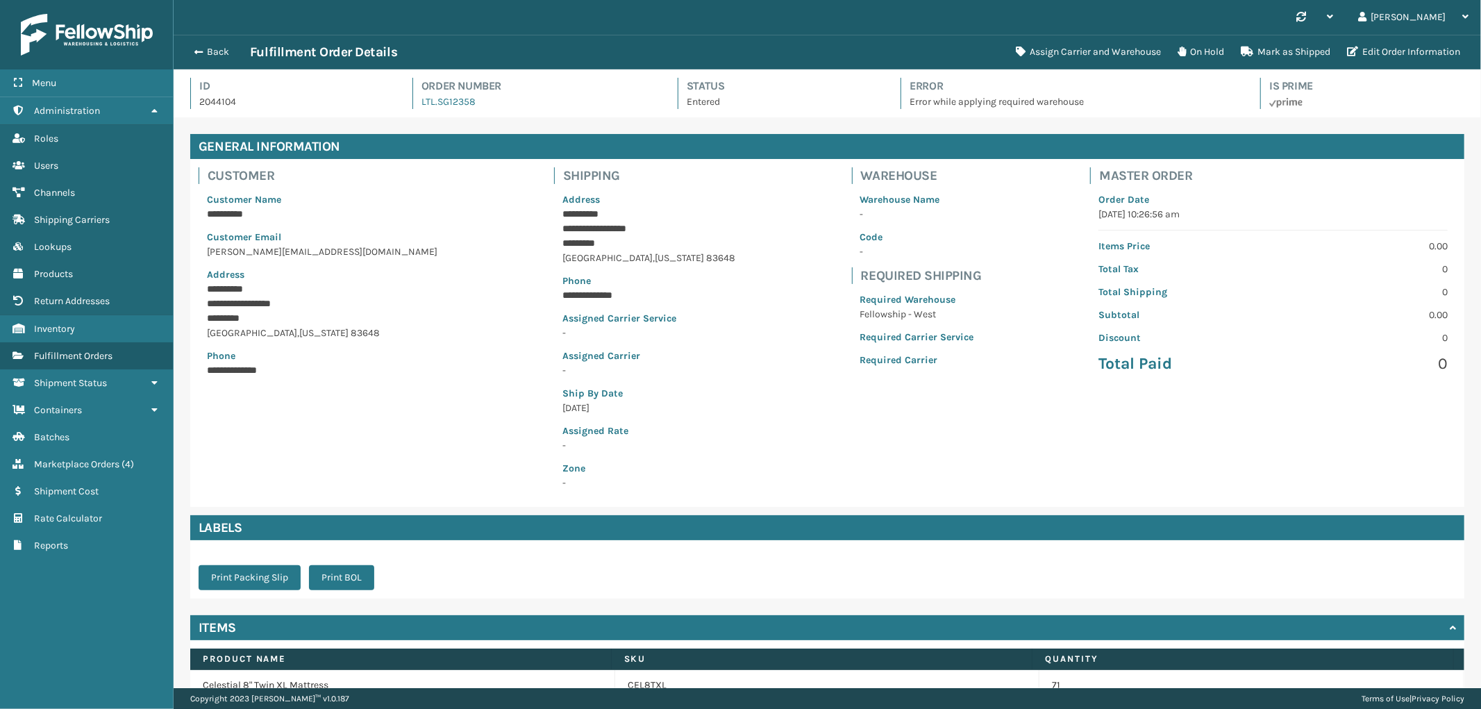
scroll to position [71, 0]
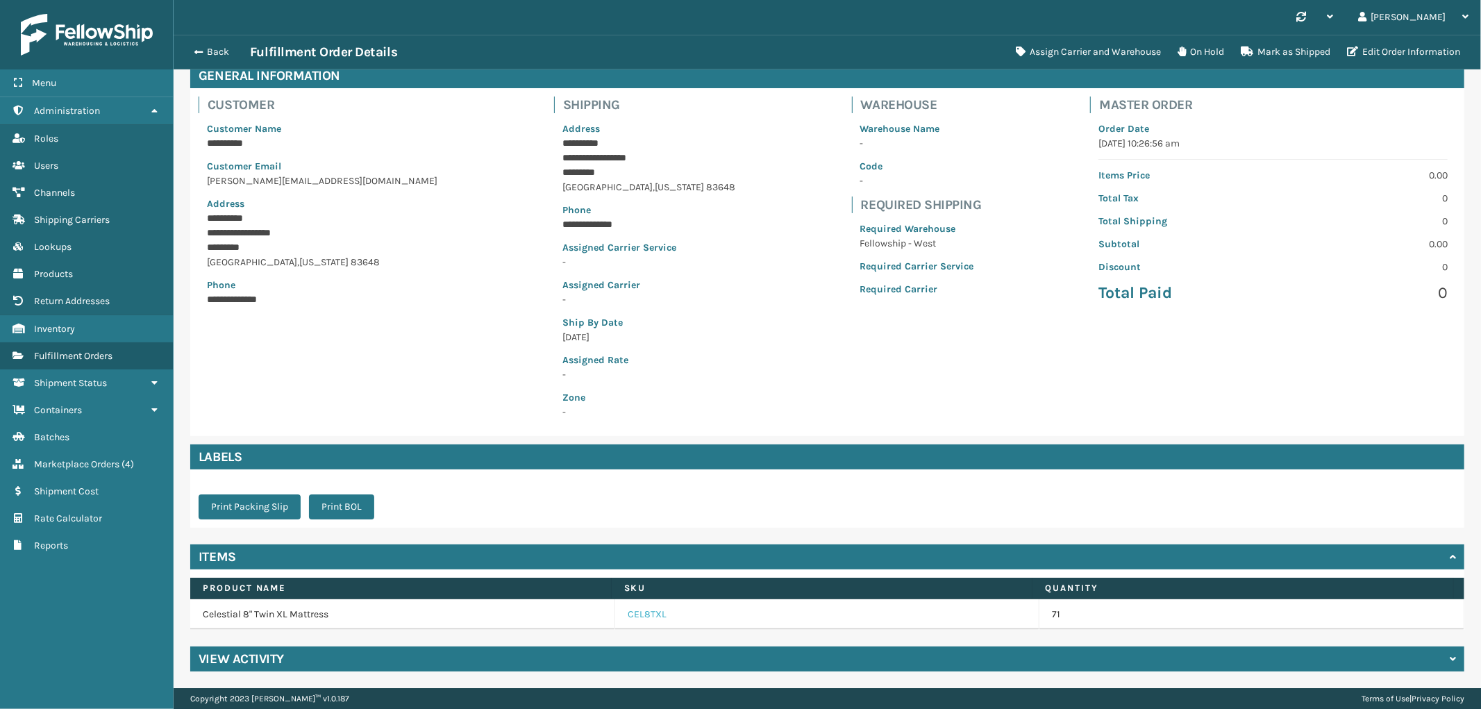
click at [633, 614] on link "CEL8TXL" at bounding box center [647, 614] width 39 height 14
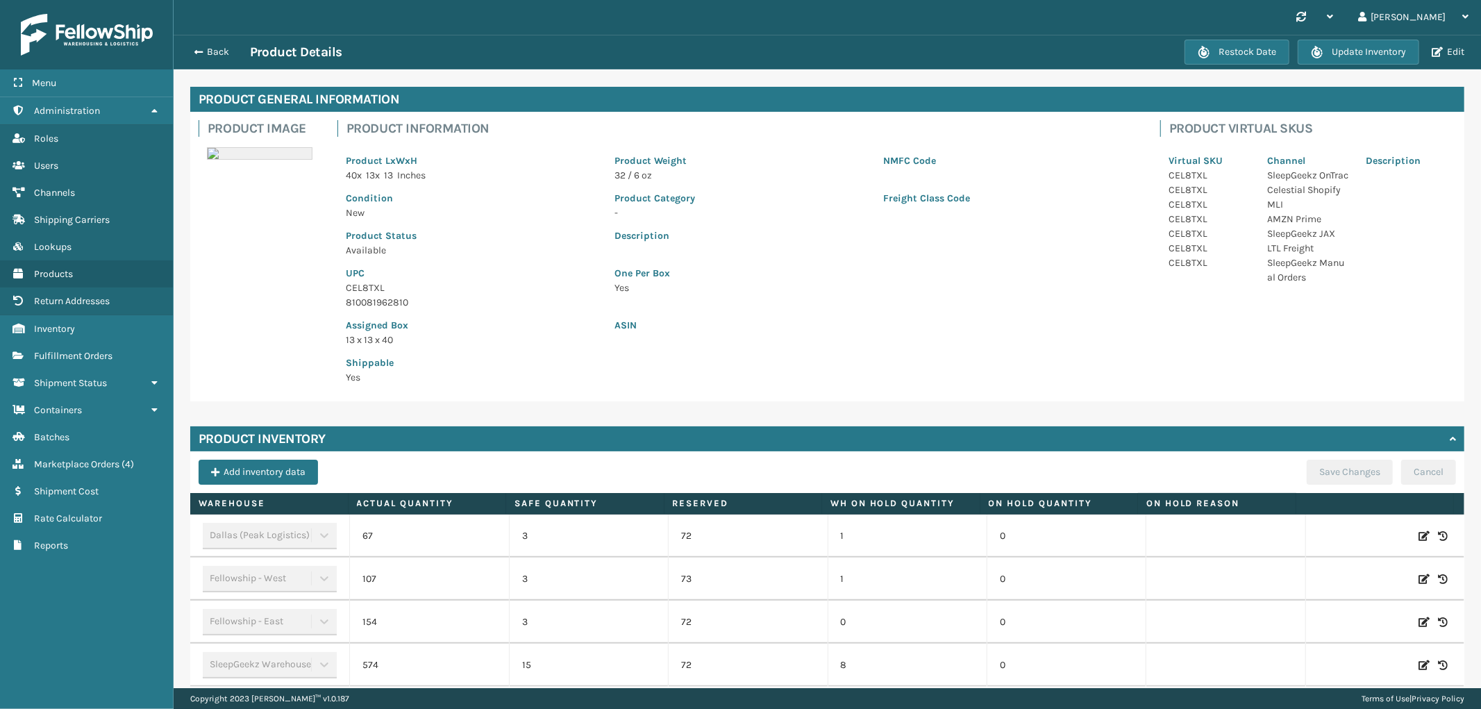
scroll to position [104, 0]
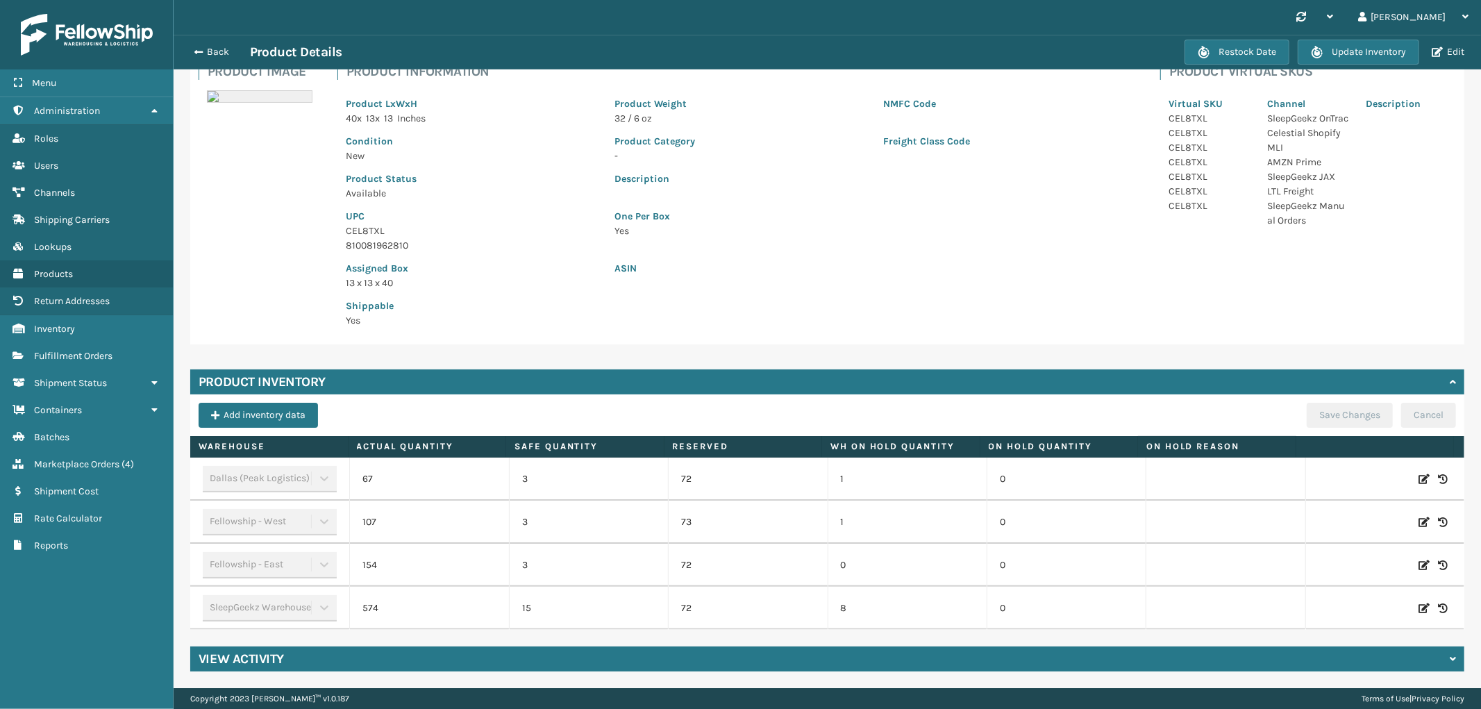
click at [1418, 521] on icon at bounding box center [1423, 522] width 11 height 14
click at [444, 523] on input "107" at bounding box center [429, 522] width 96 height 25
type input "173"
click at [1320, 521] on button "ADD" at bounding box center [1331, 522] width 35 height 17
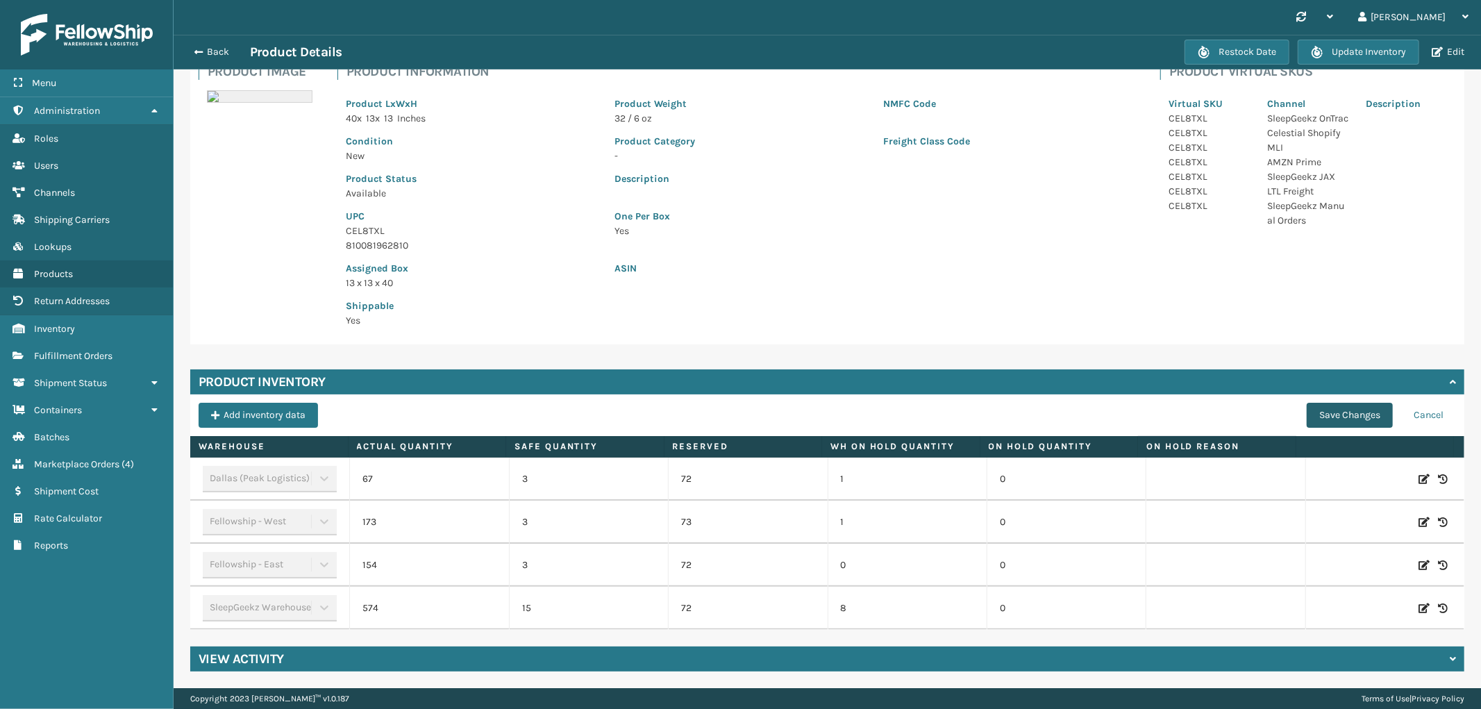
click at [1328, 414] on button "Save Changes" at bounding box center [1350, 415] width 86 height 25
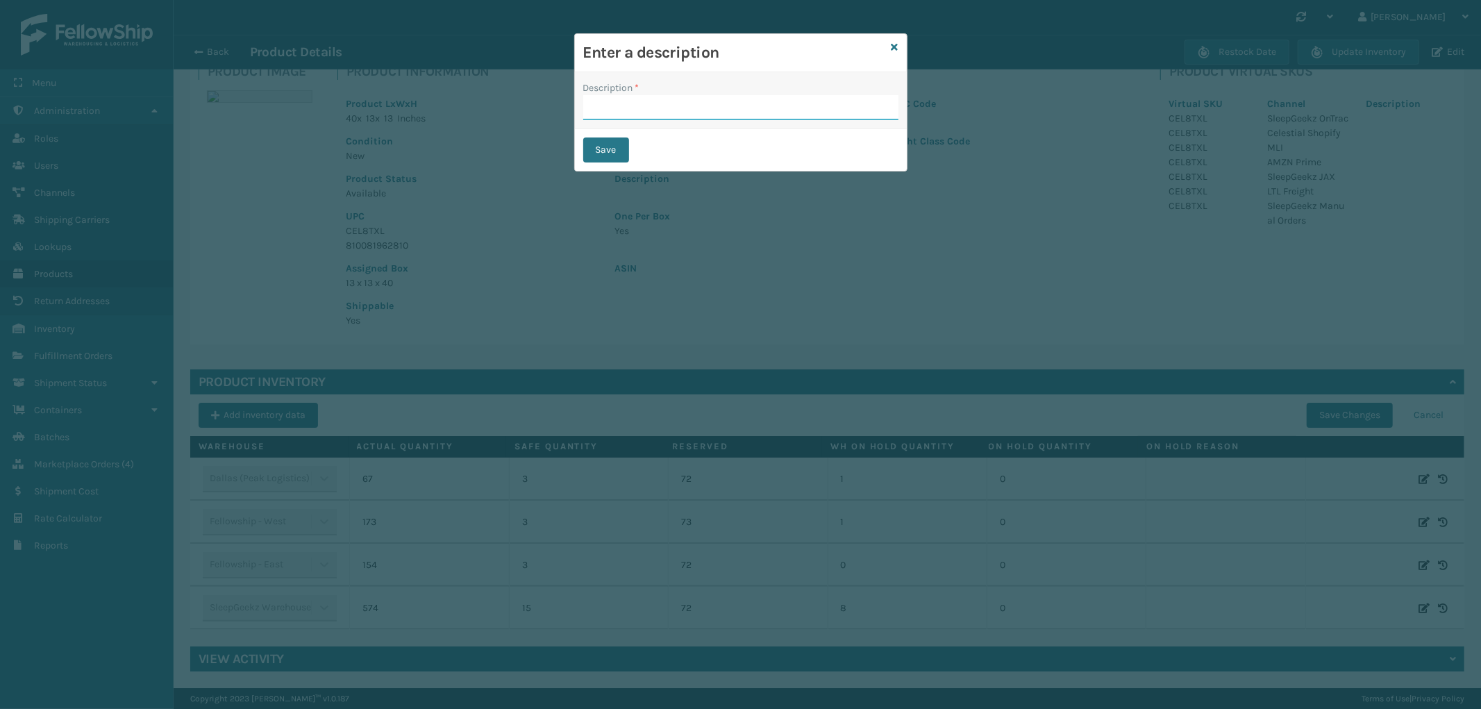
click at [689, 116] on input "Description *" at bounding box center [740, 107] width 315 height 25
type input "from inventory"
click at [621, 146] on button "Save" at bounding box center [606, 149] width 46 height 25
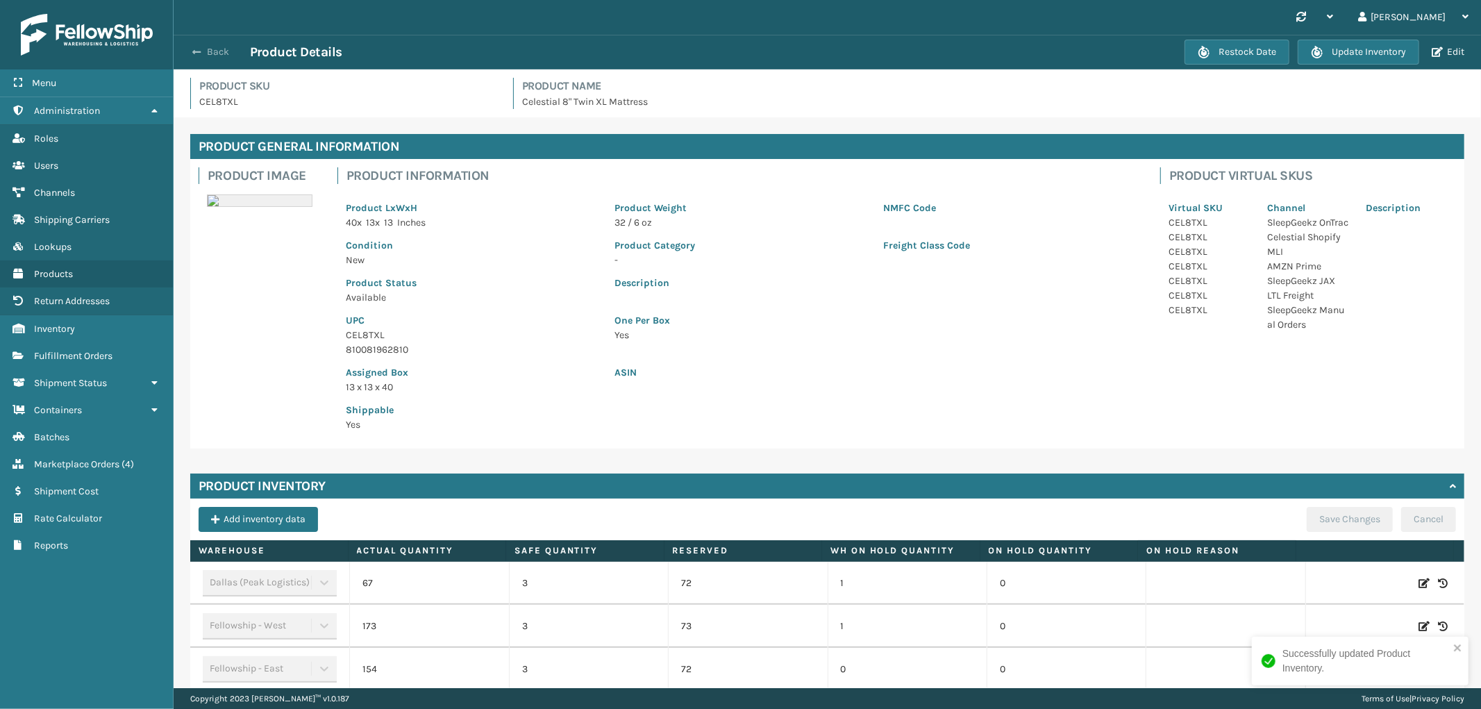
click at [198, 47] on span "button" at bounding box center [196, 52] width 8 height 10
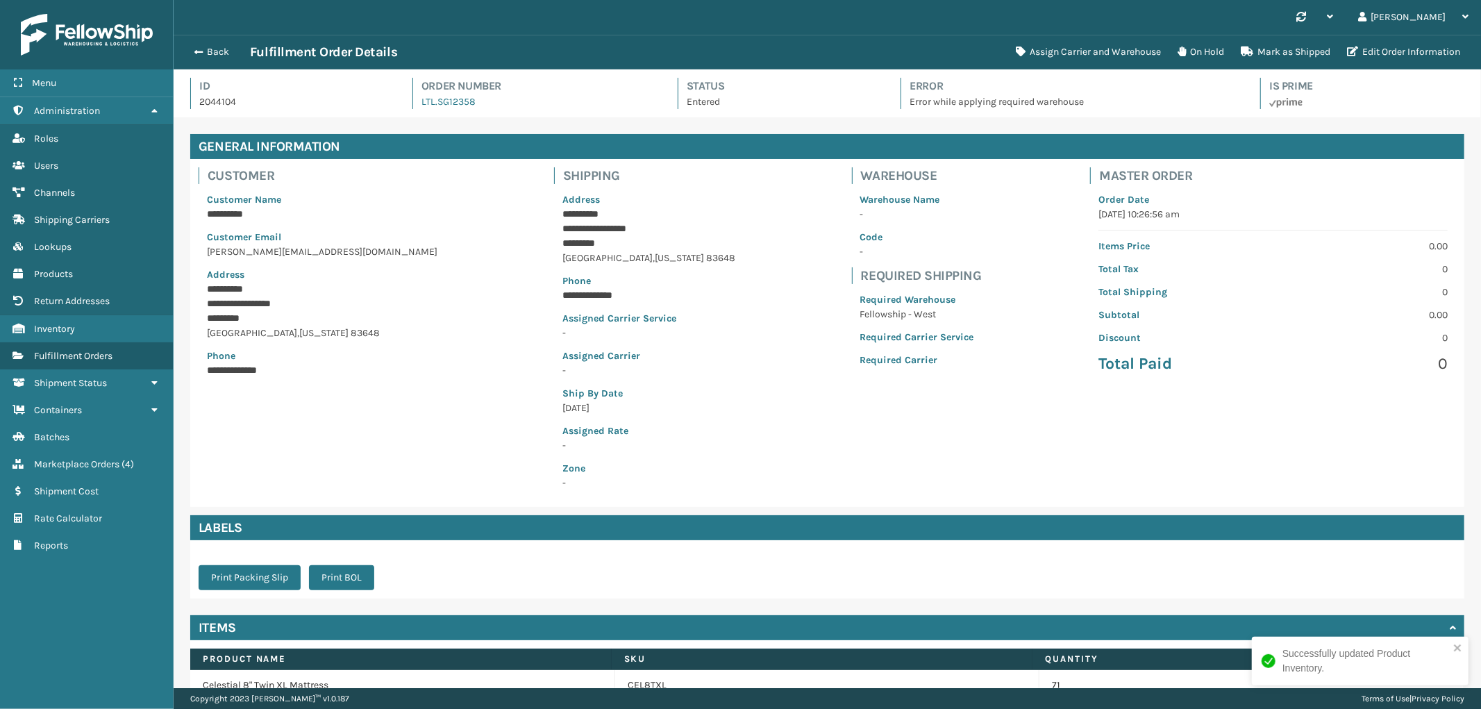
scroll to position [33, 1307]
click at [1109, 52] on button "Assign Carrier and Warehouse" at bounding box center [1088, 52] width 162 height 28
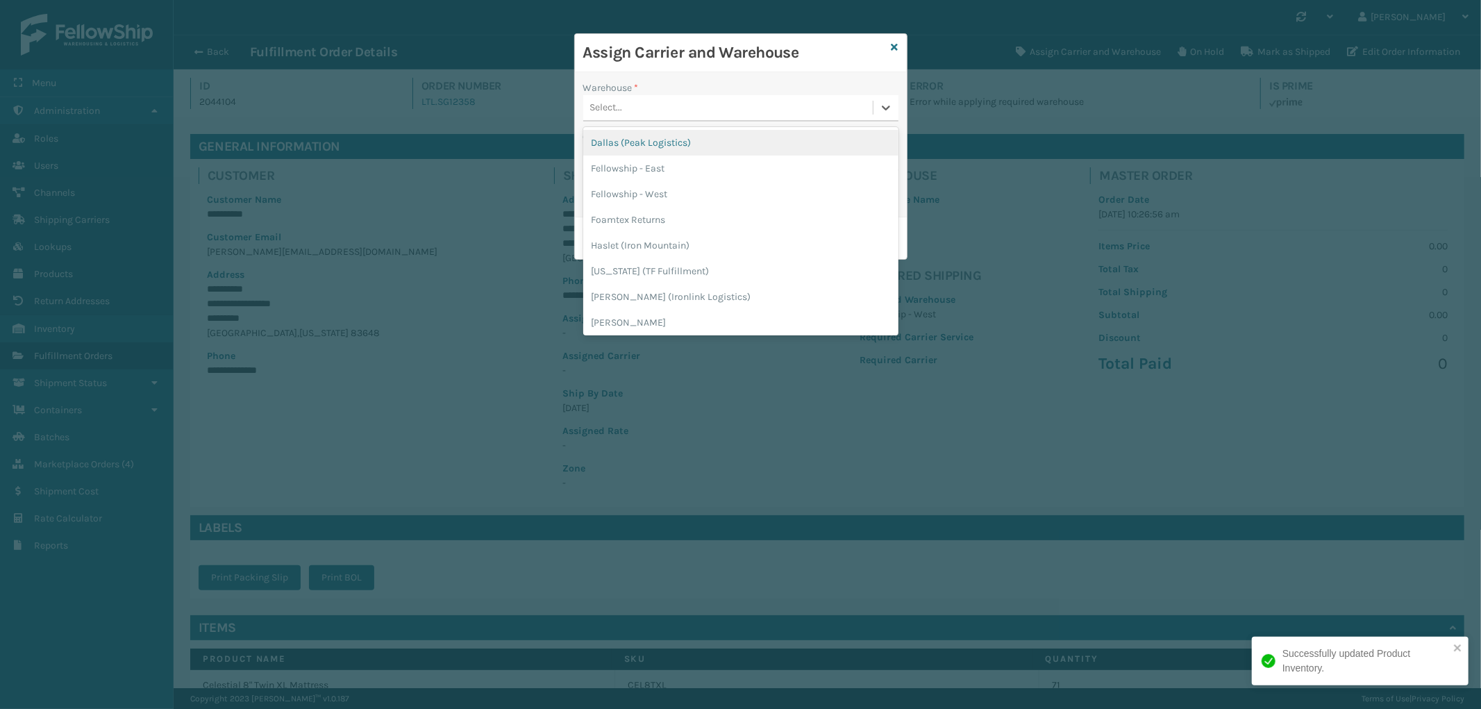
click at [705, 99] on div "Select..." at bounding box center [727, 107] width 289 height 23
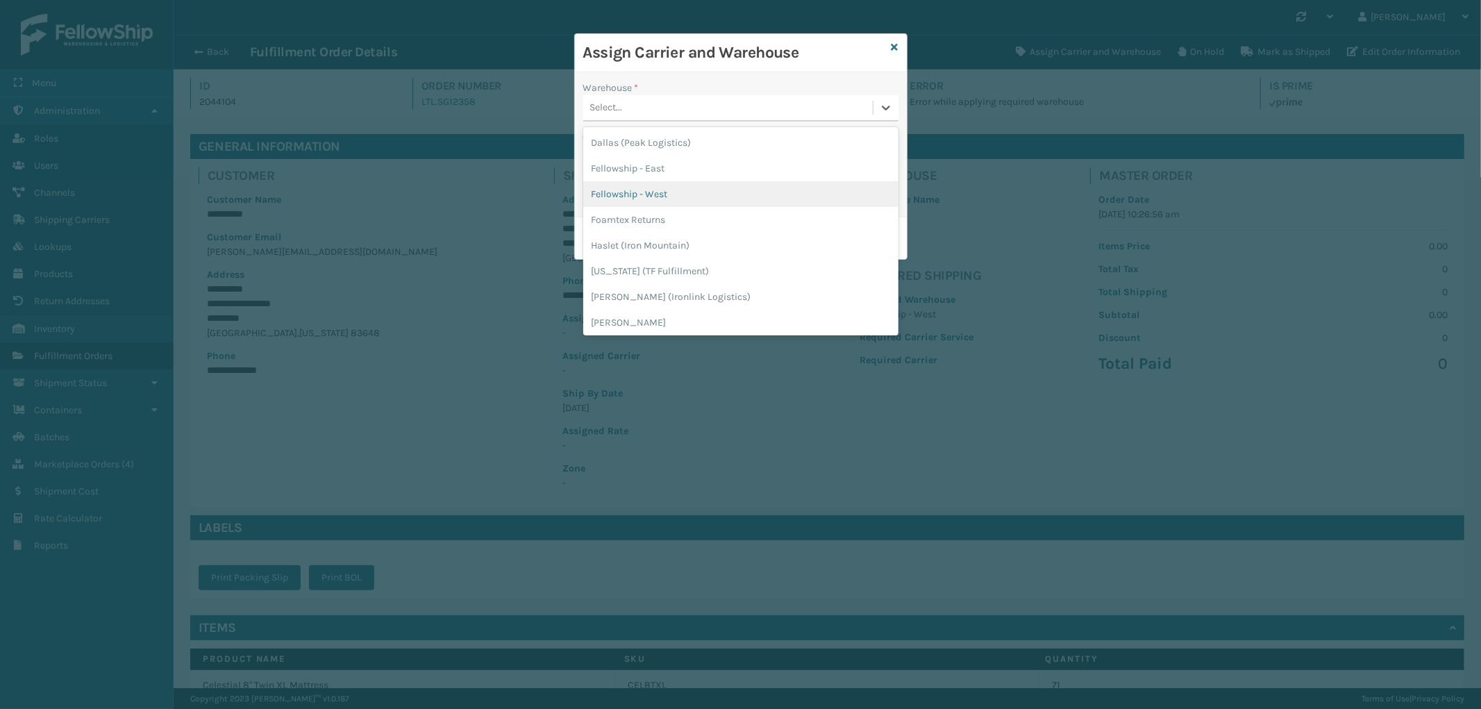
click at [683, 201] on div "Fellowship - West" at bounding box center [740, 194] width 315 height 26
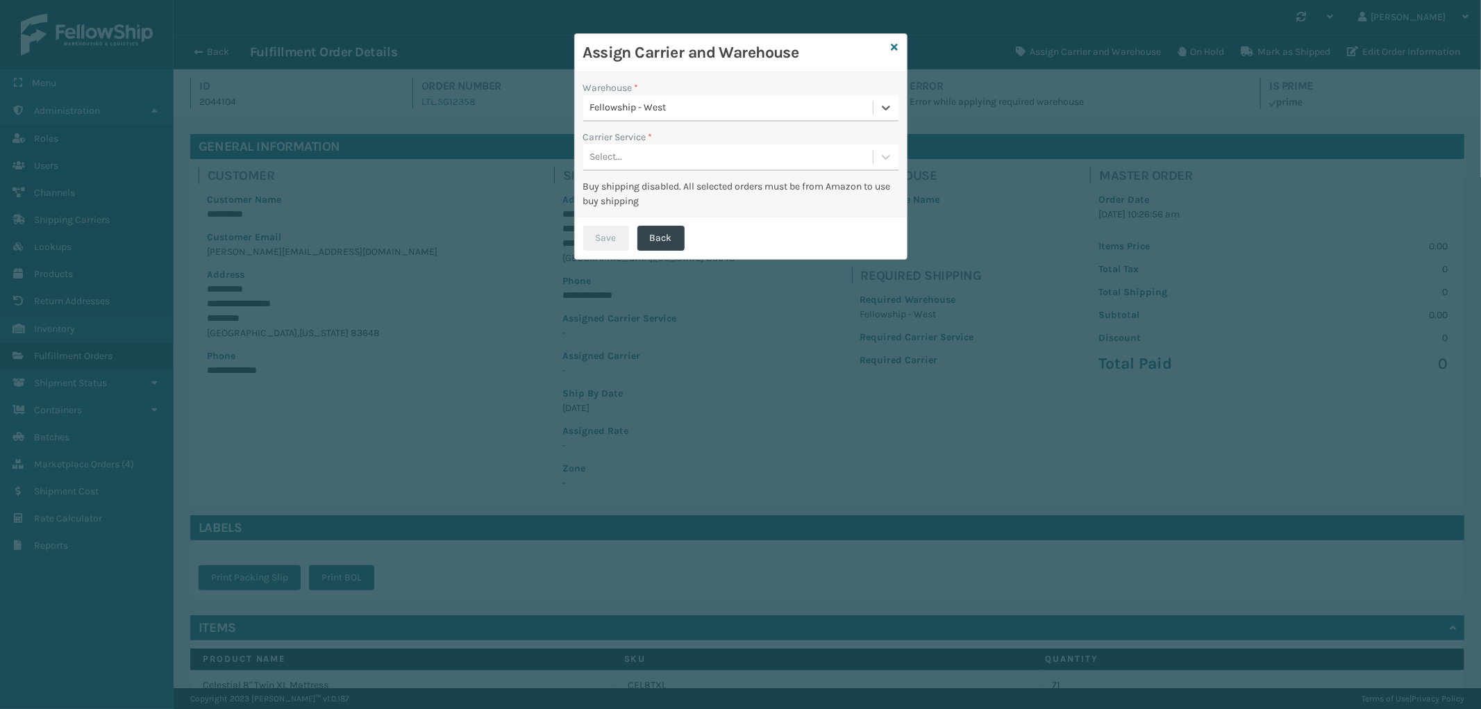
click at [698, 149] on div "Select..." at bounding box center [727, 157] width 289 height 23
click at [689, 194] on div "LTL" at bounding box center [740, 192] width 315 height 26
click at [587, 251] on div "Save Back" at bounding box center [741, 238] width 332 height 42
click at [600, 244] on button "Save" at bounding box center [606, 238] width 46 height 25
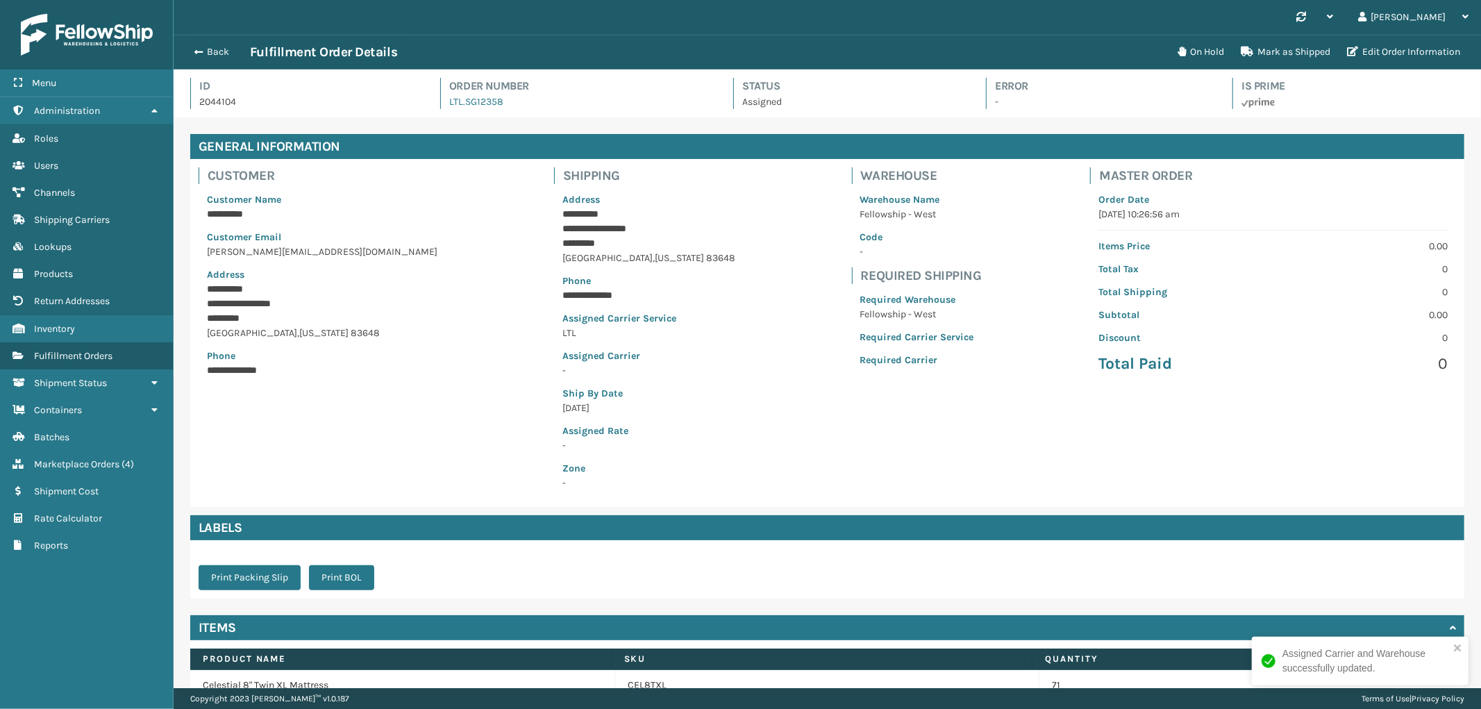
scroll to position [71, 0]
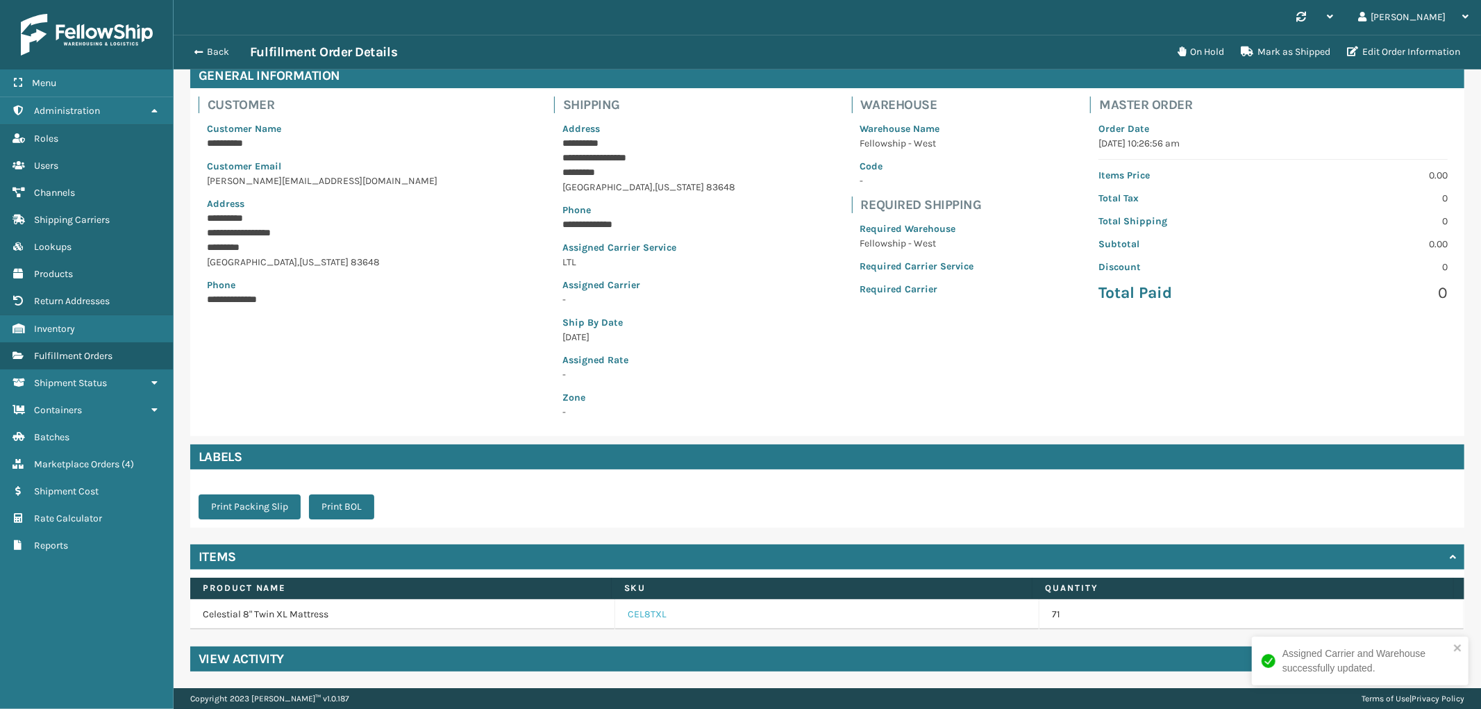
click at [639, 608] on link "CEL8TXL" at bounding box center [647, 614] width 39 height 14
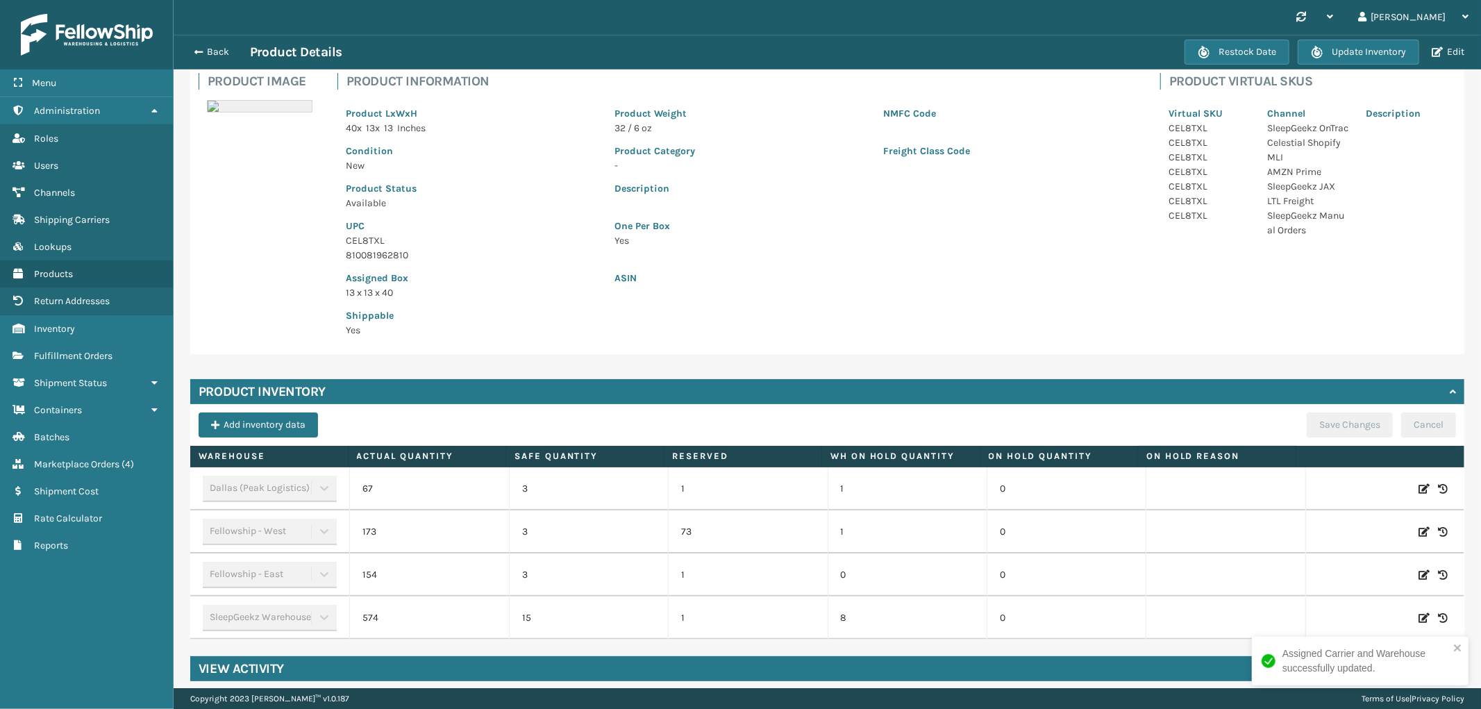
scroll to position [104, 0]
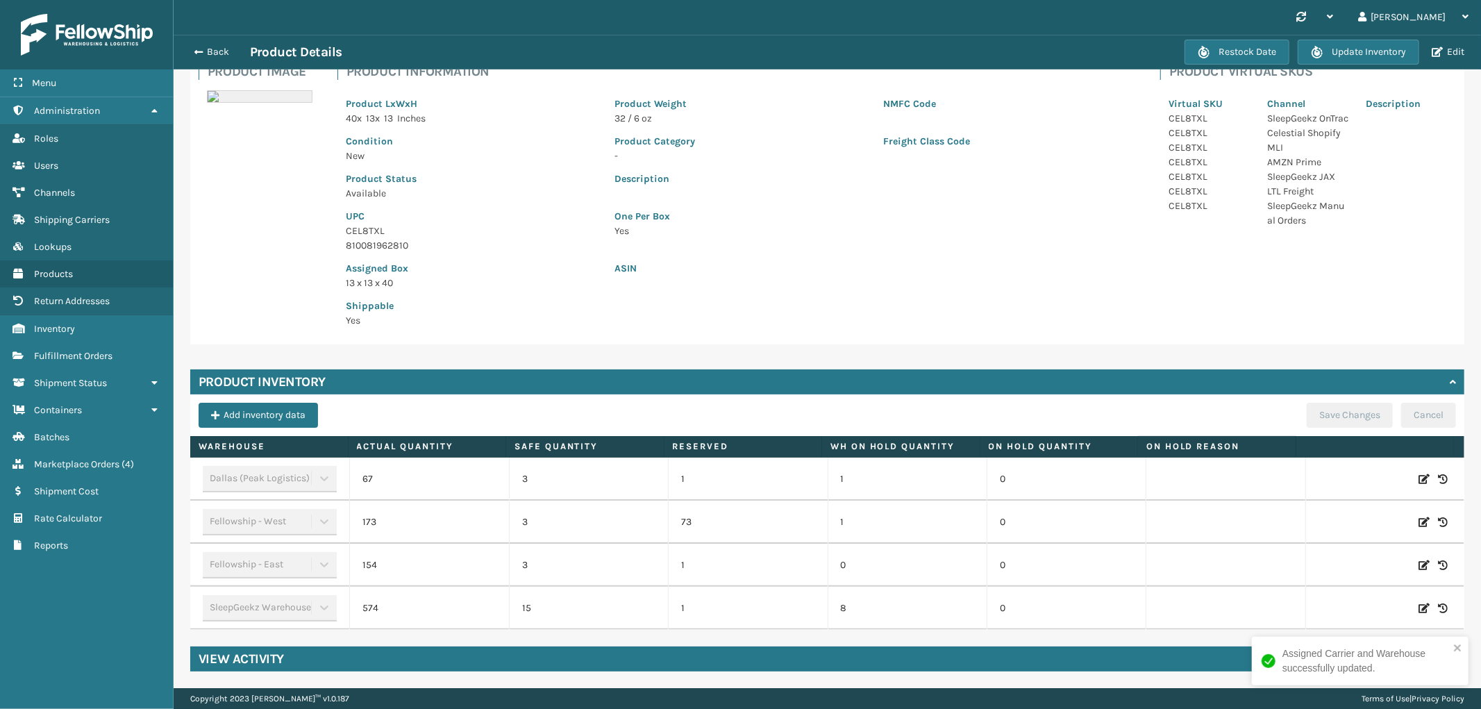
click at [1418, 519] on icon at bounding box center [1423, 522] width 11 height 14
drag, startPoint x: 521, startPoint y: 516, endPoint x: 650, endPoint y: 516, distance: 129.1
click at [650, 516] on tr "Fellowship - West 173 3 73 1 0 ADD Cancel" at bounding box center [827, 522] width 1274 height 43
type input "107"
click at [1314, 521] on button "ADD" at bounding box center [1331, 522] width 35 height 17
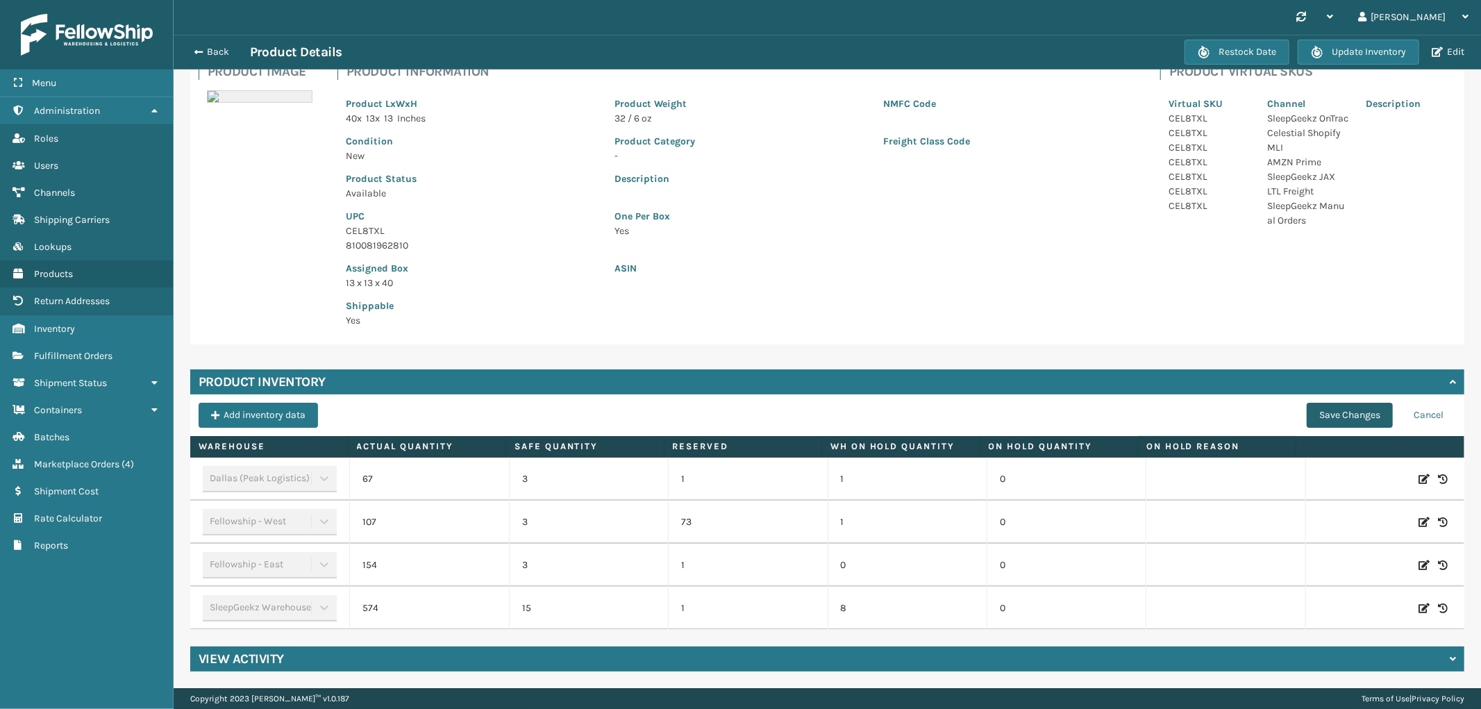
click at [1349, 407] on button "Save Changes" at bounding box center [1350, 415] width 86 height 25
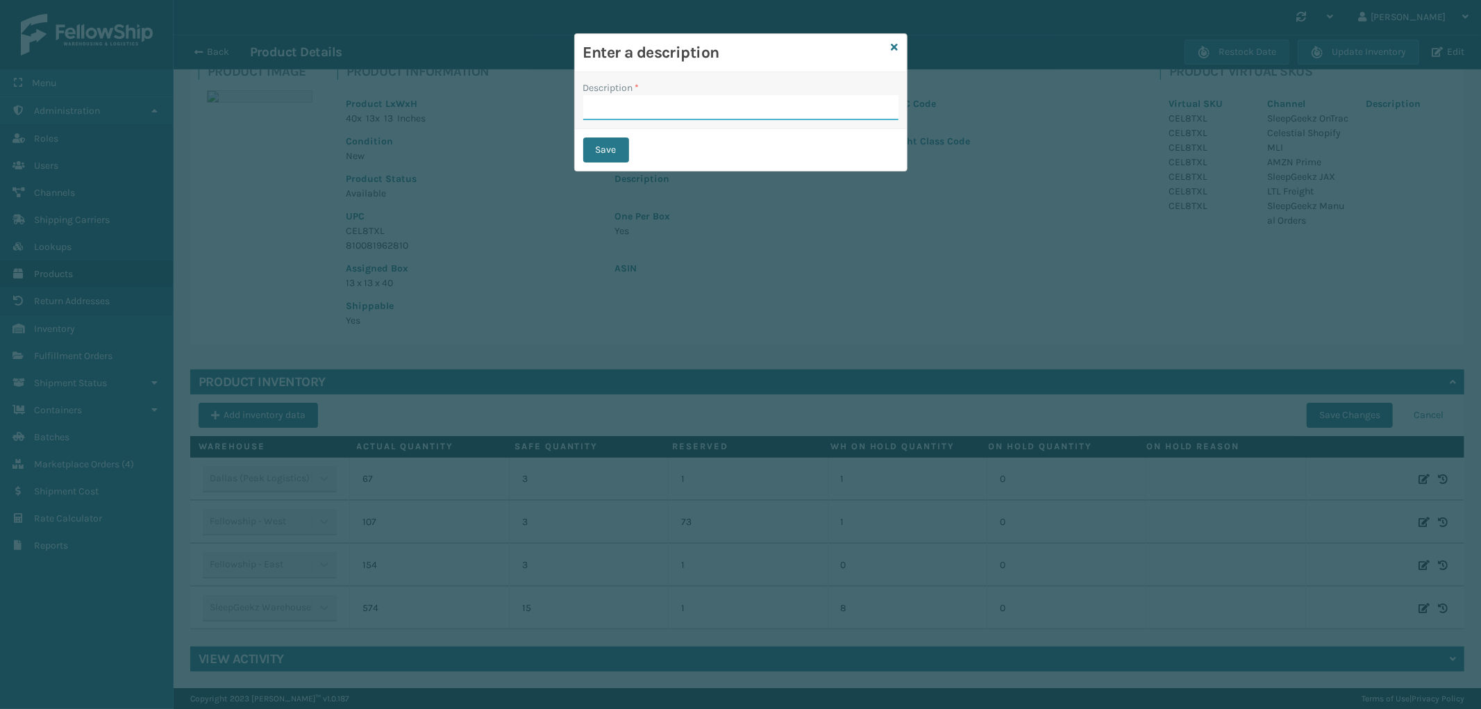
click at [679, 96] on input "Description *" at bounding box center [740, 107] width 315 height 25
type input "from inventory"
click at [626, 154] on button "Save" at bounding box center [606, 149] width 46 height 25
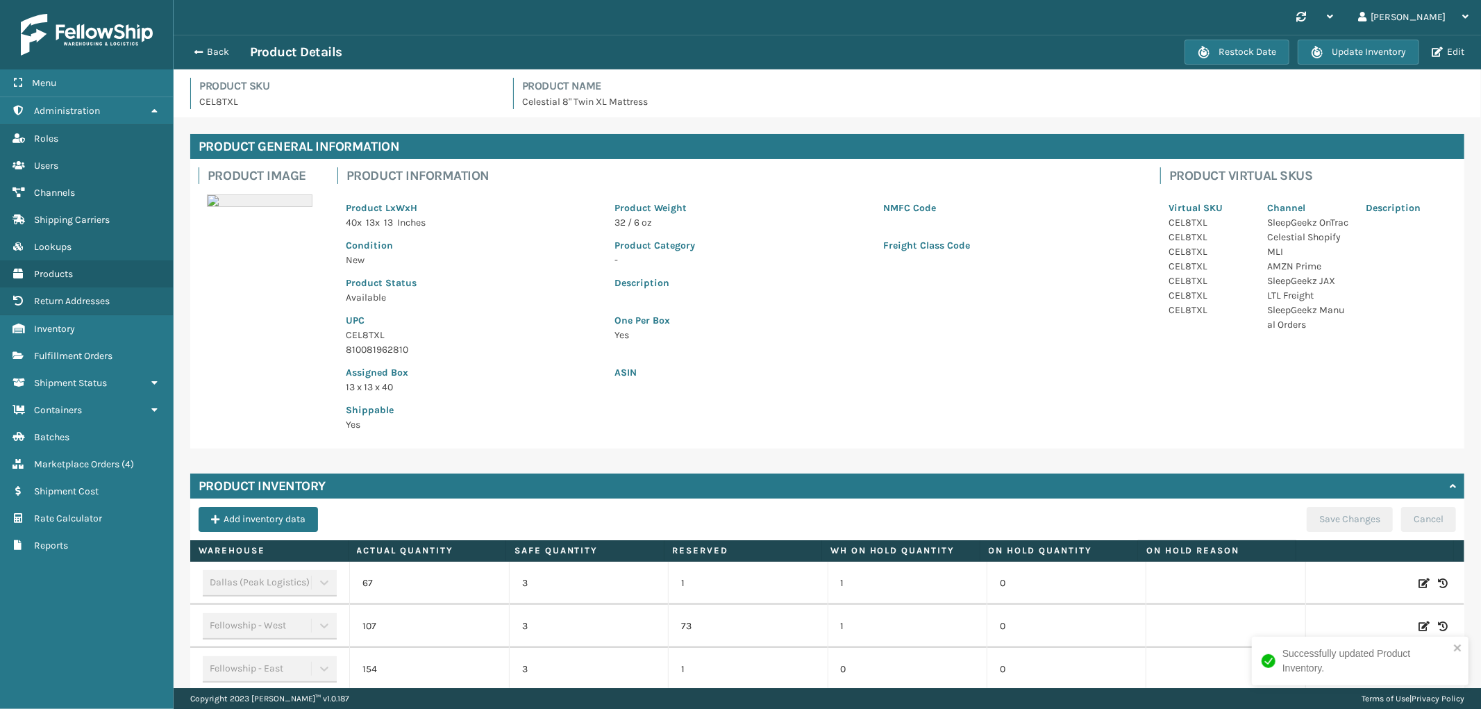
click at [226, 60] on div "Back Product Details" at bounding box center [685, 52] width 998 height 17
click at [219, 52] on button "Back" at bounding box center [218, 52] width 64 height 12
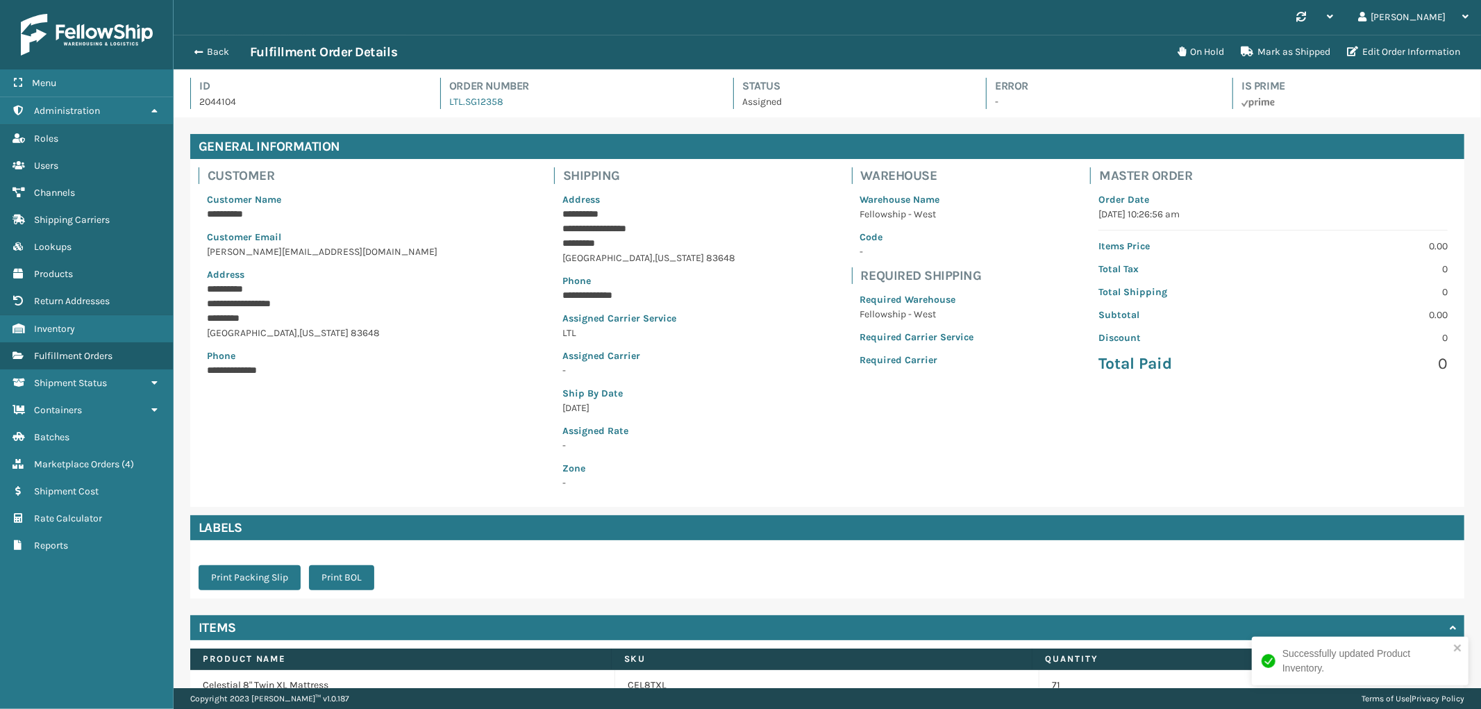
scroll to position [33, 1307]
drag, startPoint x: 523, startPoint y: 101, endPoint x: 462, endPoint y: 109, distance: 60.9
click at [462, 109] on div "Id 2044104 Order Number LTL.SG12358 Status Assigned Error - Is Prime" at bounding box center [827, 98] width 1274 height 40
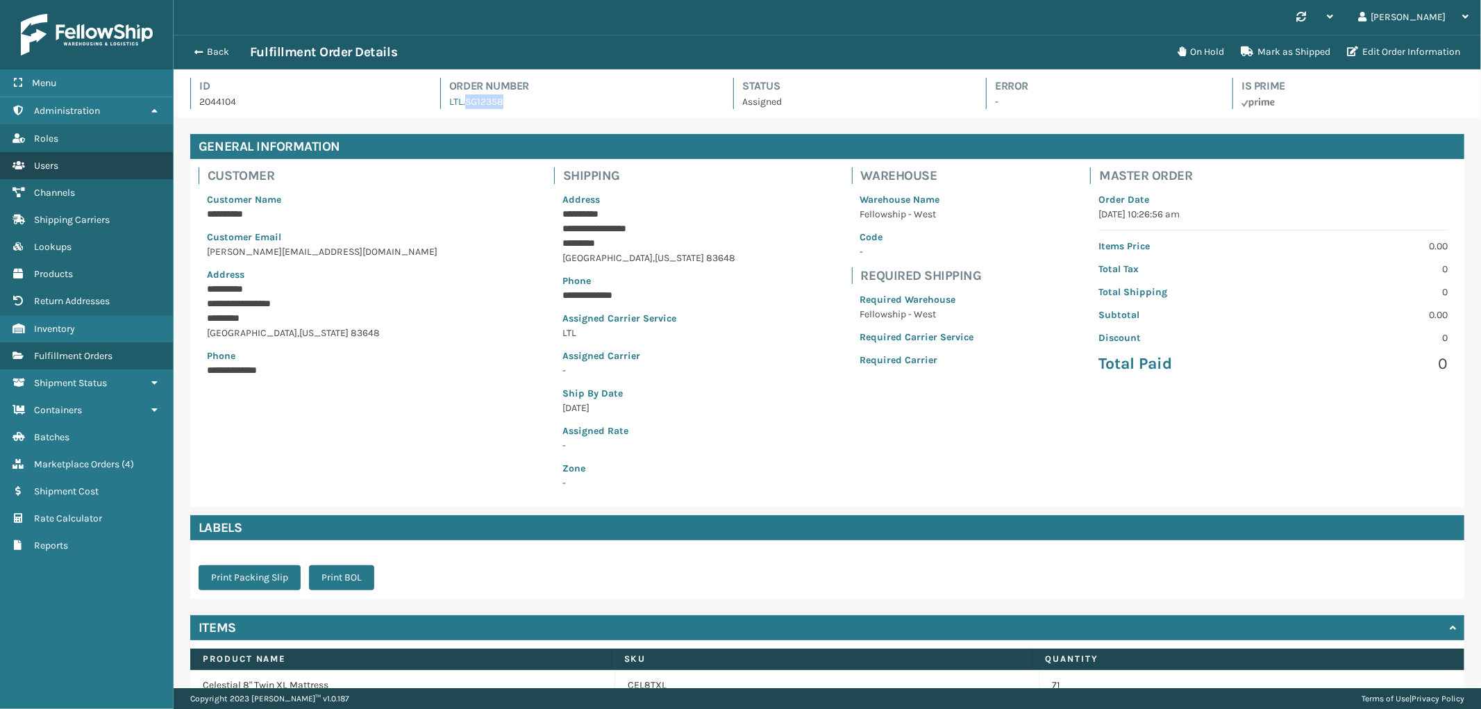
copy link "SG12358"
click at [212, 46] on button "Back" at bounding box center [218, 52] width 64 height 12
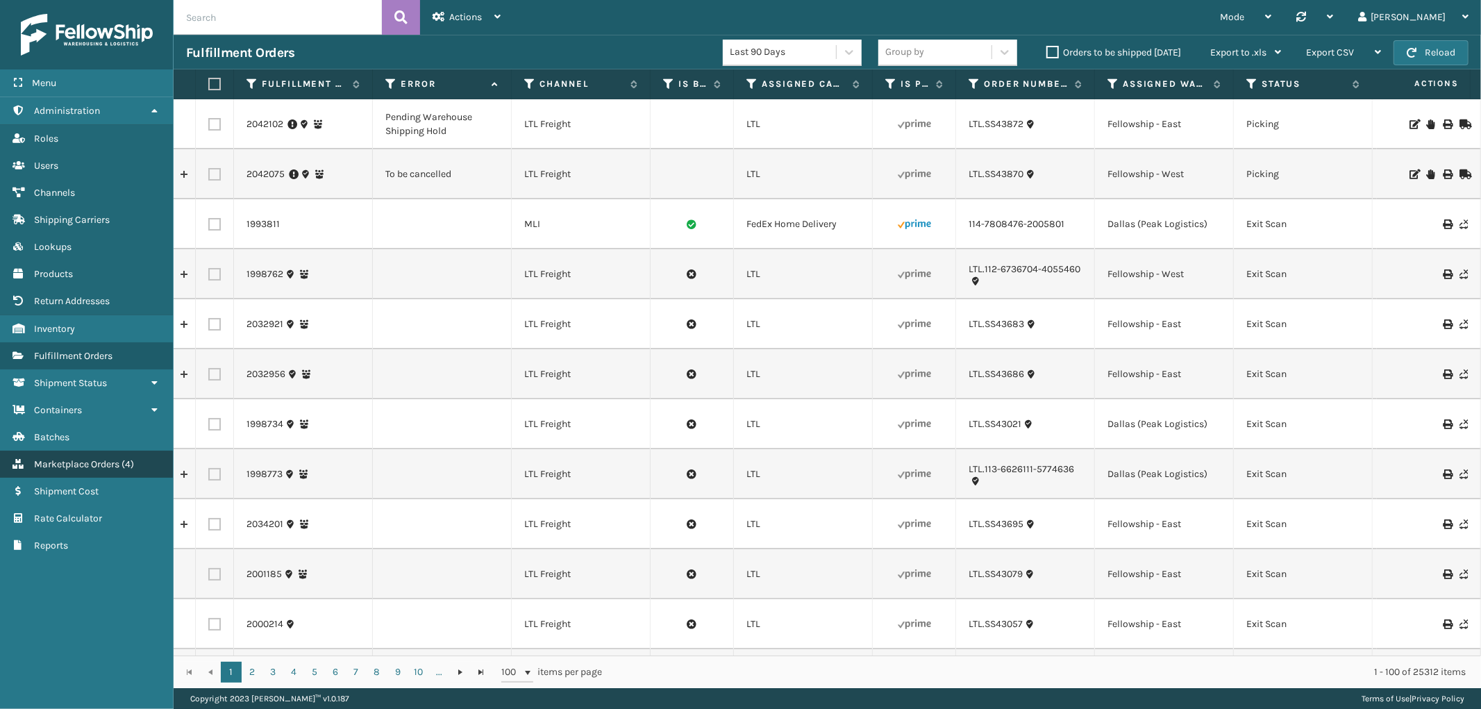
click at [88, 451] on link "Marketplace Orders ( 4 )" at bounding box center [86, 464] width 173 height 27
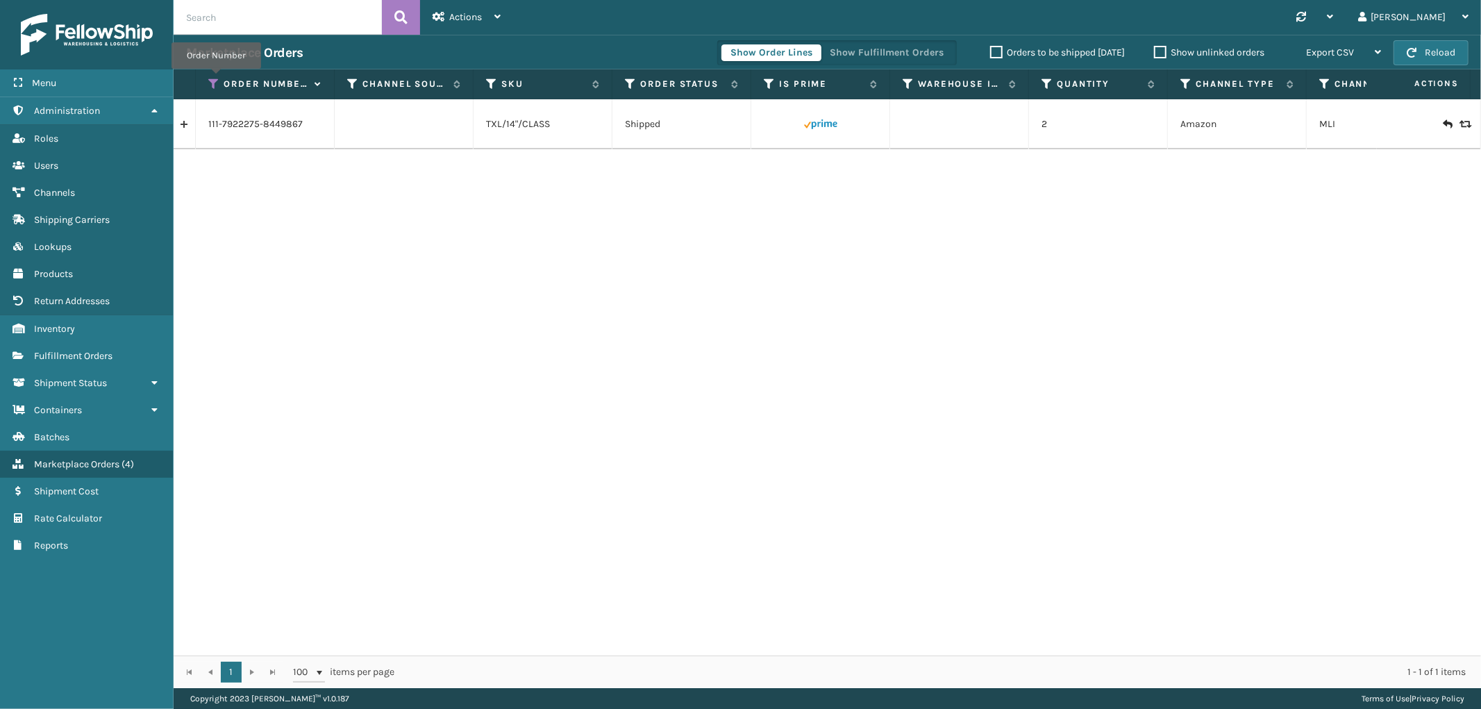
click at [215, 80] on icon at bounding box center [213, 84] width 11 height 12
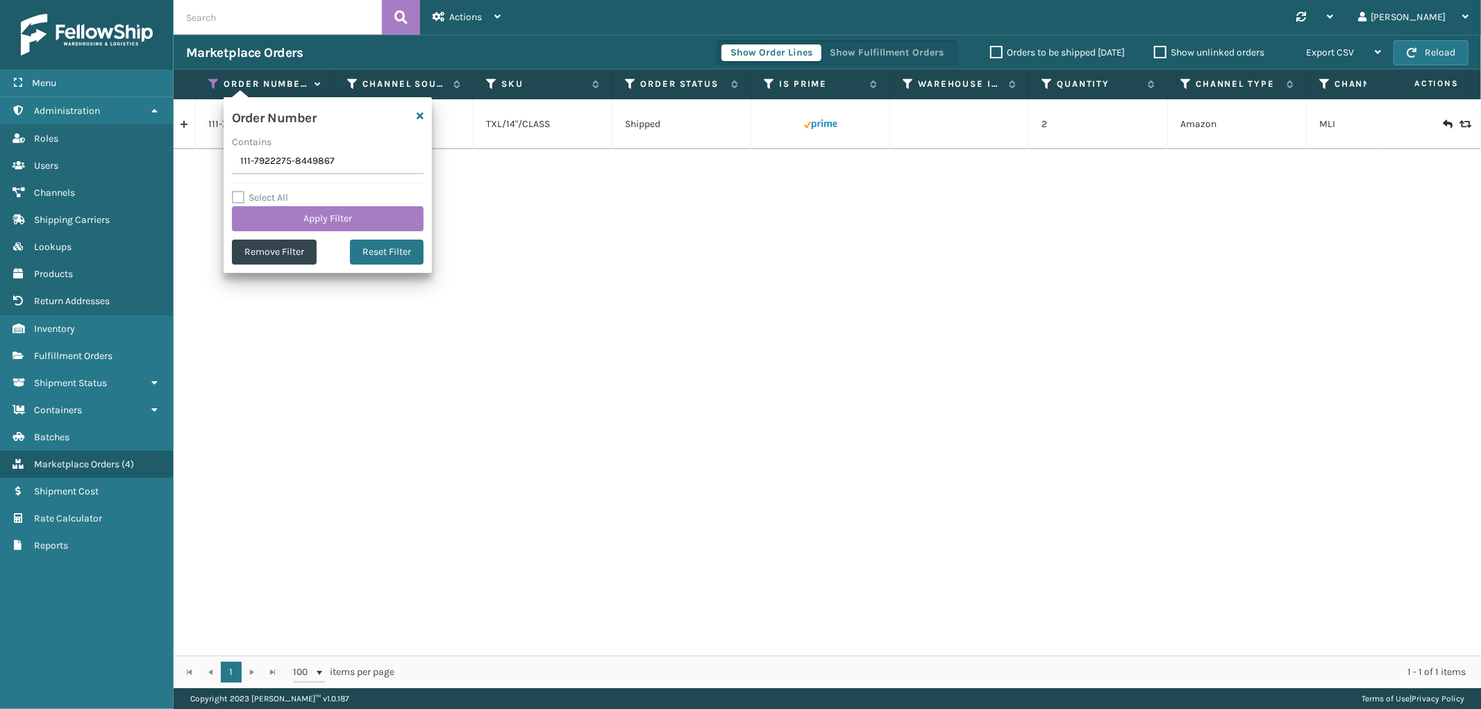
click at [271, 162] on input "111-7922275-8449867" at bounding box center [328, 161] width 192 height 25
type input "112-1087849-4473006"
click at [276, 219] on button "Apply Filter" at bounding box center [328, 218] width 192 height 25
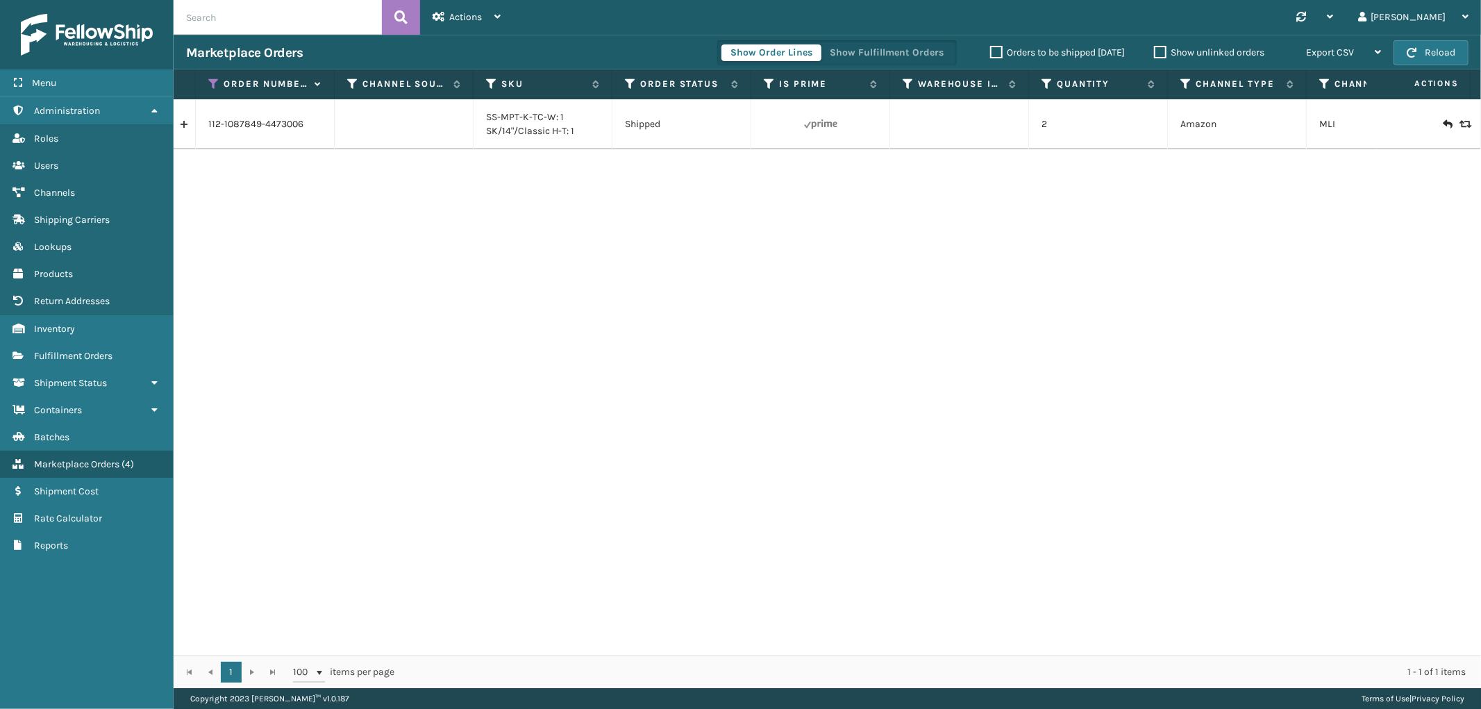
click at [185, 130] on link at bounding box center [185, 124] width 22 height 22
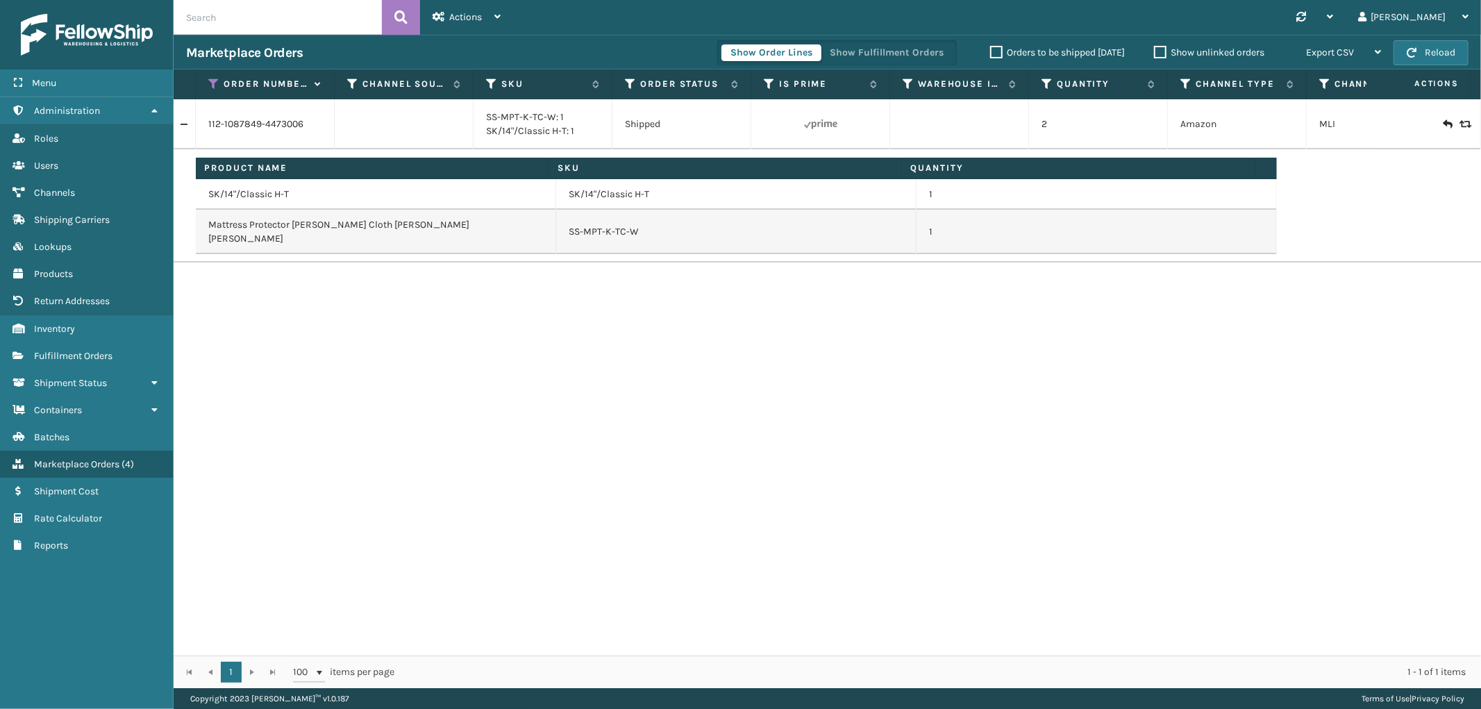
click at [907, 43] on div "Show Order Lines Show Fulfillment Orders" at bounding box center [837, 52] width 240 height 25
click at [907, 50] on button "Show Fulfillment Orders" at bounding box center [887, 52] width 132 height 17
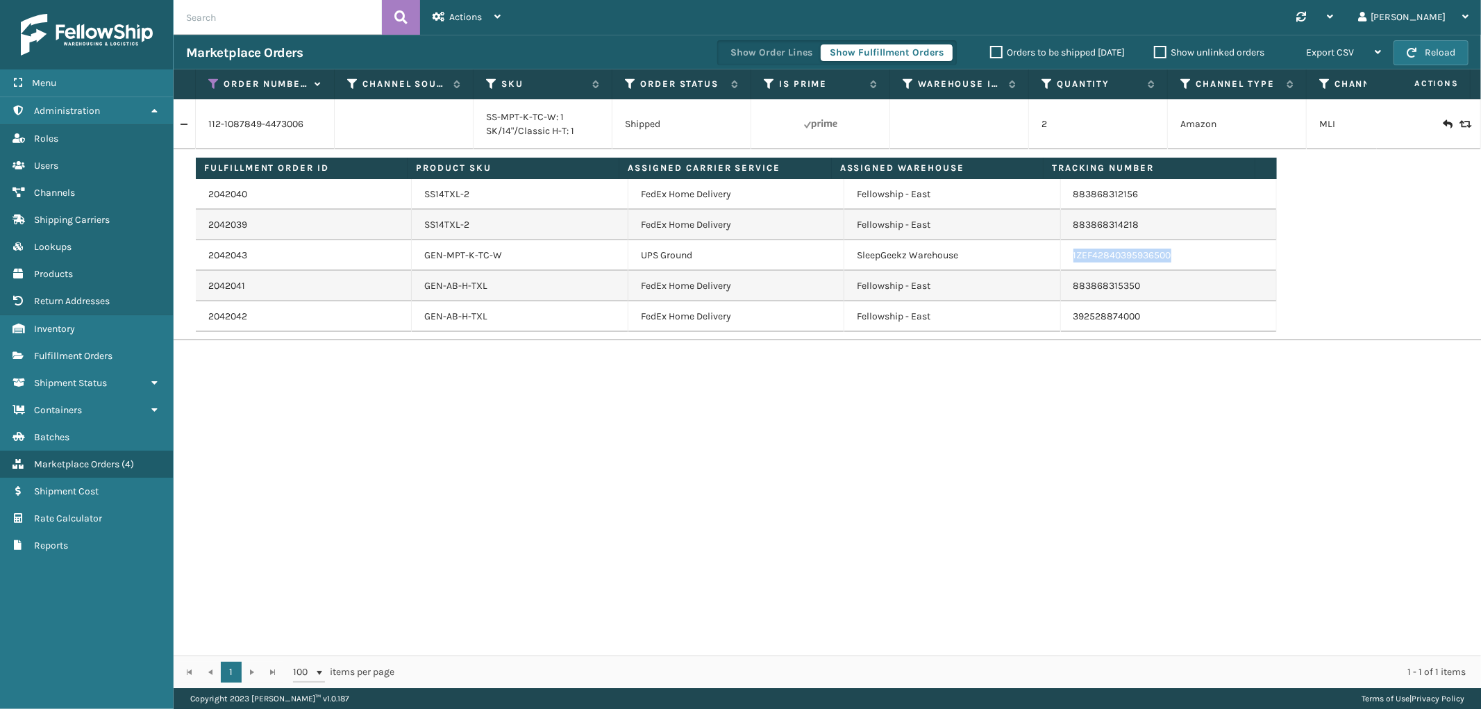
drag, startPoint x: 1169, startPoint y: 254, endPoint x: 1060, endPoint y: 268, distance: 109.9
click at [1061, 268] on td "1ZEF42840395936500" at bounding box center [1169, 255] width 216 height 31
copy link "1ZEF42840395936500"
click at [216, 87] on icon at bounding box center [213, 84] width 11 height 12
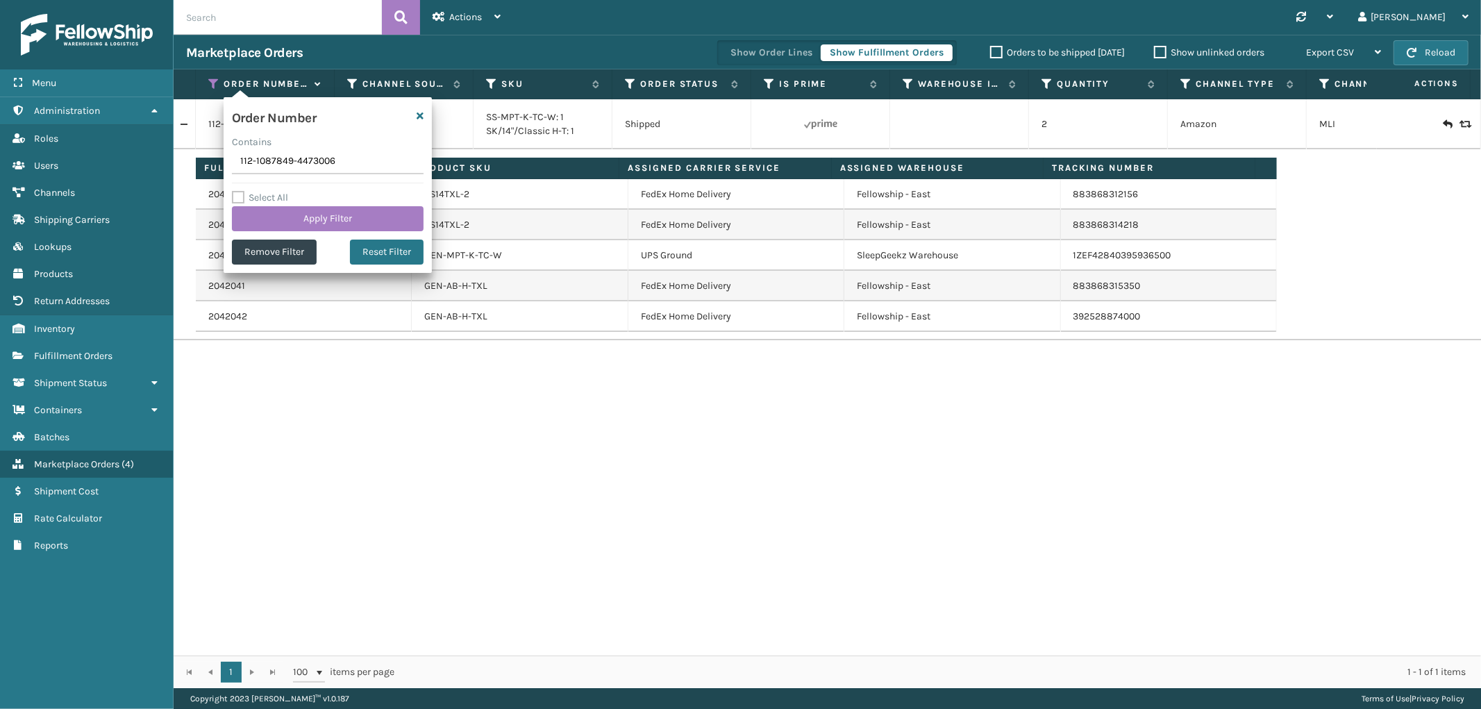
click at [259, 156] on input "112-1087849-4473006" at bounding box center [328, 161] width 192 height 25
type input "112-3175002-0028210"
click at [259, 212] on button "Apply Filter" at bounding box center [328, 218] width 192 height 25
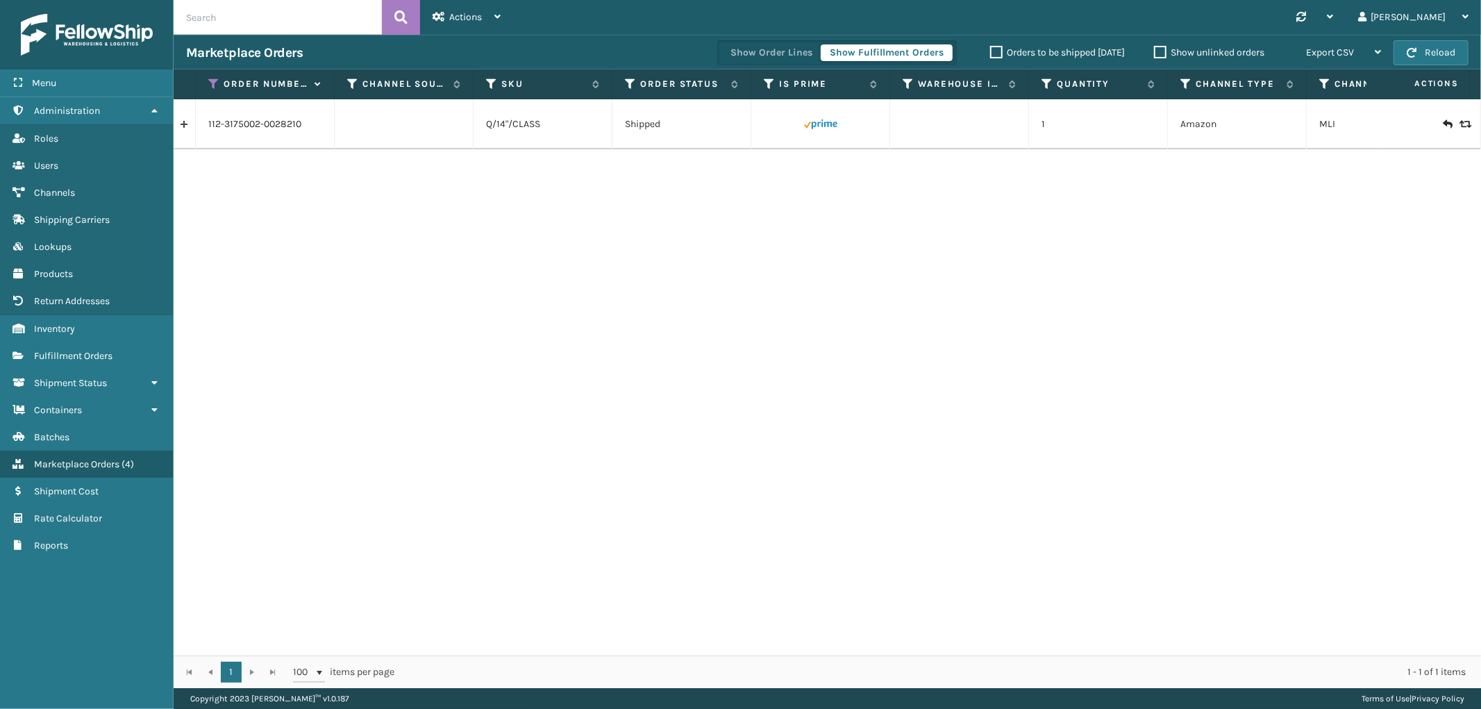
click at [188, 129] on link at bounding box center [185, 124] width 22 height 22
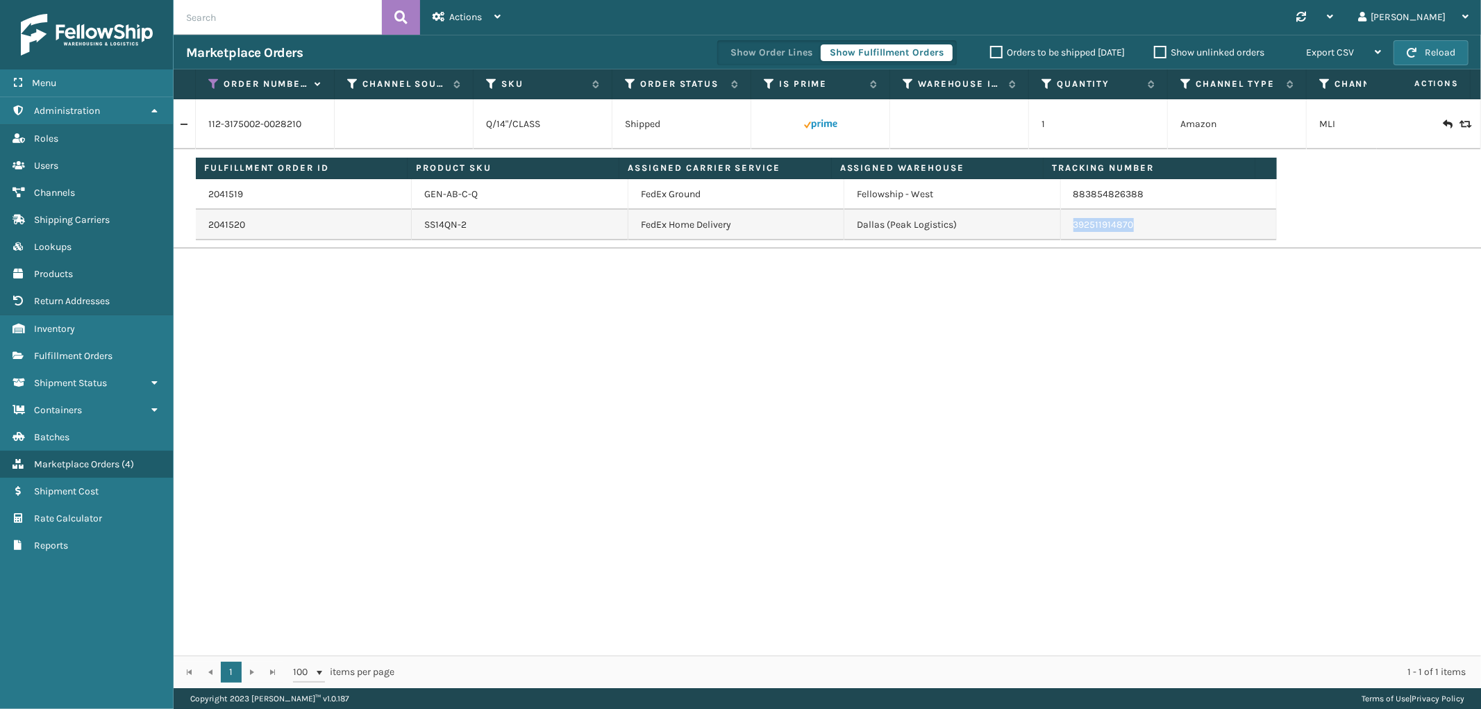
drag, startPoint x: 1154, startPoint y: 223, endPoint x: 1064, endPoint y: 234, distance: 90.9
click at [1064, 234] on td "392511914870" at bounding box center [1169, 225] width 216 height 31
copy link "392511914870"
click at [205, 81] on th "Order Number" at bounding box center [265, 84] width 139 height 30
click at [214, 83] on icon at bounding box center [213, 84] width 11 height 12
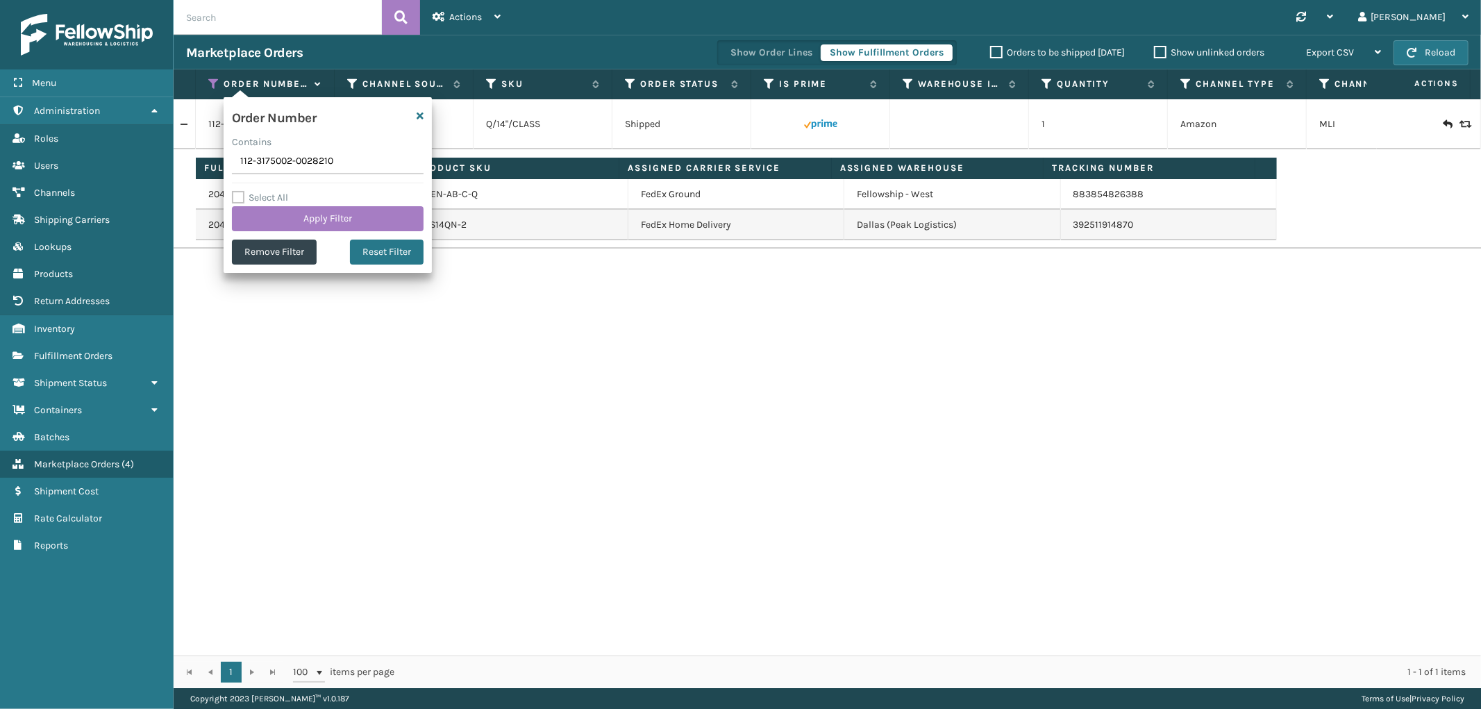
click at [282, 169] on input "112-3175002-0028210" at bounding box center [328, 161] width 192 height 25
type input "114-2151851-5341821"
click at [278, 211] on button "Apply Filter" at bounding box center [328, 218] width 192 height 25
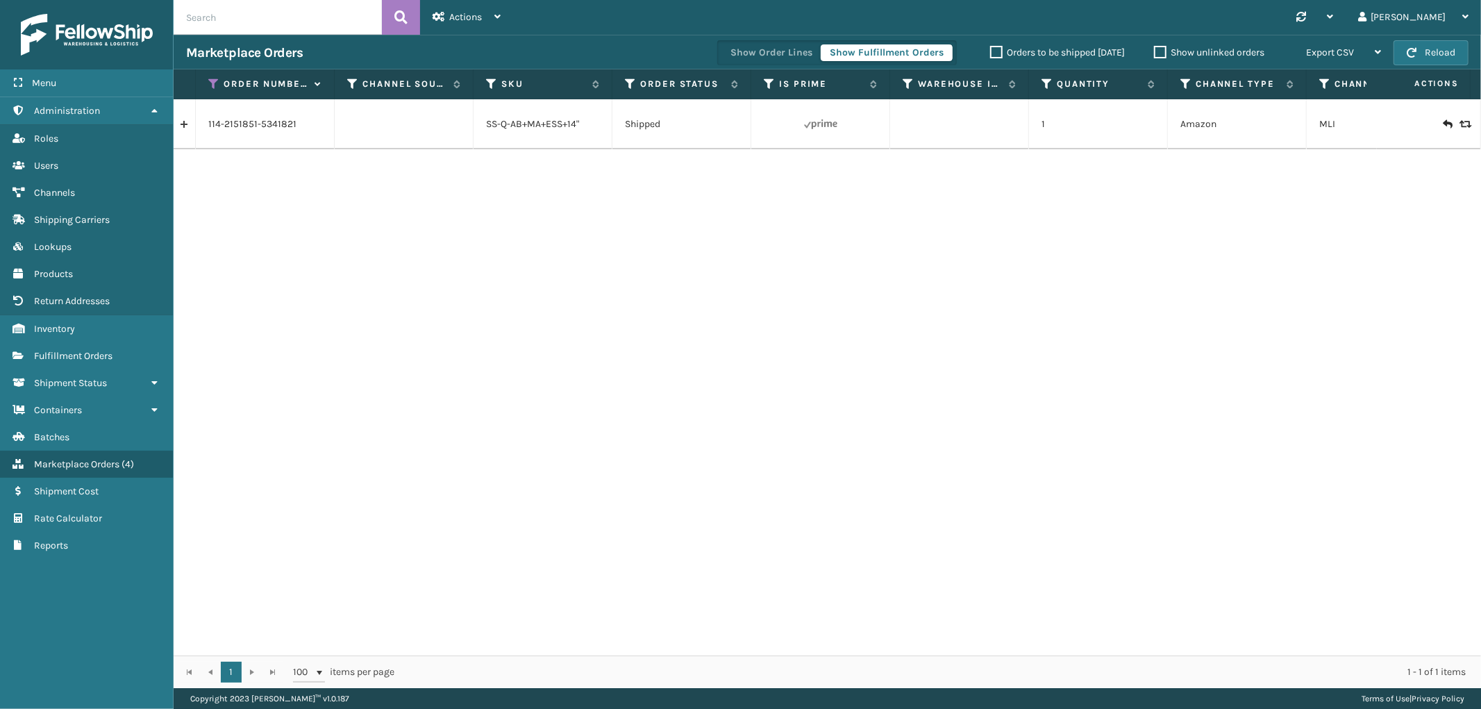
click at [187, 131] on link at bounding box center [185, 124] width 22 height 22
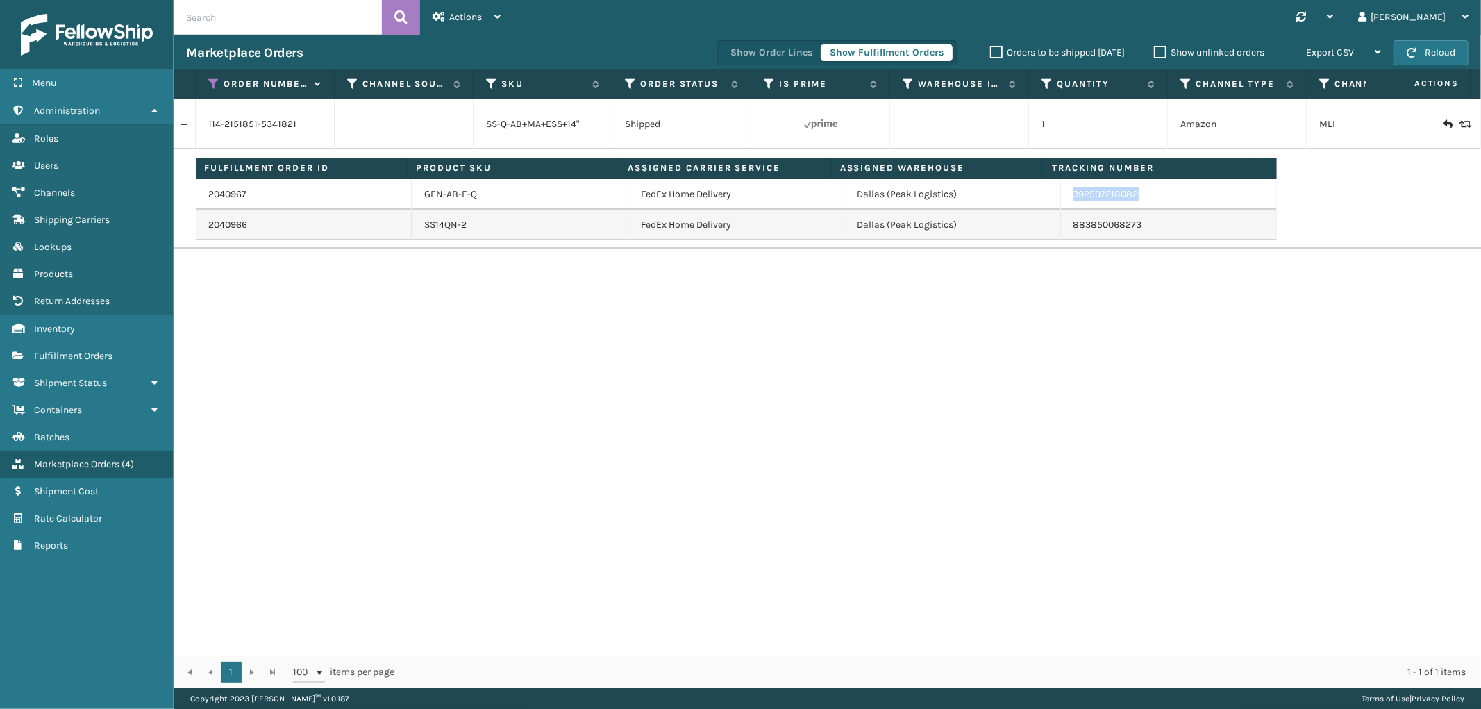
drag, startPoint x: 1143, startPoint y: 207, endPoint x: 1066, endPoint y: 196, distance: 77.8
click at [1066, 196] on td "392507218082" at bounding box center [1169, 194] width 216 height 31
copy link "392507218082"
click at [214, 78] on icon at bounding box center [213, 84] width 11 height 12
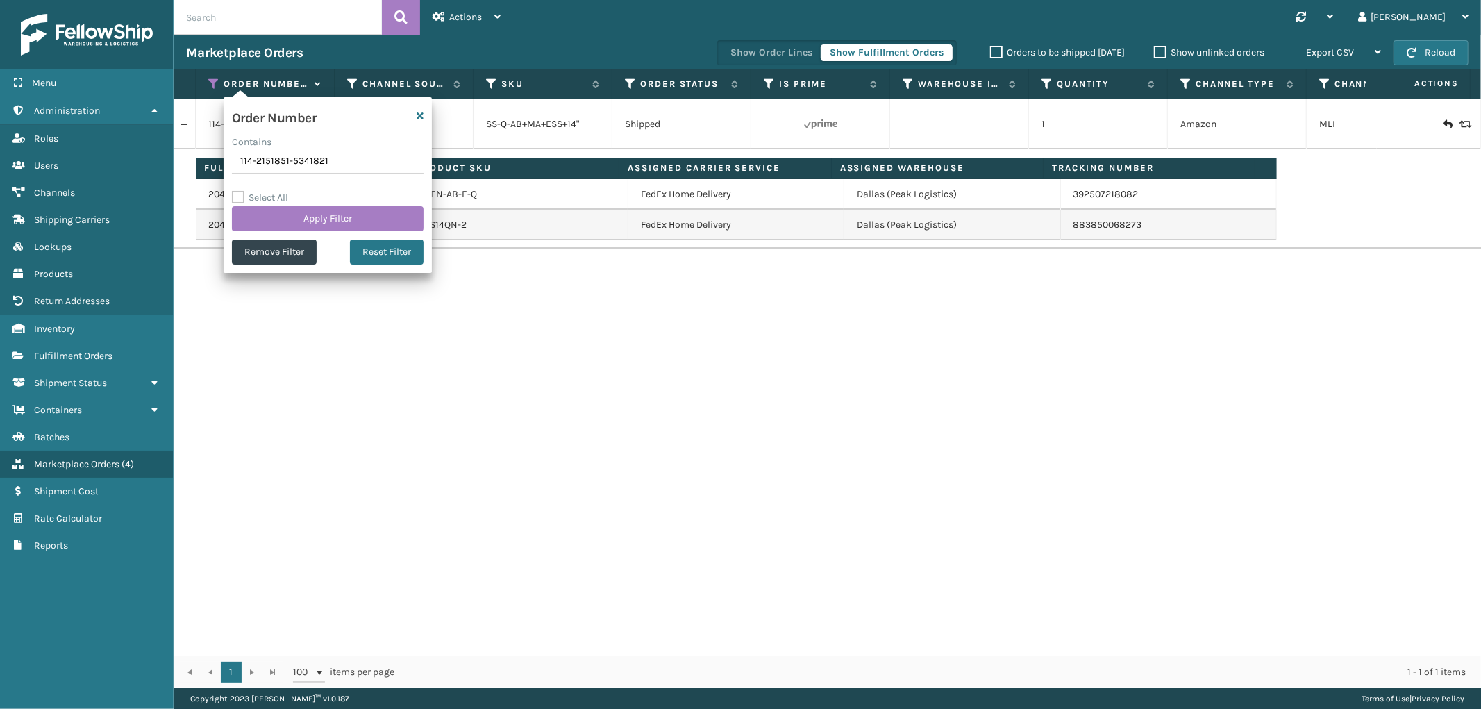
click at [275, 165] on input "114-2151851-5341821" at bounding box center [328, 161] width 192 height 25
type input "114-3353065-4951463"
click at [278, 206] on button "Apply Filter" at bounding box center [328, 218] width 192 height 25
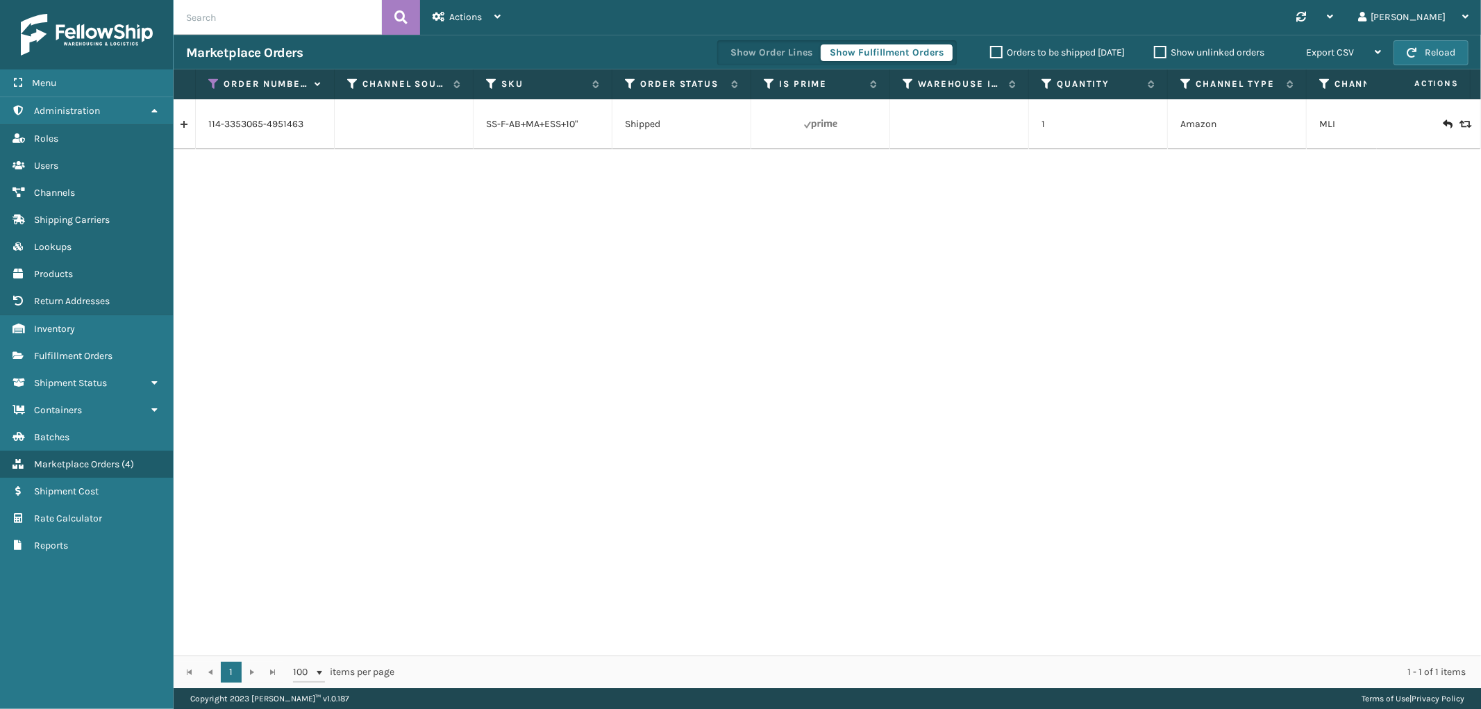
click at [177, 128] on link at bounding box center [185, 124] width 22 height 22
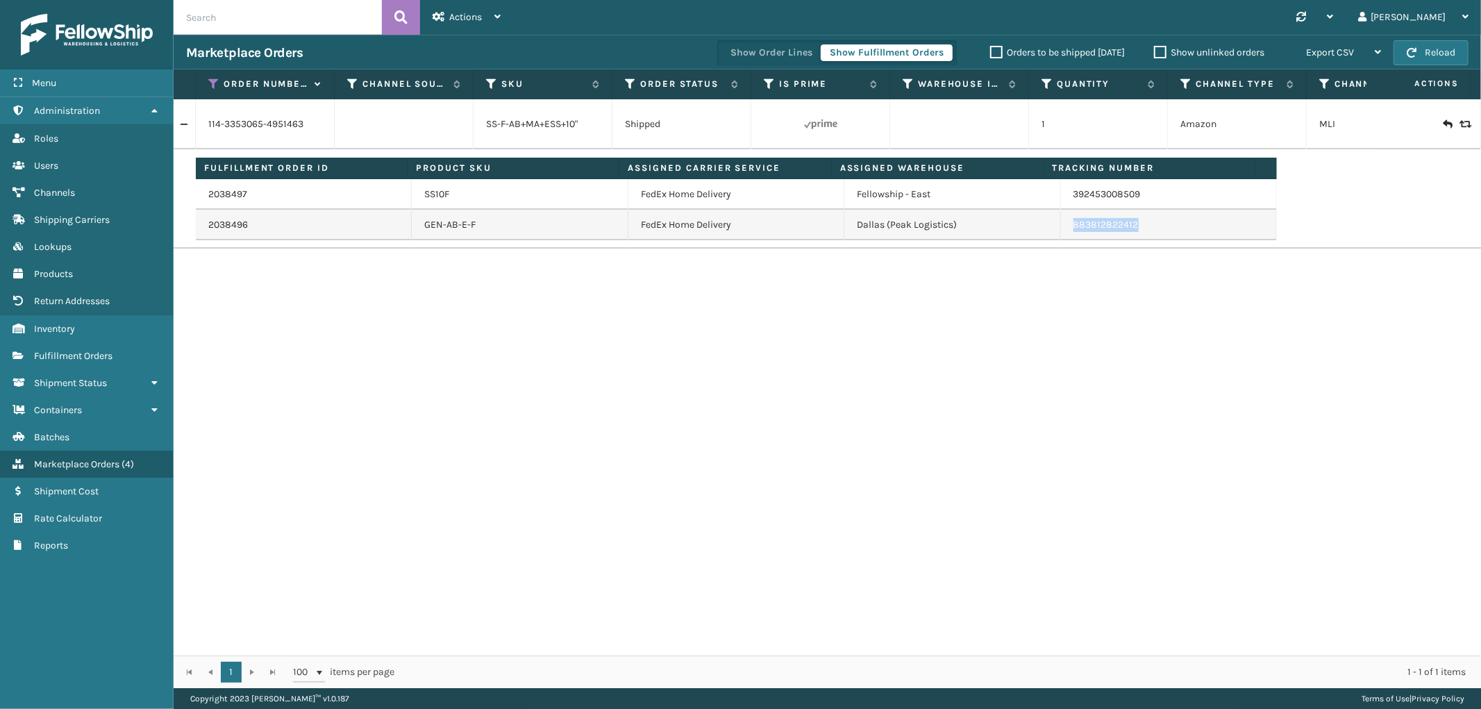
drag, startPoint x: 1141, startPoint y: 226, endPoint x: 1062, endPoint y: 239, distance: 80.1
click at [1062, 239] on td "883812822412" at bounding box center [1169, 225] width 216 height 31
copy link "883812822412"
click at [218, 79] on icon at bounding box center [213, 84] width 11 height 12
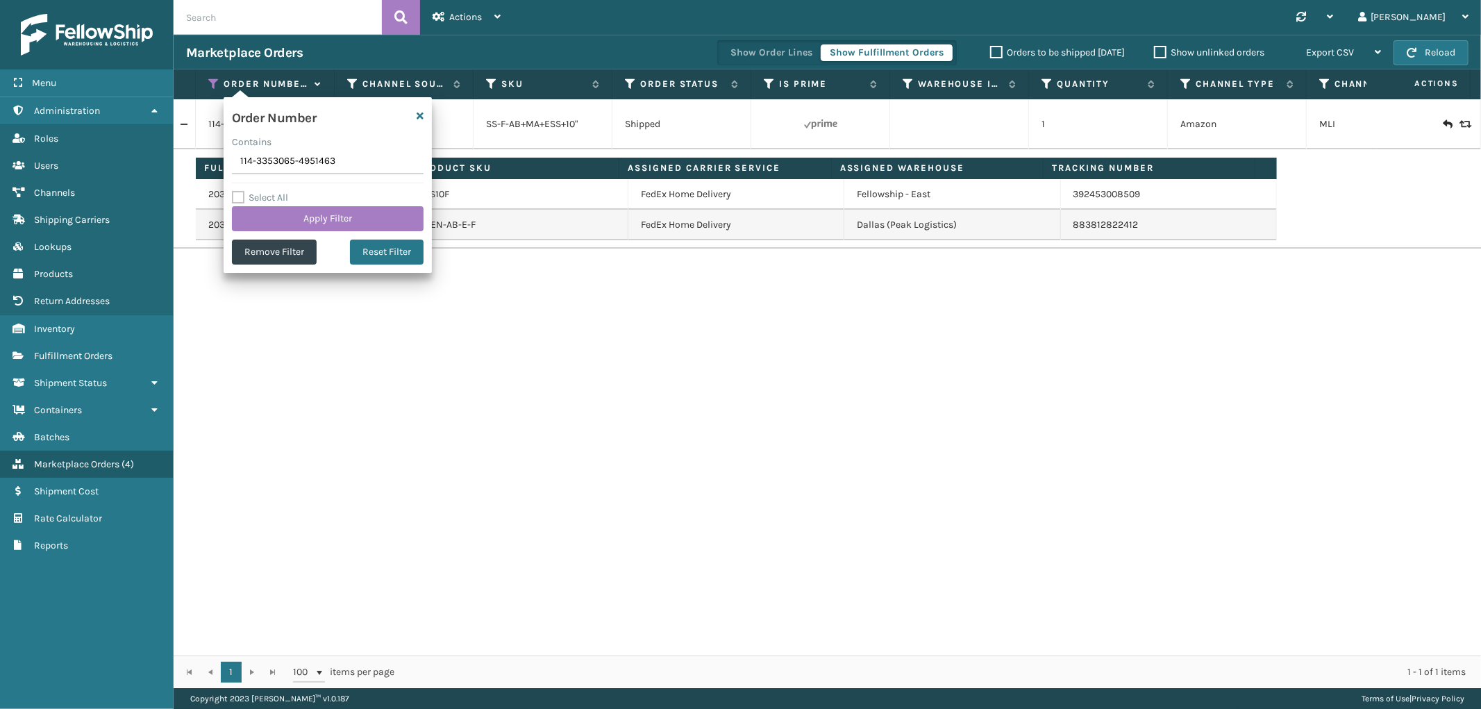
click at [273, 165] on input "114-3353065-4951463" at bounding box center [328, 161] width 192 height 25
type input "111-0553996-3589845"
click at [279, 217] on button "Apply Filter" at bounding box center [328, 218] width 192 height 25
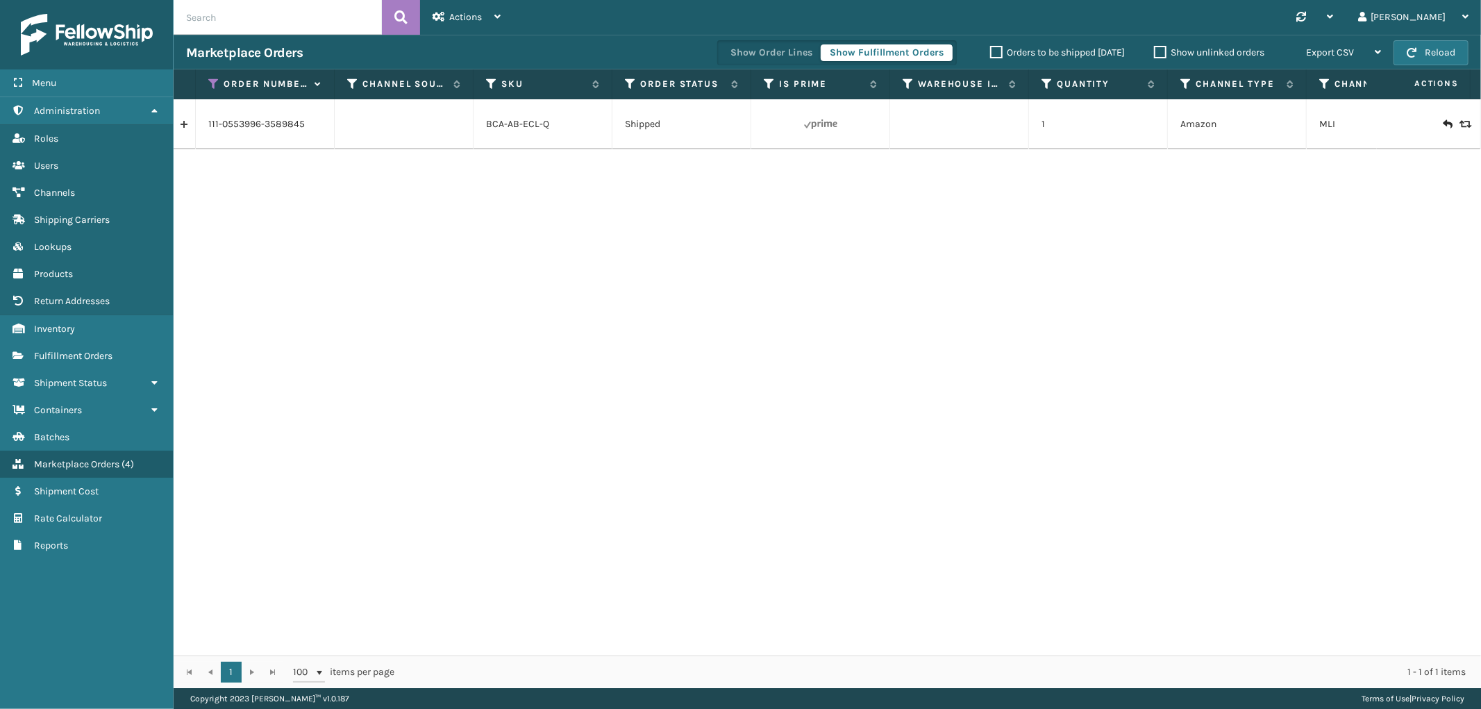
click at [181, 121] on link at bounding box center [185, 124] width 22 height 22
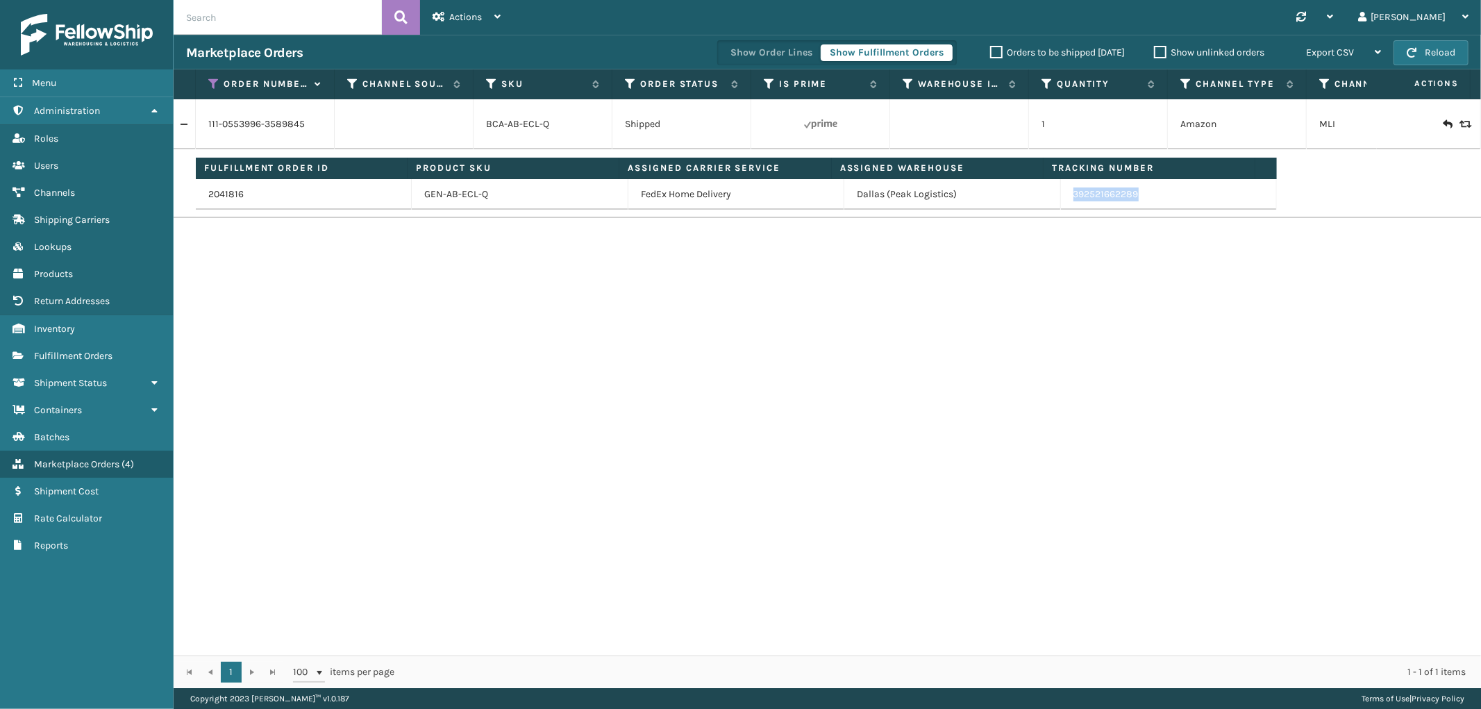
drag, startPoint x: 1140, startPoint y: 192, endPoint x: 1064, endPoint y: 203, distance: 76.4
click at [1064, 203] on td "392521662289" at bounding box center [1169, 194] width 216 height 31
copy link "392521662289"
drag, startPoint x: 212, startPoint y: 81, endPoint x: 217, endPoint y: 99, distance: 19.4
click at [212, 81] on icon at bounding box center [213, 84] width 11 height 12
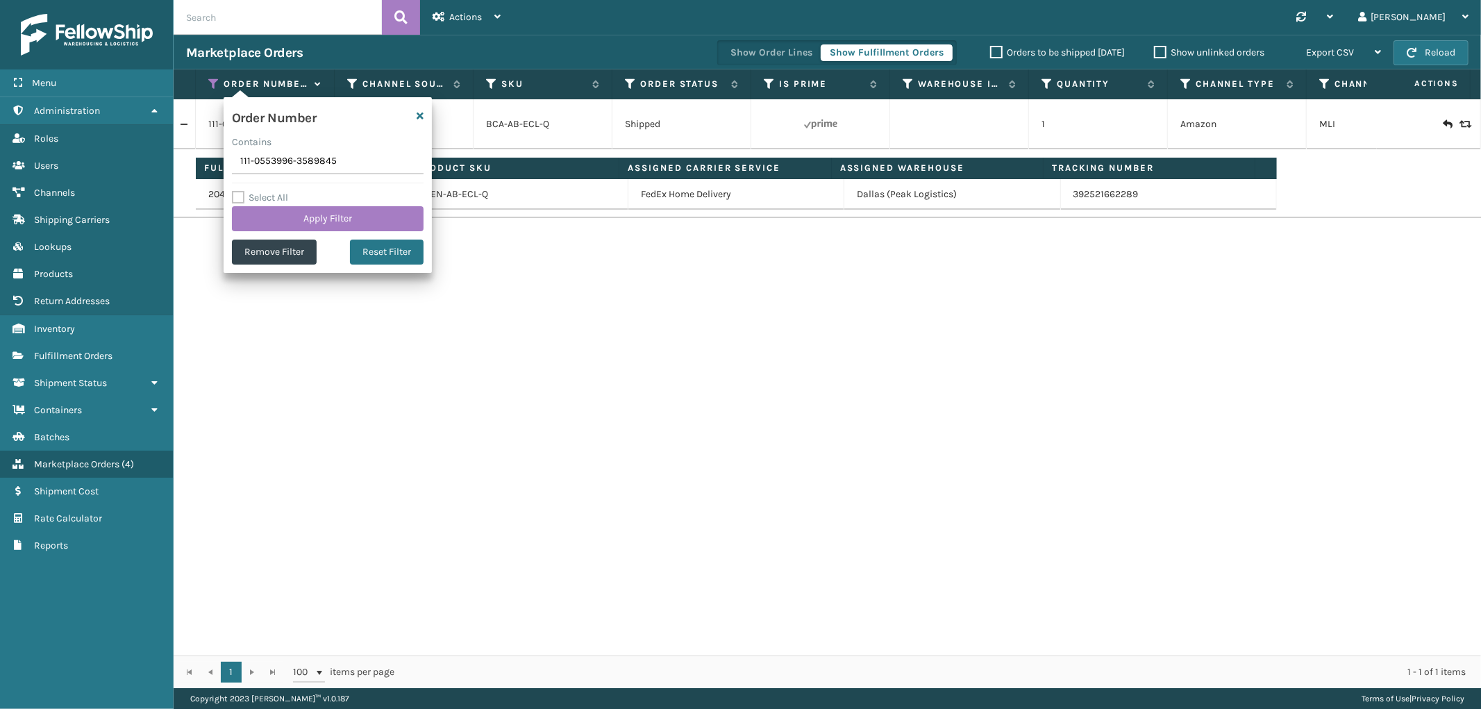
click at [278, 167] on input "111-0553996-3589845" at bounding box center [328, 161] width 192 height 25
type input "111-7160427-8212240"
click at [287, 216] on button "Apply Filter" at bounding box center [328, 218] width 192 height 25
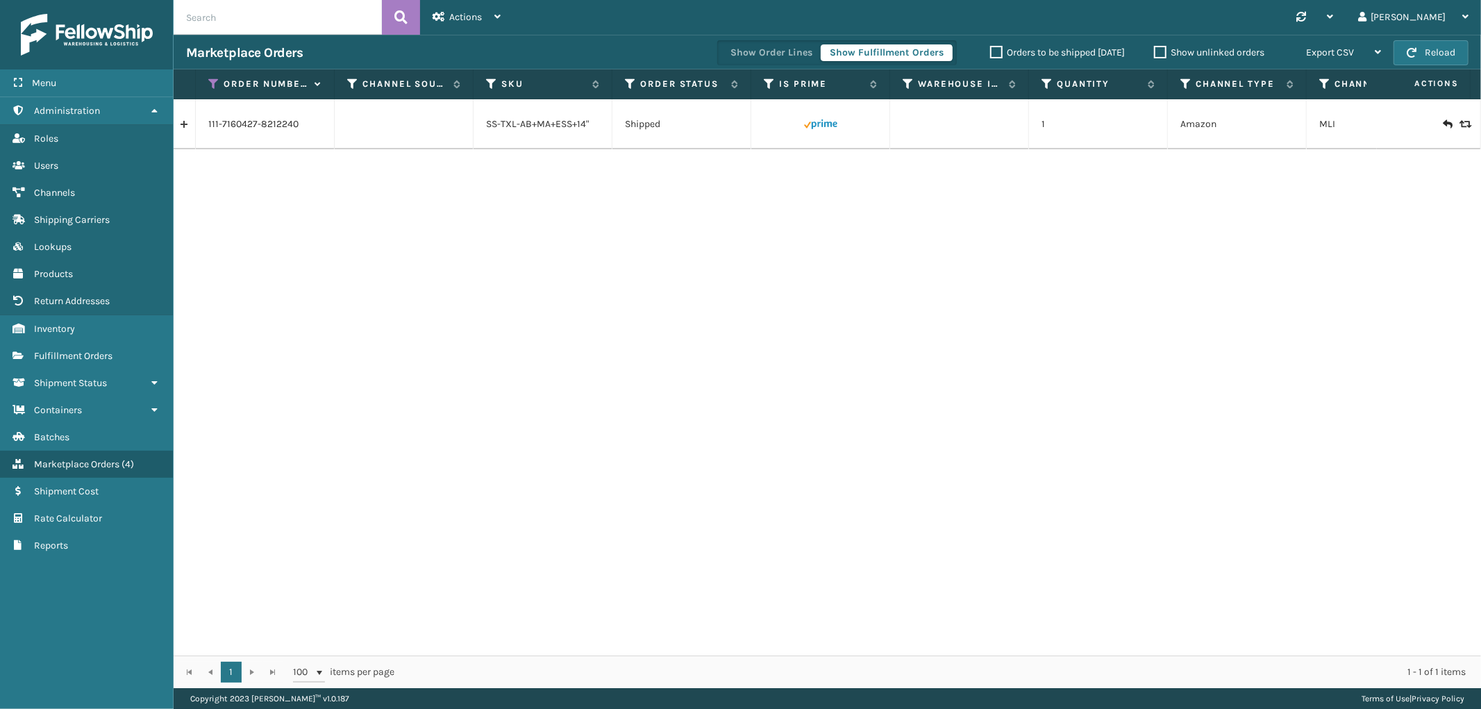
click at [185, 127] on link at bounding box center [185, 124] width 22 height 22
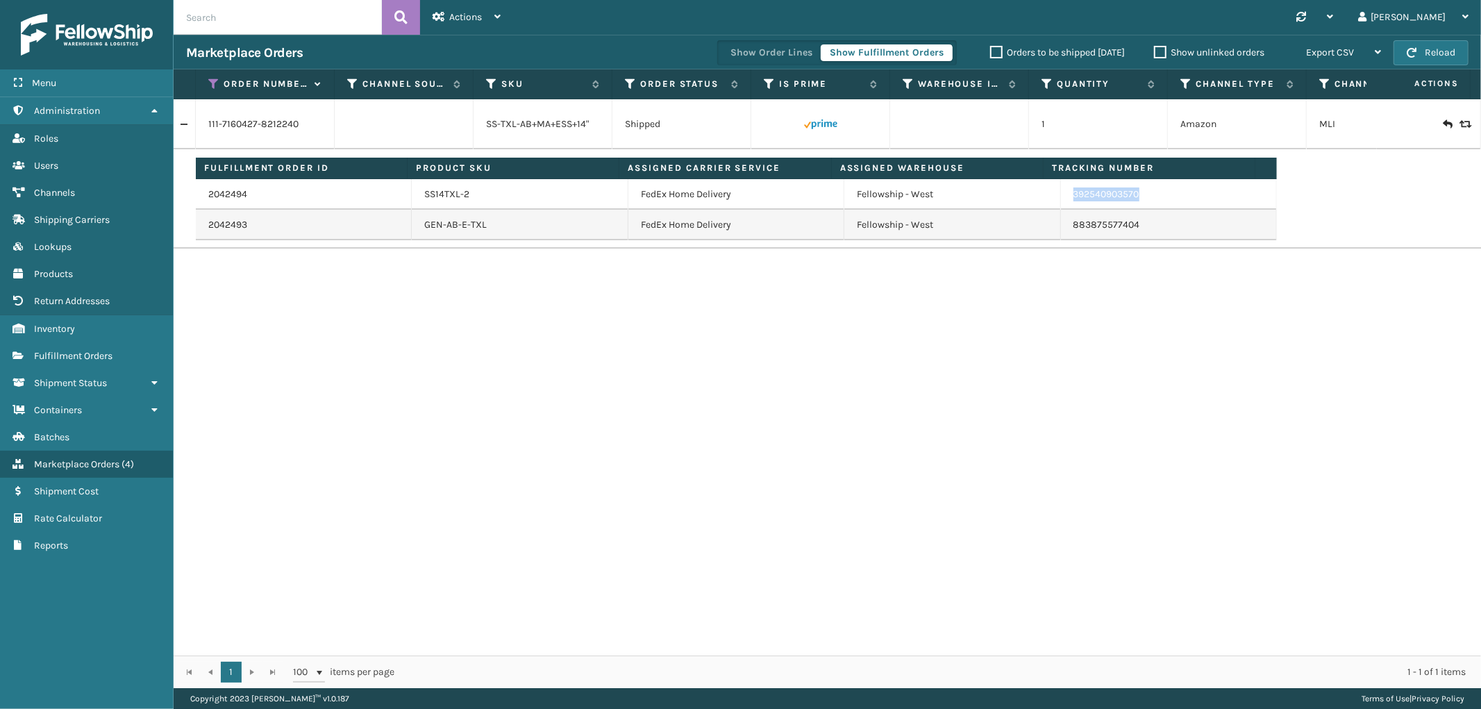
drag, startPoint x: 1159, startPoint y: 193, endPoint x: 1060, endPoint y: 203, distance: 99.8
click at [1061, 203] on td "392540903570" at bounding box center [1169, 194] width 216 height 31
click at [212, 85] on icon at bounding box center [213, 84] width 11 height 12
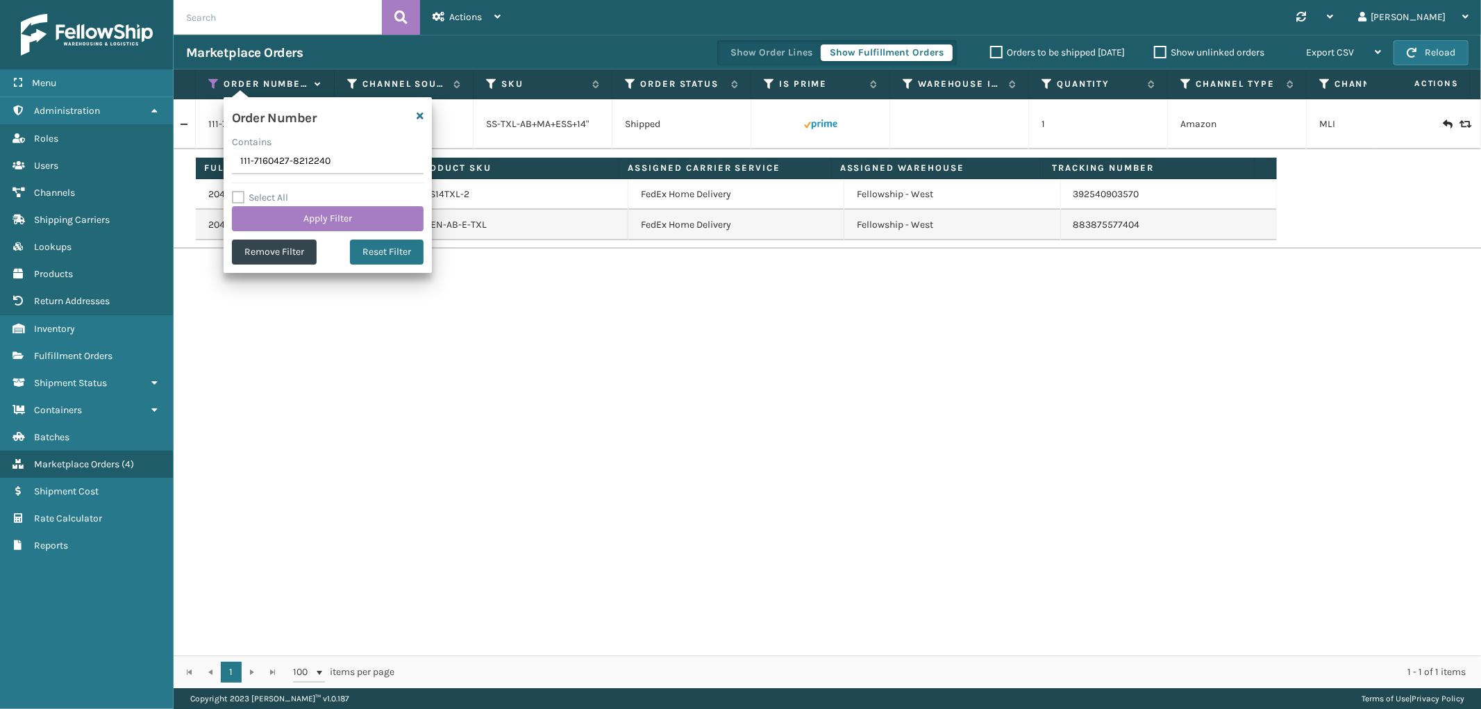
click at [261, 160] on input "111-7160427-8212240" at bounding box center [328, 161] width 192 height 25
click at [262, 160] on input "111-7160427-8212240" at bounding box center [328, 161] width 192 height 25
type input "113-7598470-6763440"
click at [283, 217] on button "Apply Filter" at bounding box center [328, 218] width 192 height 25
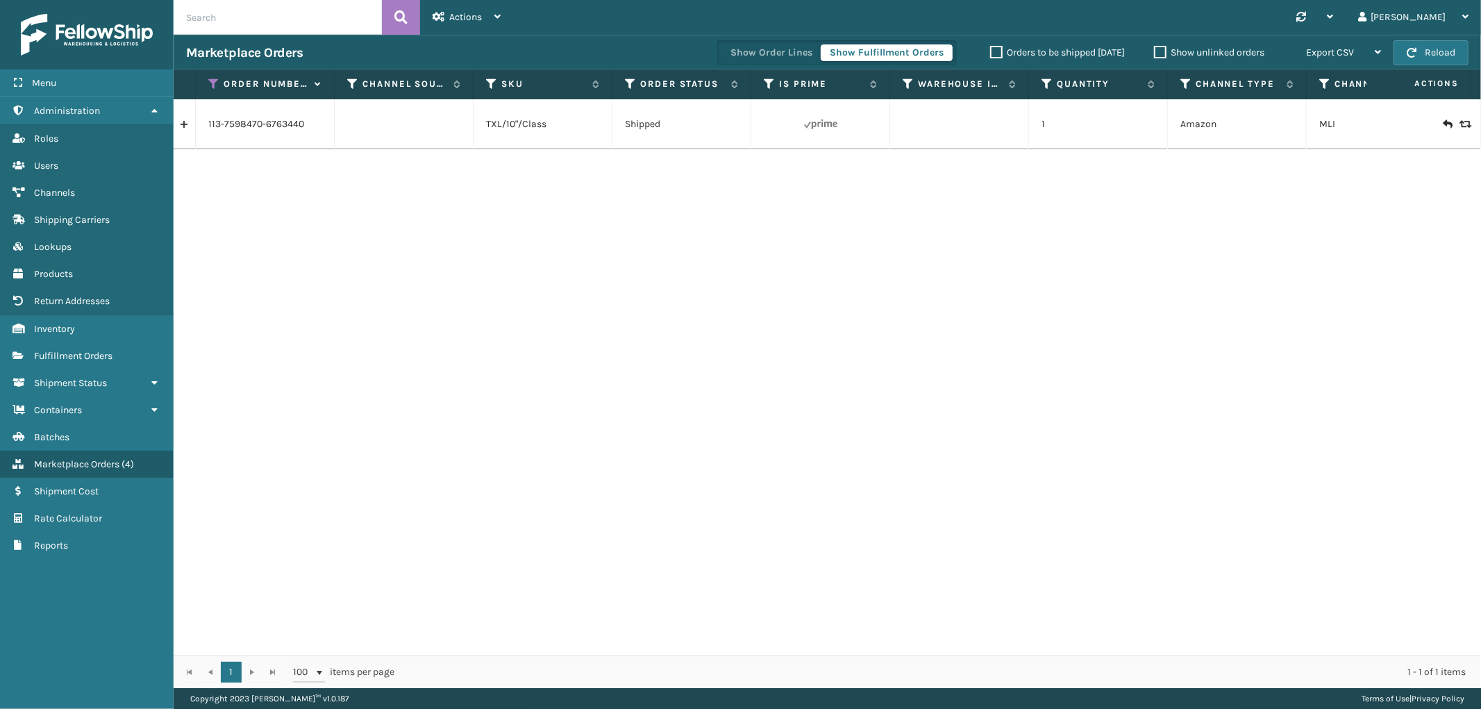
click at [189, 133] on link at bounding box center [185, 124] width 22 height 22
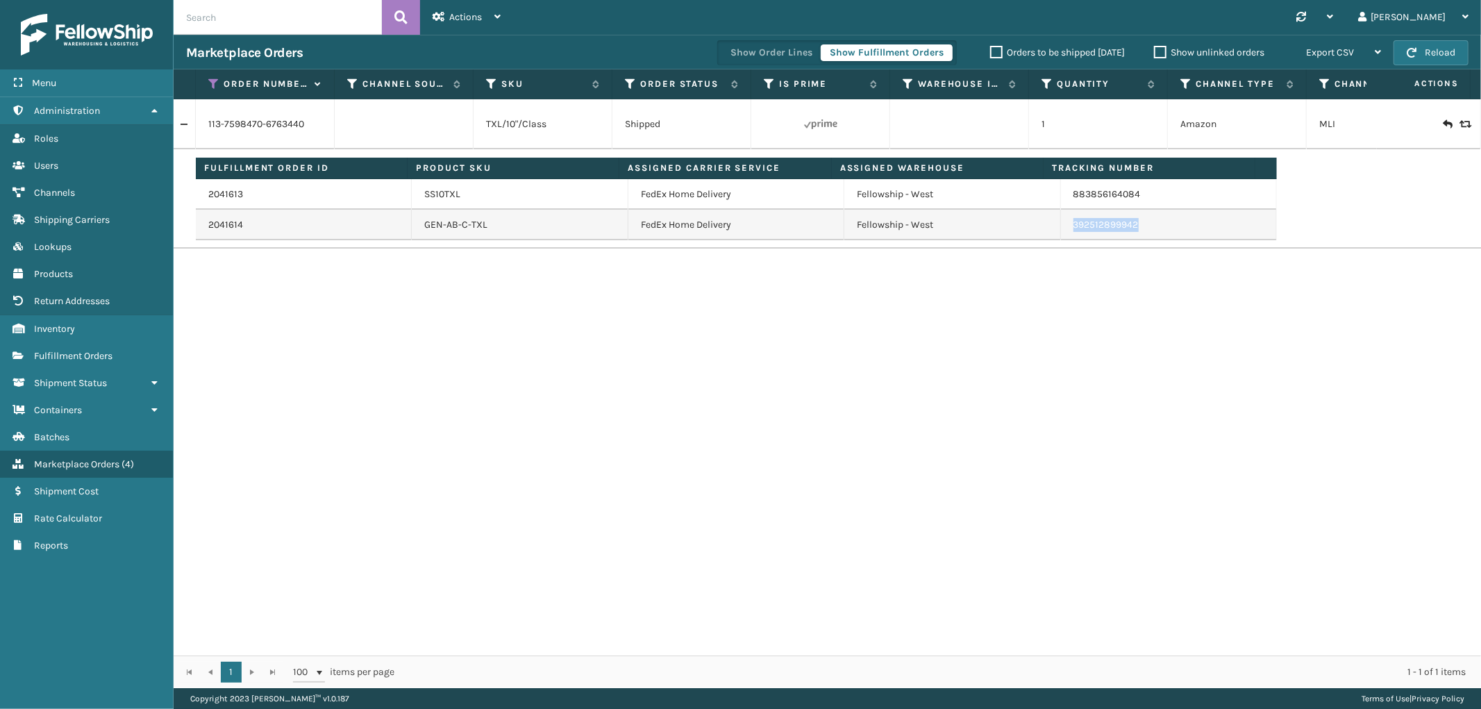
drag, startPoint x: 1139, startPoint y: 230, endPoint x: 1057, endPoint y: 238, distance: 83.0
click at [1061, 238] on td "392512899942" at bounding box center [1169, 225] width 216 height 31
click at [210, 83] on icon at bounding box center [213, 84] width 11 height 12
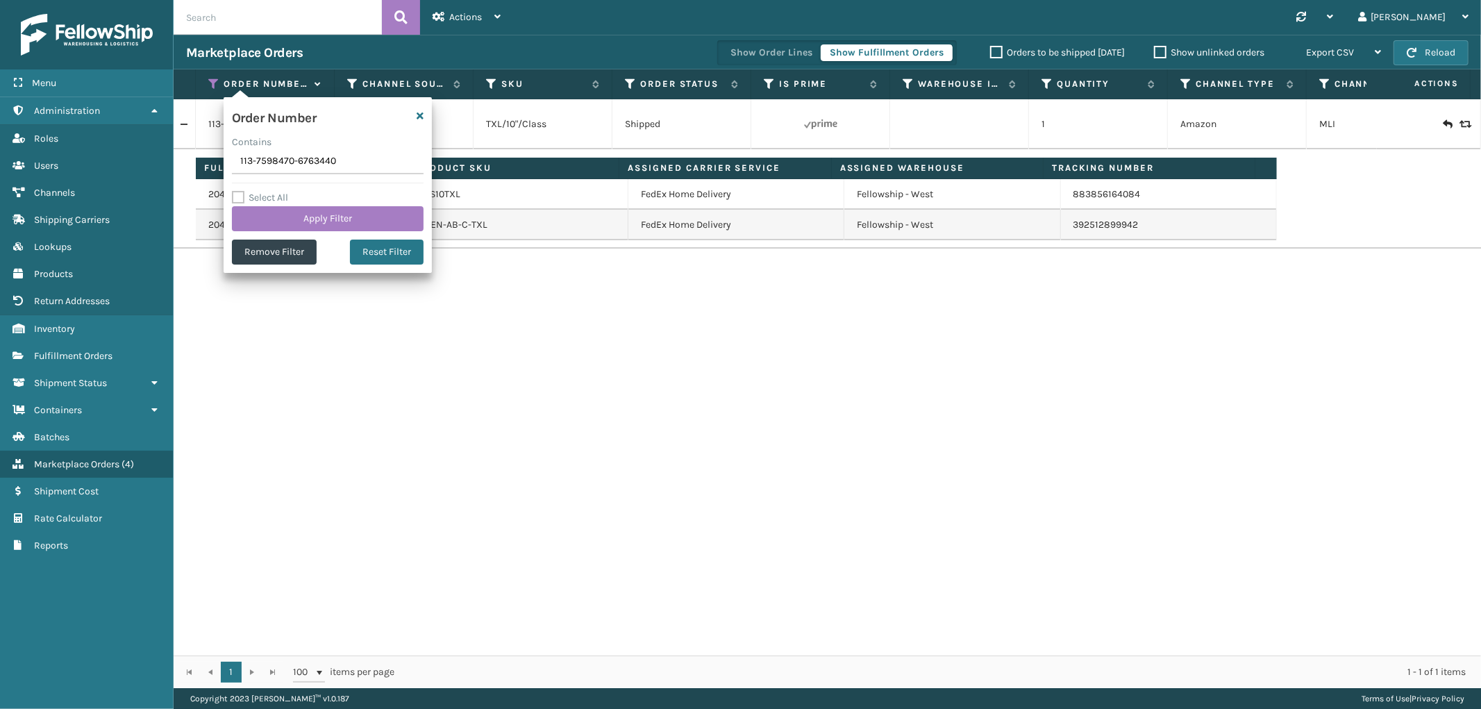
click at [268, 161] on input "113-7598470-6763440" at bounding box center [328, 161] width 192 height 25
type input "111-5126473-4121818"
click at [274, 210] on button "Apply Filter" at bounding box center [328, 218] width 192 height 25
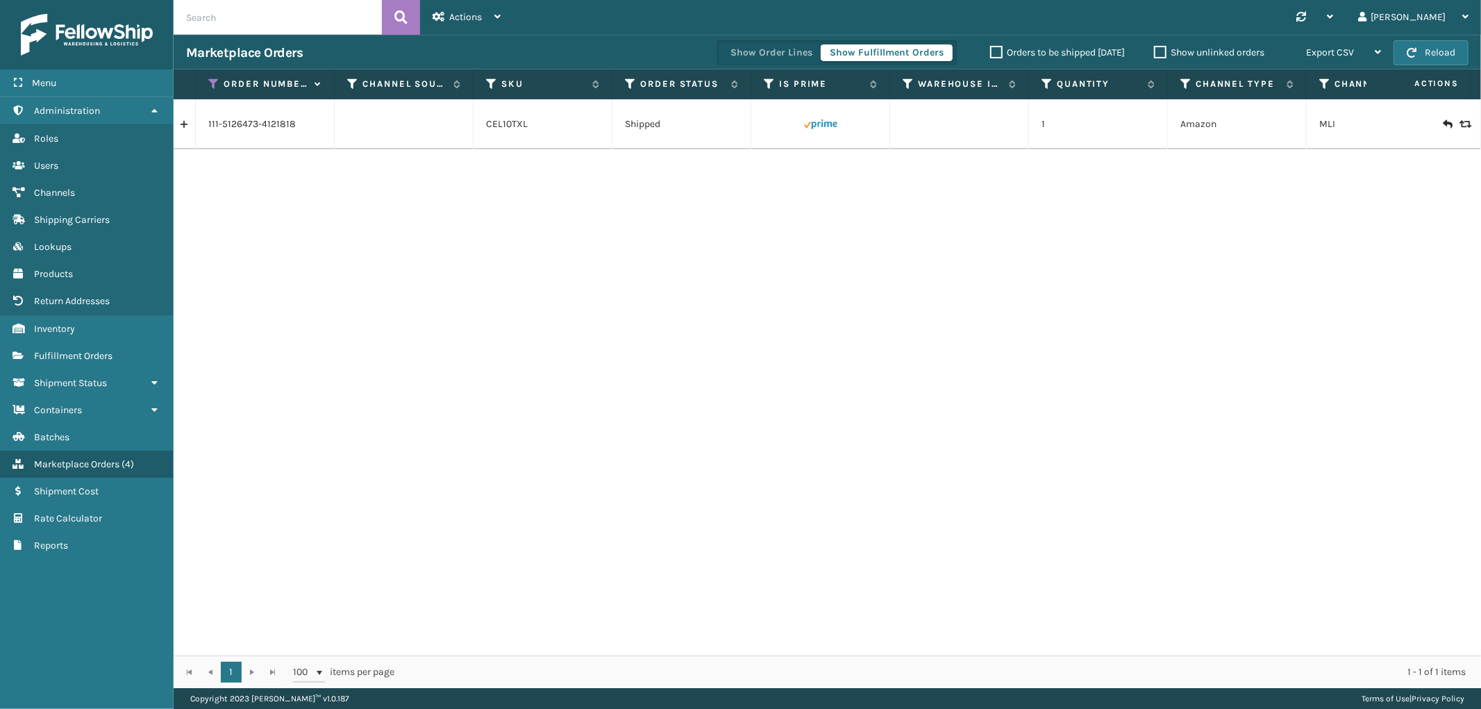
click at [189, 126] on link at bounding box center [185, 124] width 22 height 22
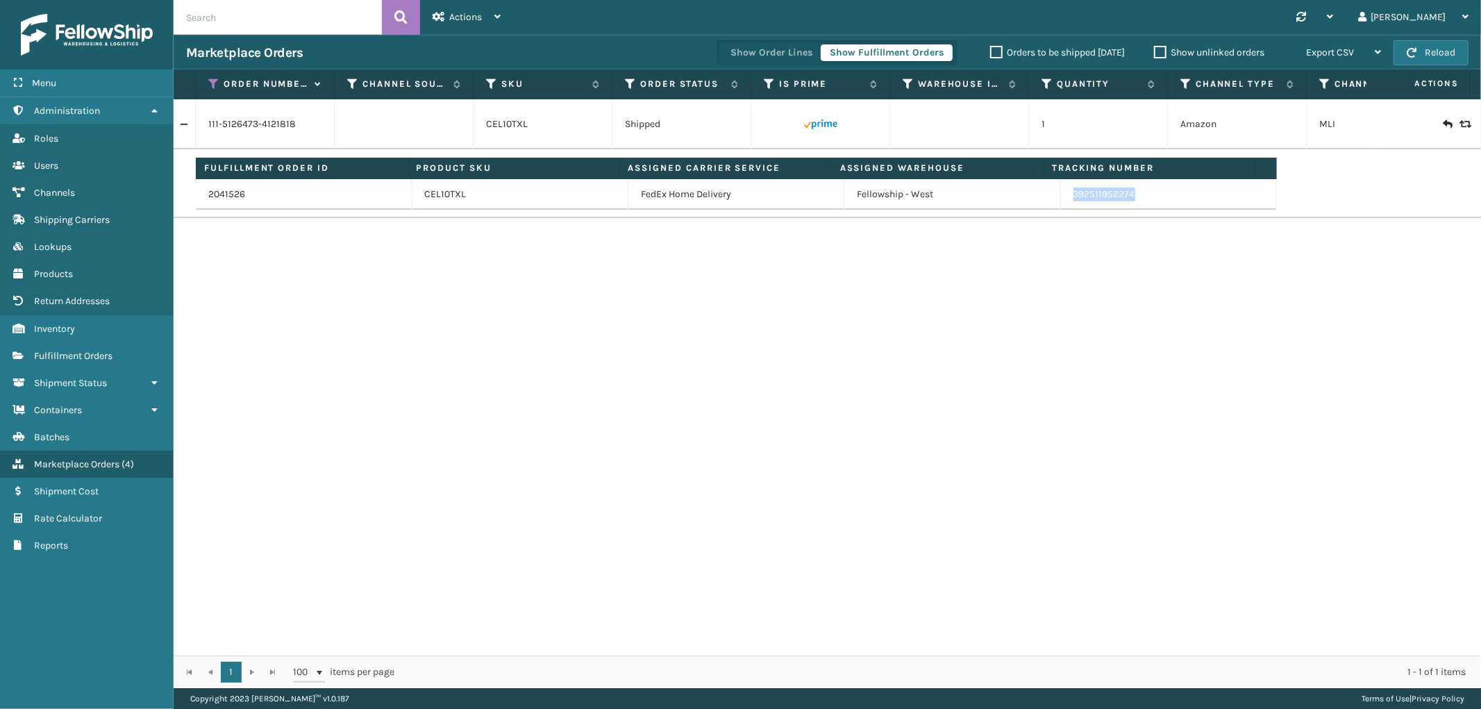
drag, startPoint x: 1164, startPoint y: 198, endPoint x: 1065, endPoint y: 206, distance: 99.6
click at [1065, 206] on td "392511952274" at bounding box center [1169, 194] width 216 height 31
drag, startPoint x: 212, startPoint y: 81, endPoint x: 218, endPoint y: 100, distance: 19.8
click at [212, 81] on icon at bounding box center [213, 84] width 11 height 12
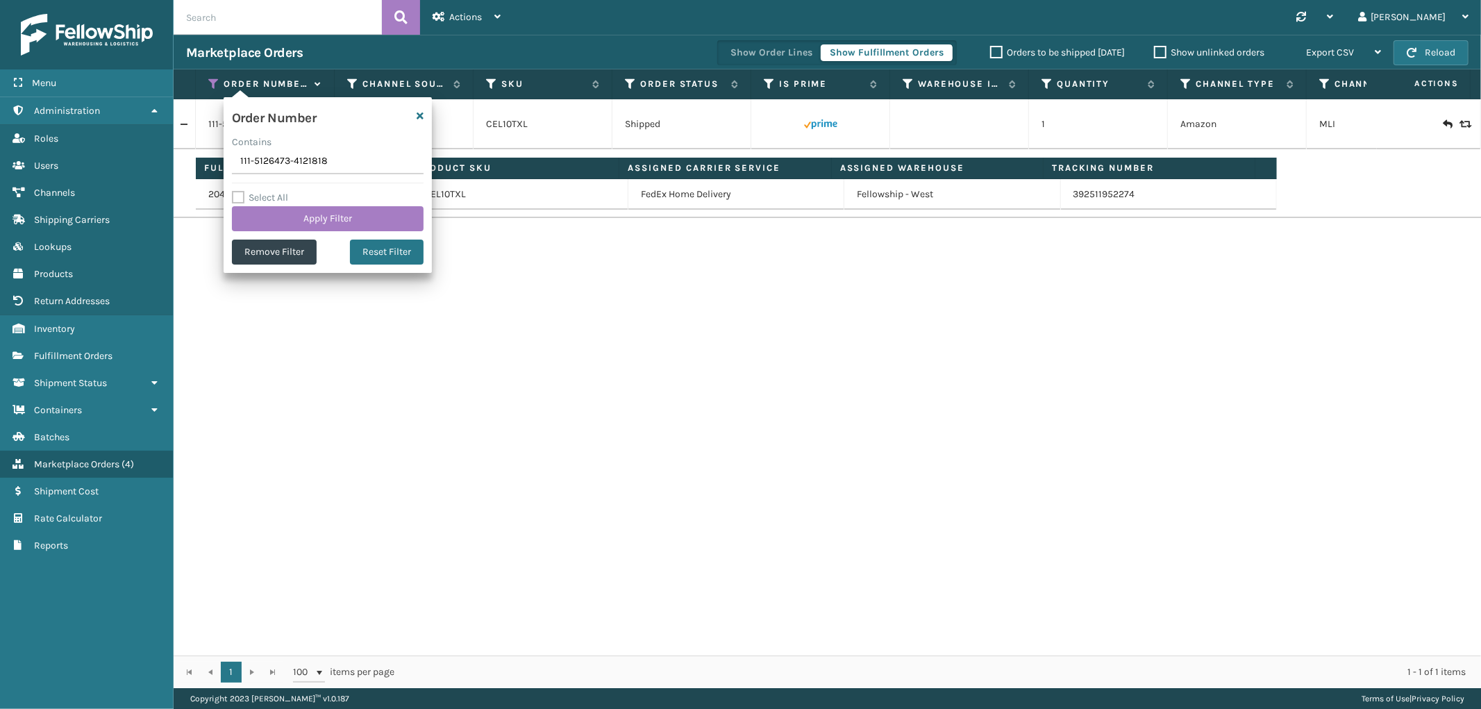
click at [250, 169] on input "111-5126473-4121818" at bounding box center [328, 161] width 192 height 25
type input "112-8516281-3468264"
click at [260, 215] on button "Apply Filter" at bounding box center [328, 218] width 192 height 25
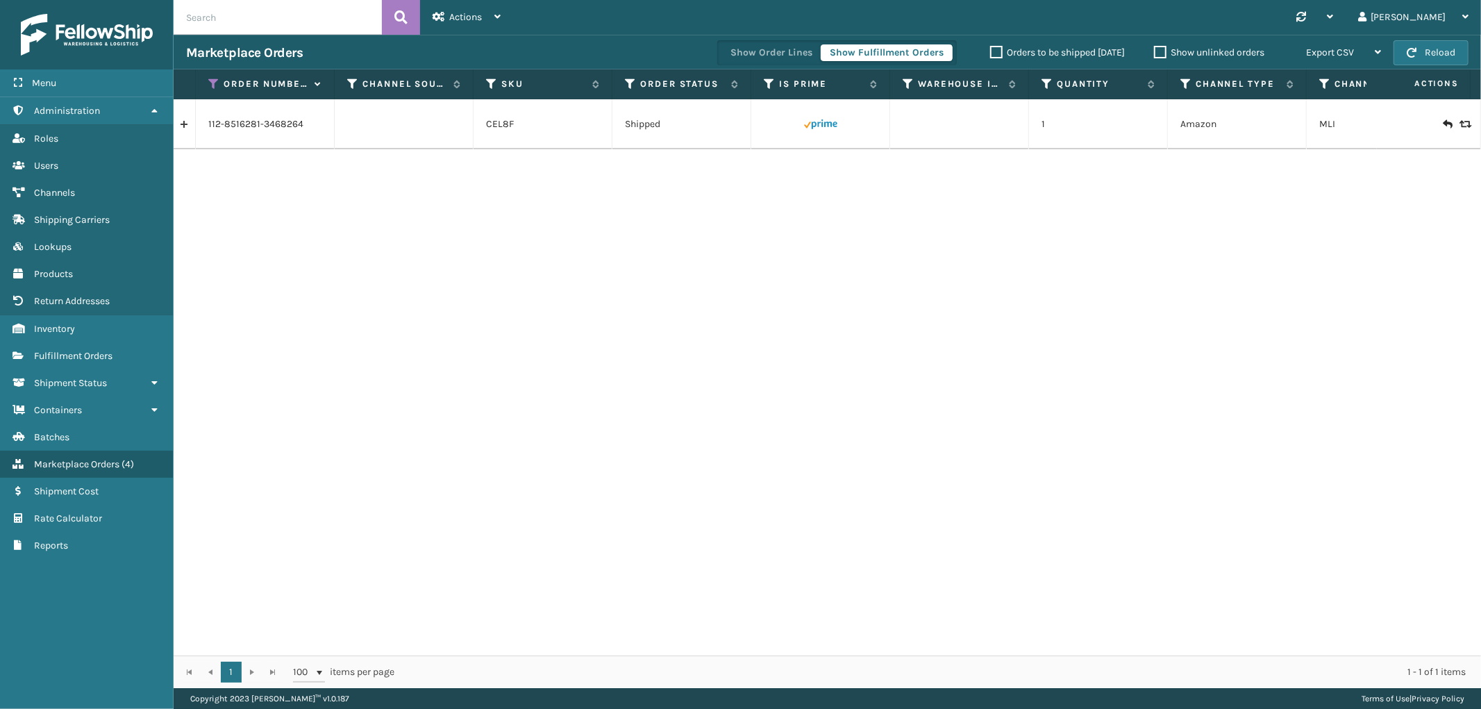
click at [186, 117] on link at bounding box center [185, 124] width 22 height 22
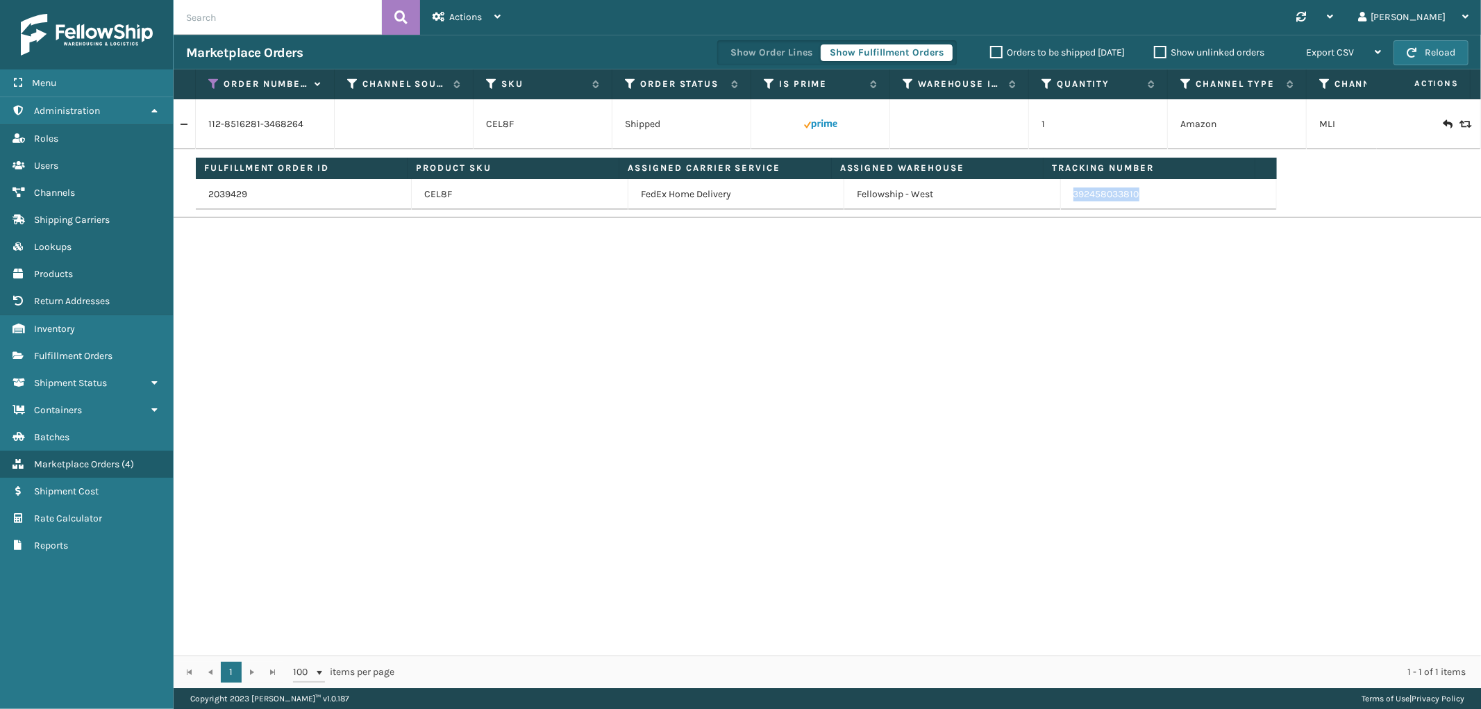
drag, startPoint x: 1145, startPoint y: 197, endPoint x: 1064, endPoint y: 203, distance: 82.2
click at [1064, 203] on td "392458033810" at bounding box center [1169, 194] width 216 height 31
click at [210, 86] on icon at bounding box center [213, 84] width 11 height 12
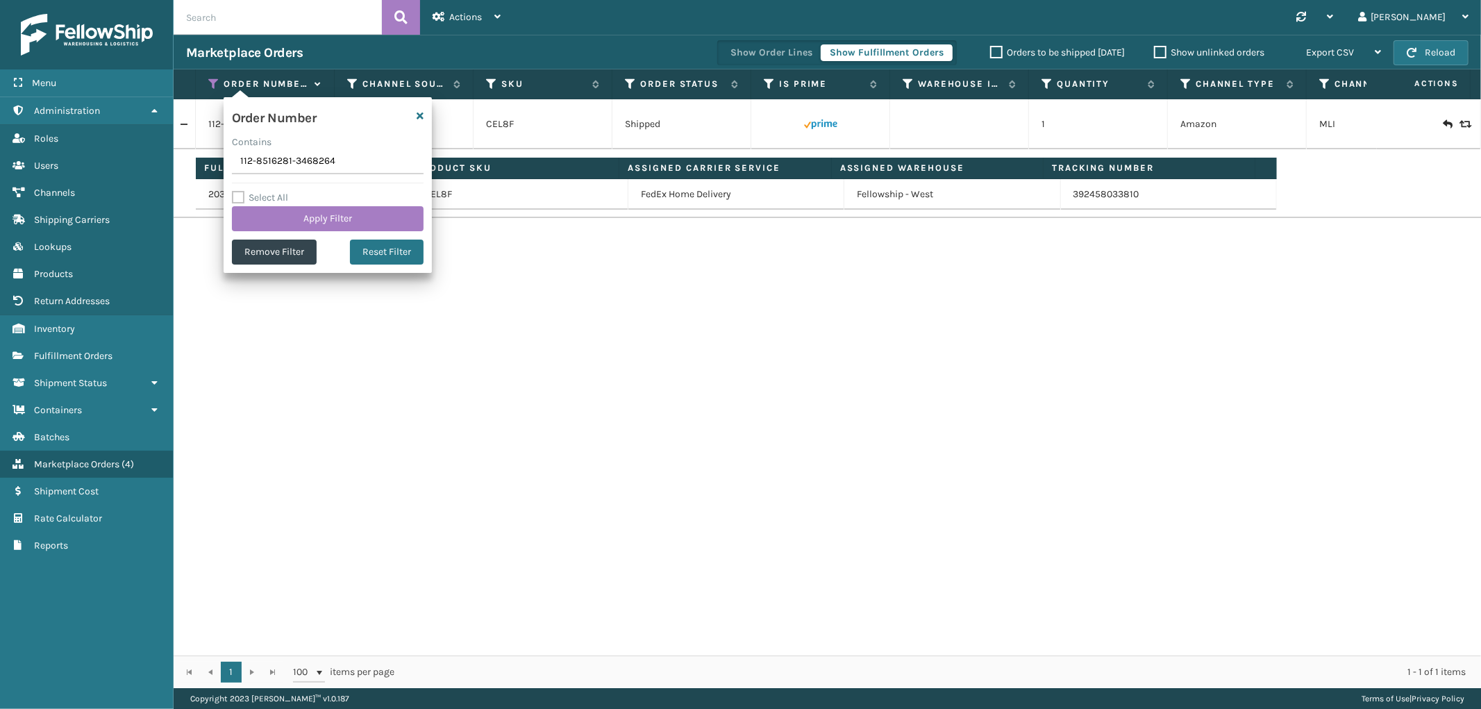
click at [267, 156] on input "112-8516281-3468264" at bounding box center [328, 161] width 192 height 25
type input "114-7140075-7497066"
click at [279, 210] on button "Apply Filter" at bounding box center [328, 218] width 192 height 25
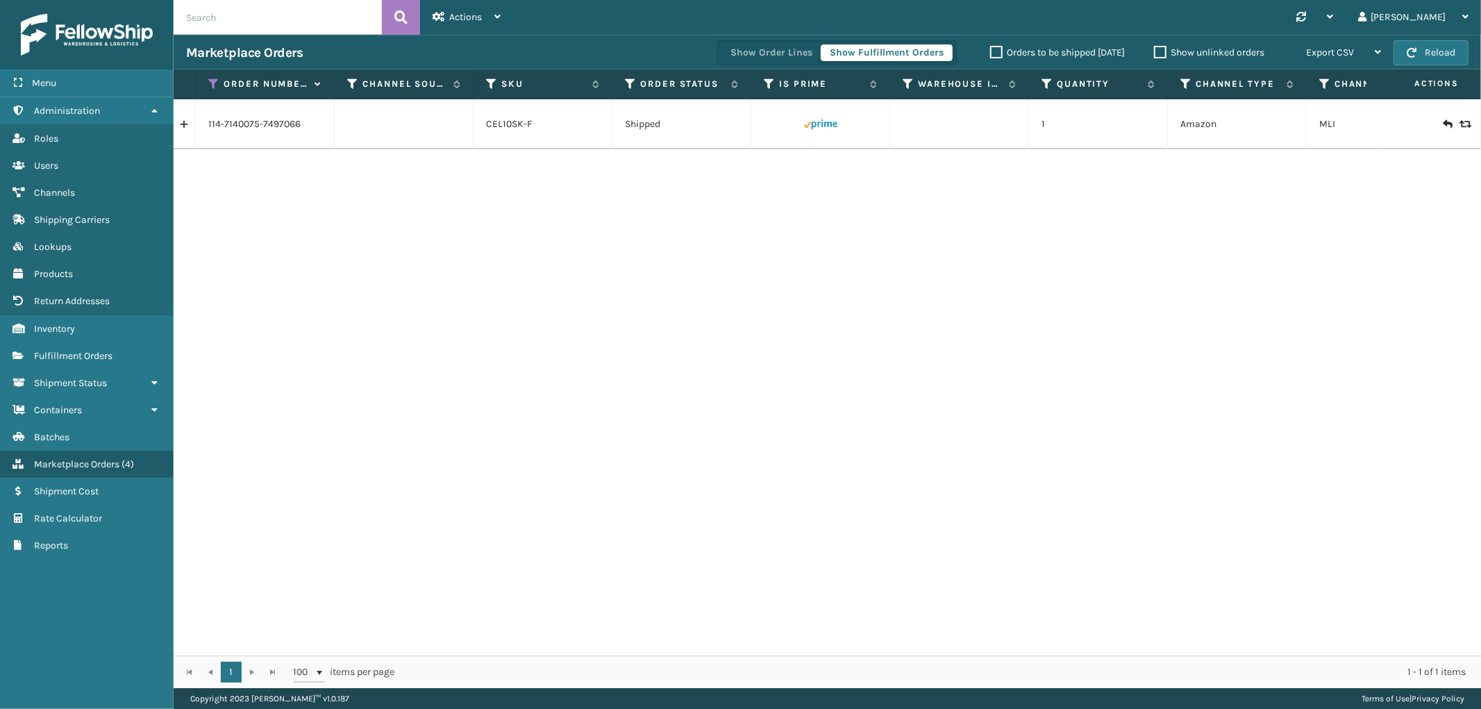
click at [183, 126] on link at bounding box center [185, 124] width 22 height 22
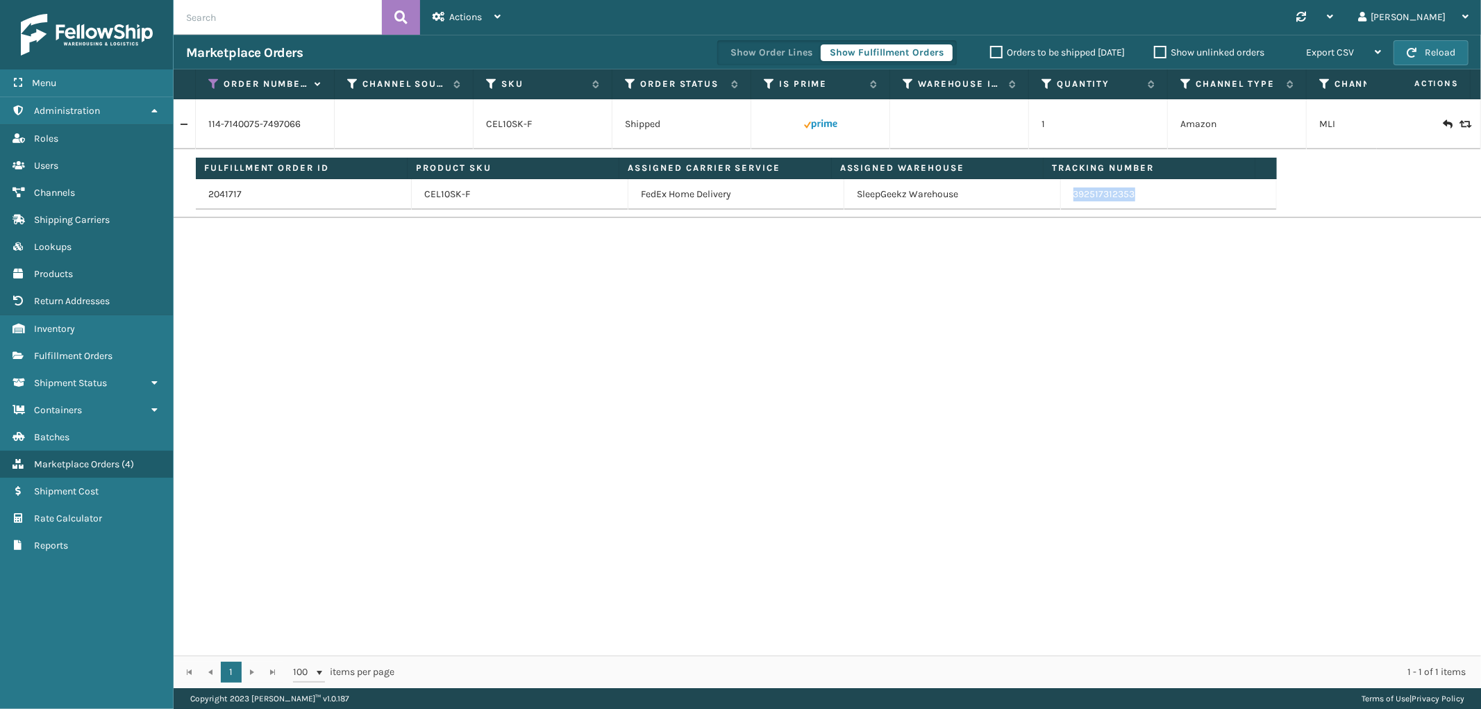
drag, startPoint x: 1145, startPoint y: 199, endPoint x: 1451, endPoint y: 369, distance: 349.3
click at [1063, 203] on td "392517312353" at bounding box center [1169, 194] width 216 height 31
drag, startPoint x: 212, startPoint y: 83, endPoint x: 210, endPoint y: 101, distance: 17.5
click at [212, 83] on icon at bounding box center [213, 84] width 11 height 12
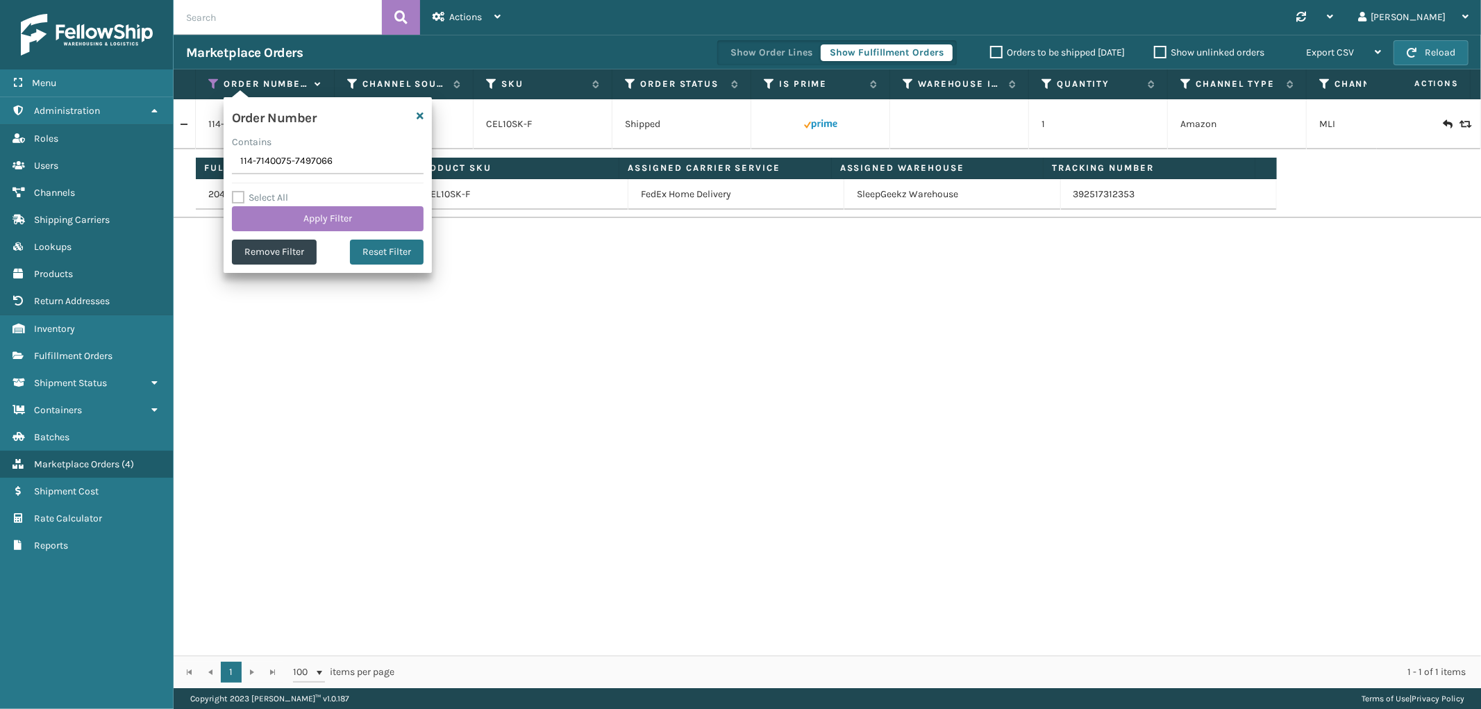
click at [276, 165] on input "114-7140075-7497066" at bounding box center [328, 161] width 192 height 25
type input "112-4502384-9877008"
click at [276, 204] on div "Select All Apply Filter" at bounding box center [328, 211] width 192 height 42
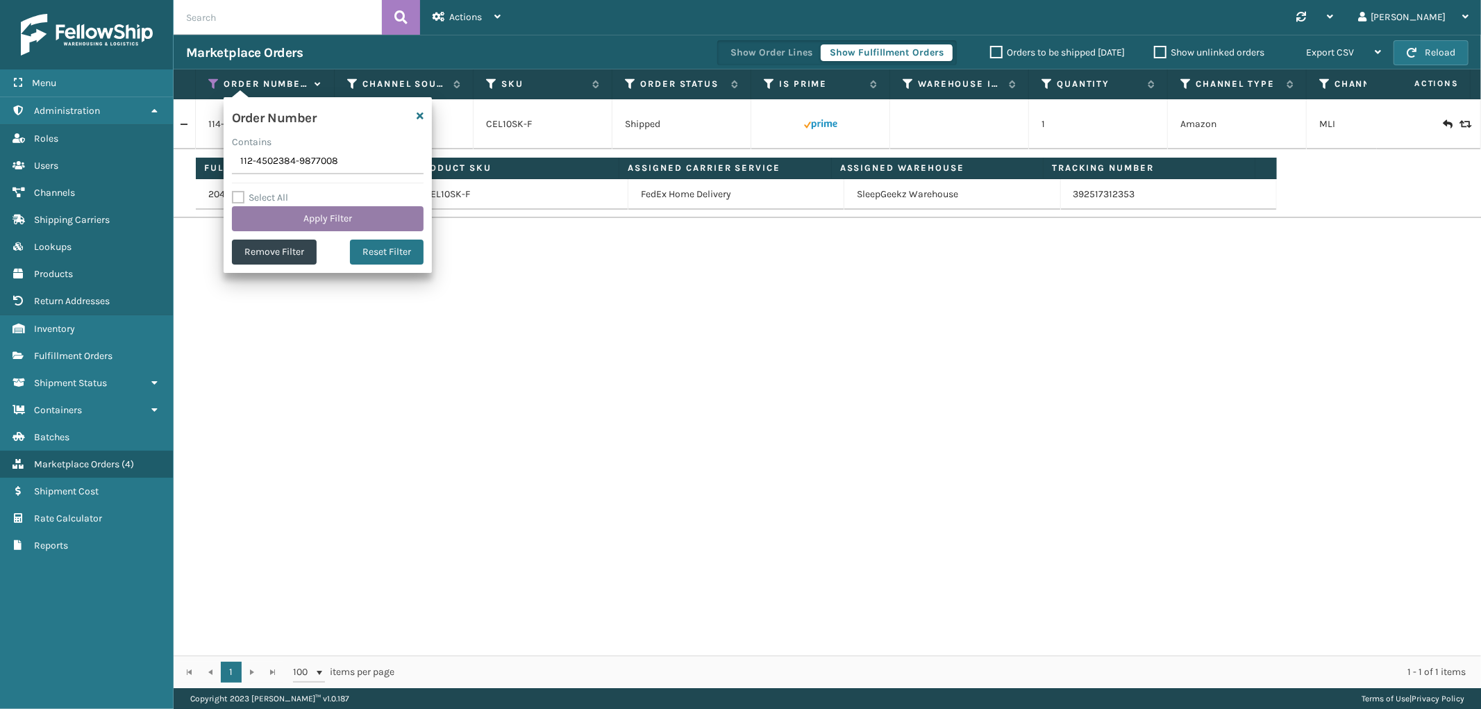
click at [275, 217] on button "Apply Filter" at bounding box center [328, 218] width 192 height 25
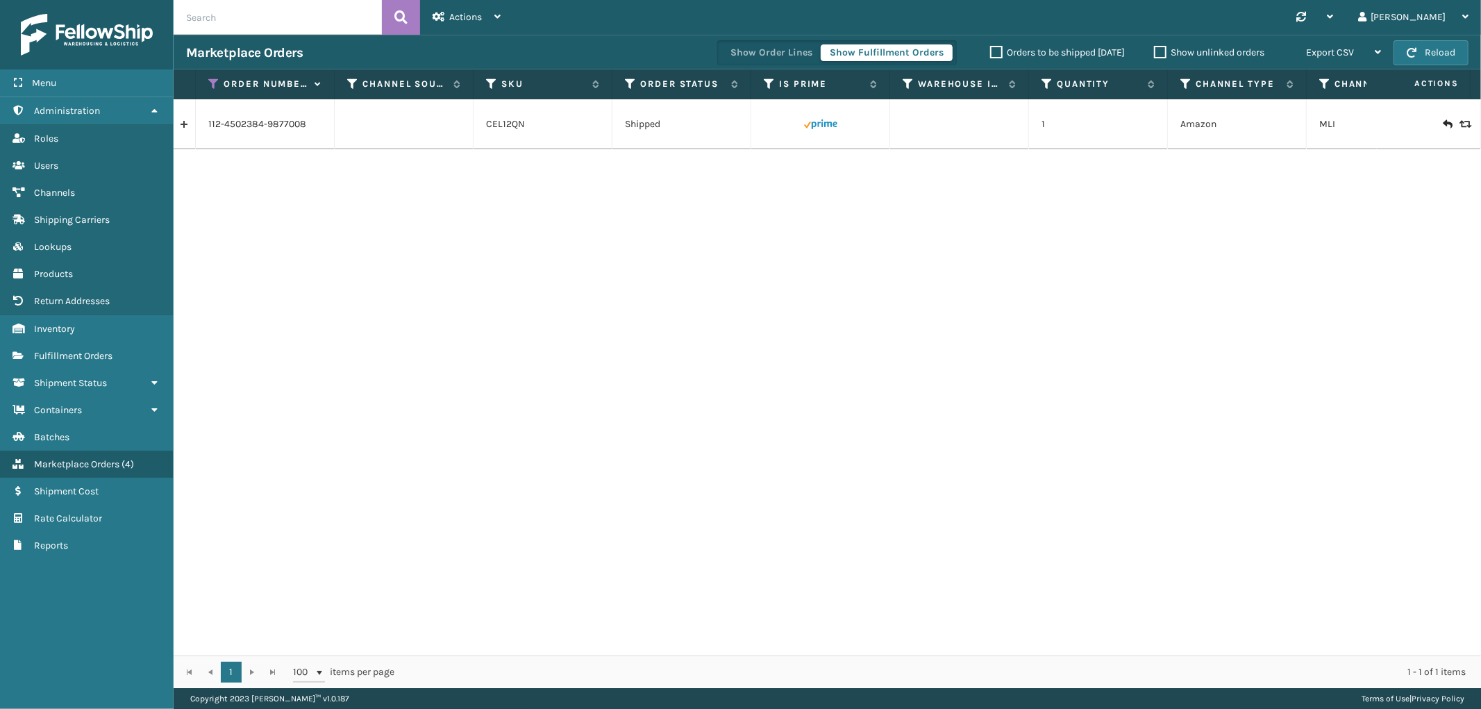
click at [180, 124] on link at bounding box center [185, 124] width 22 height 22
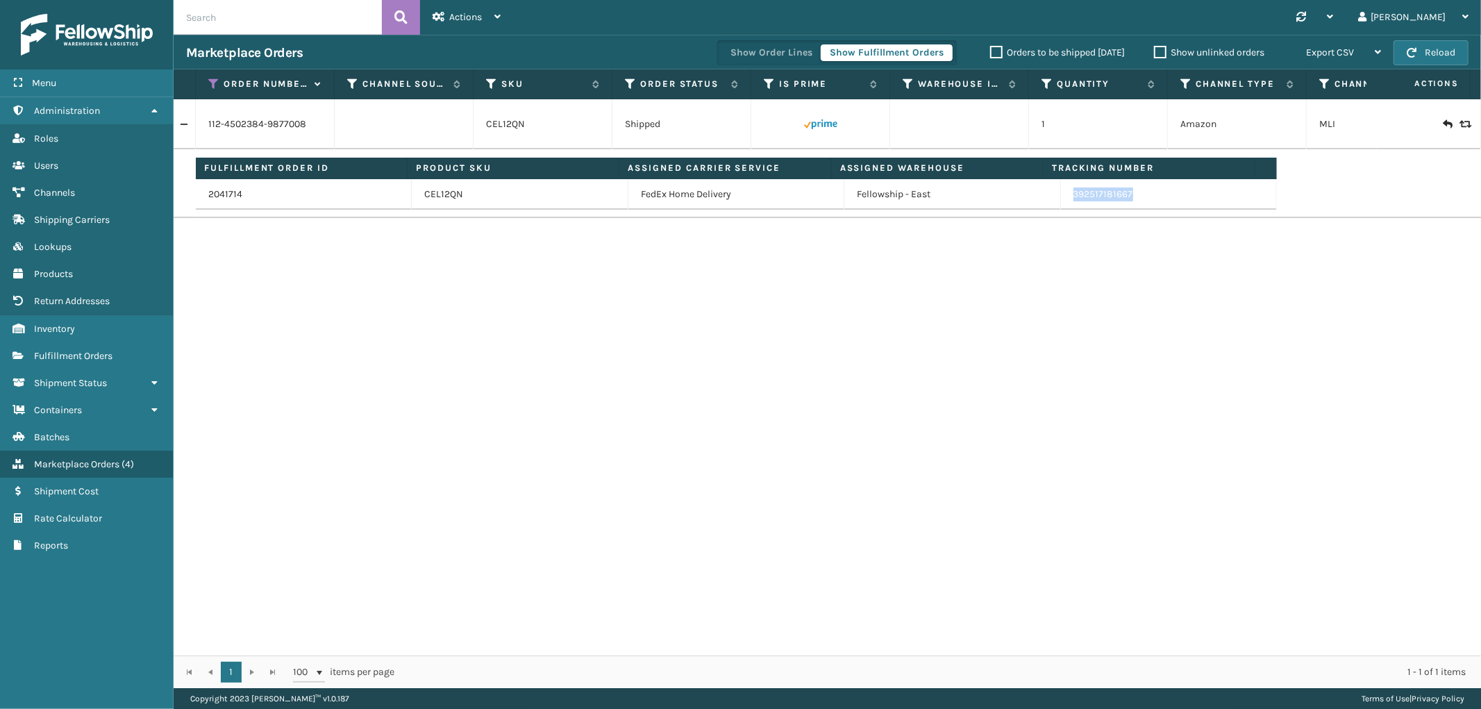
drag, startPoint x: 1154, startPoint y: 196, endPoint x: 1066, endPoint y: 199, distance: 88.2
click at [1066, 199] on td "392517181667" at bounding box center [1169, 194] width 216 height 31
click at [212, 78] on icon at bounding box center [213, 84] width 11 height 12
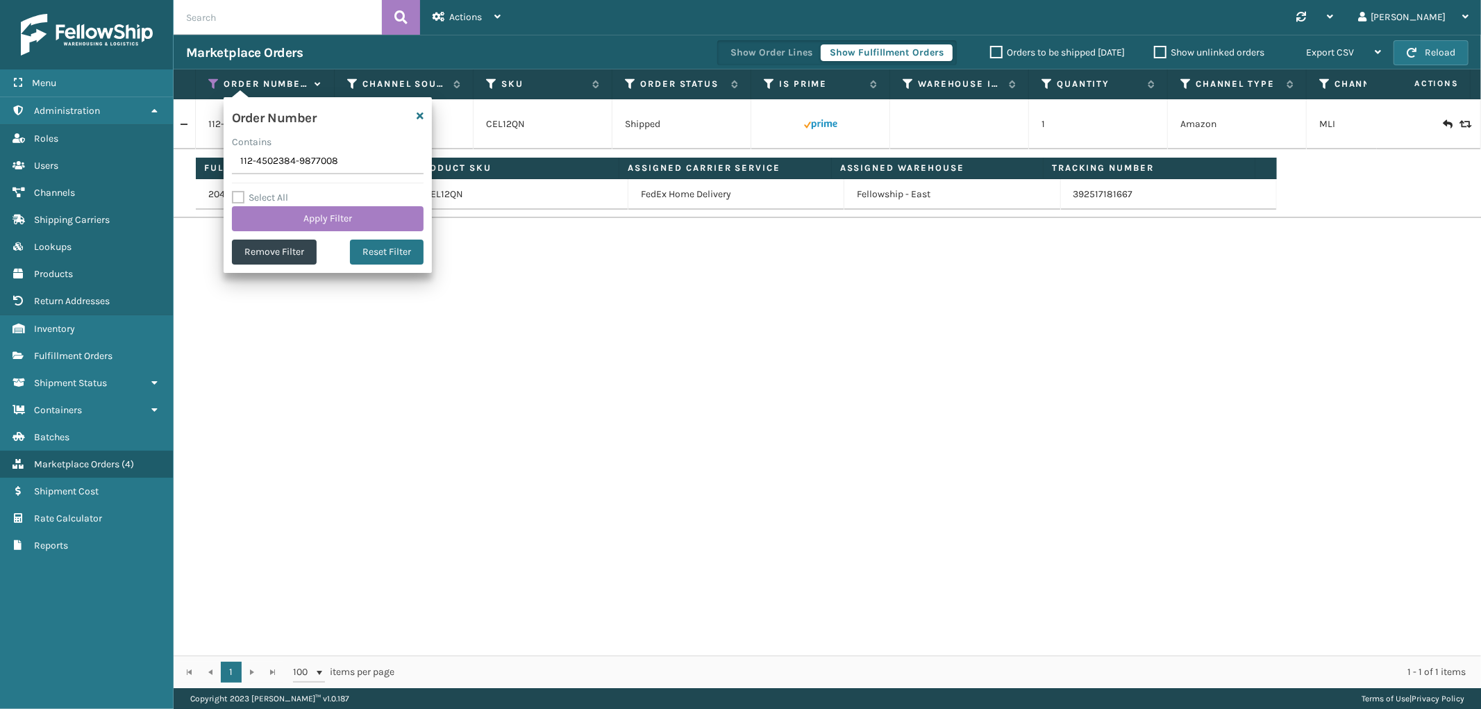
click at [250, 165] on input "112-4502384-9877008" at bounding box center [328, 161] width 192 height 25
type input "113-9635340-6290632"
click at [266, 219] on button "Apply Filter" at bounding box center [328, 218] width 192 height 25
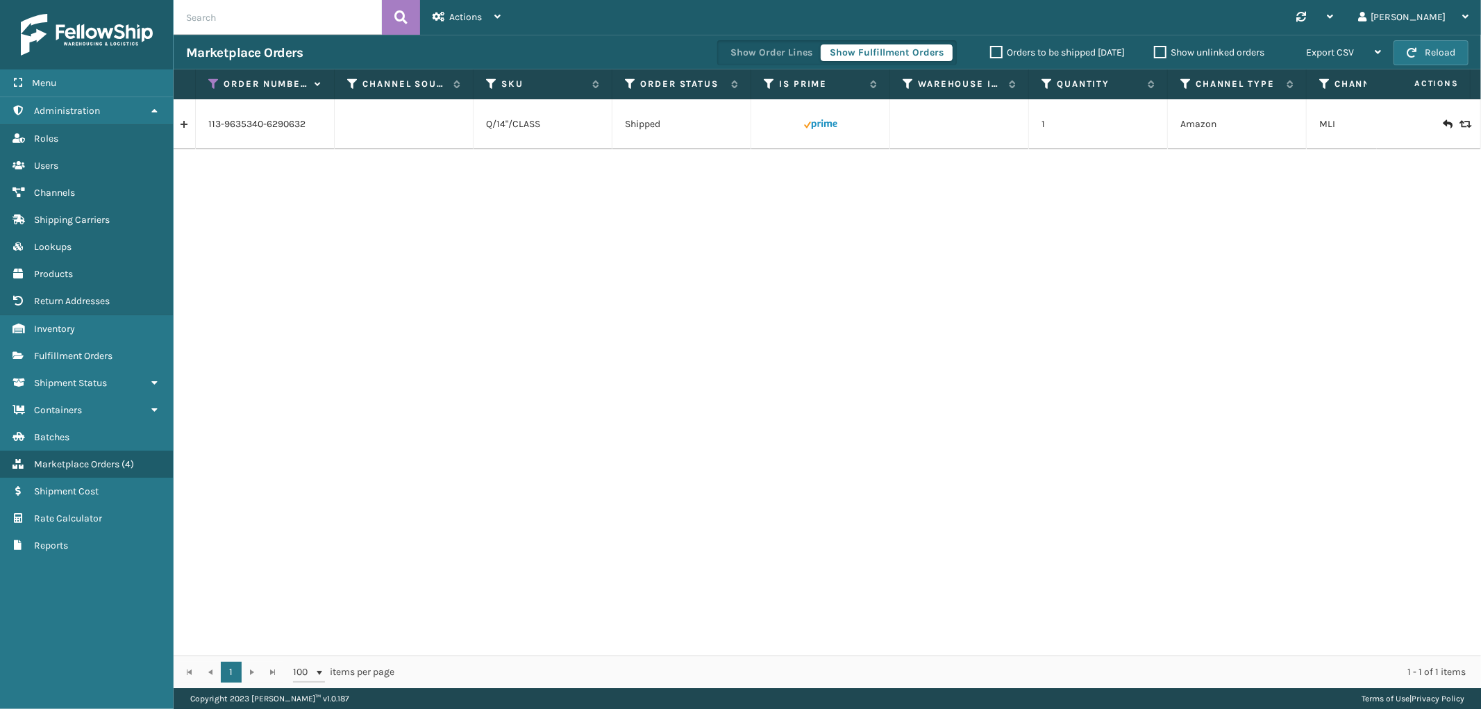
click at [185, 126] on link at bounding box center [185, 124] width 22 height 22
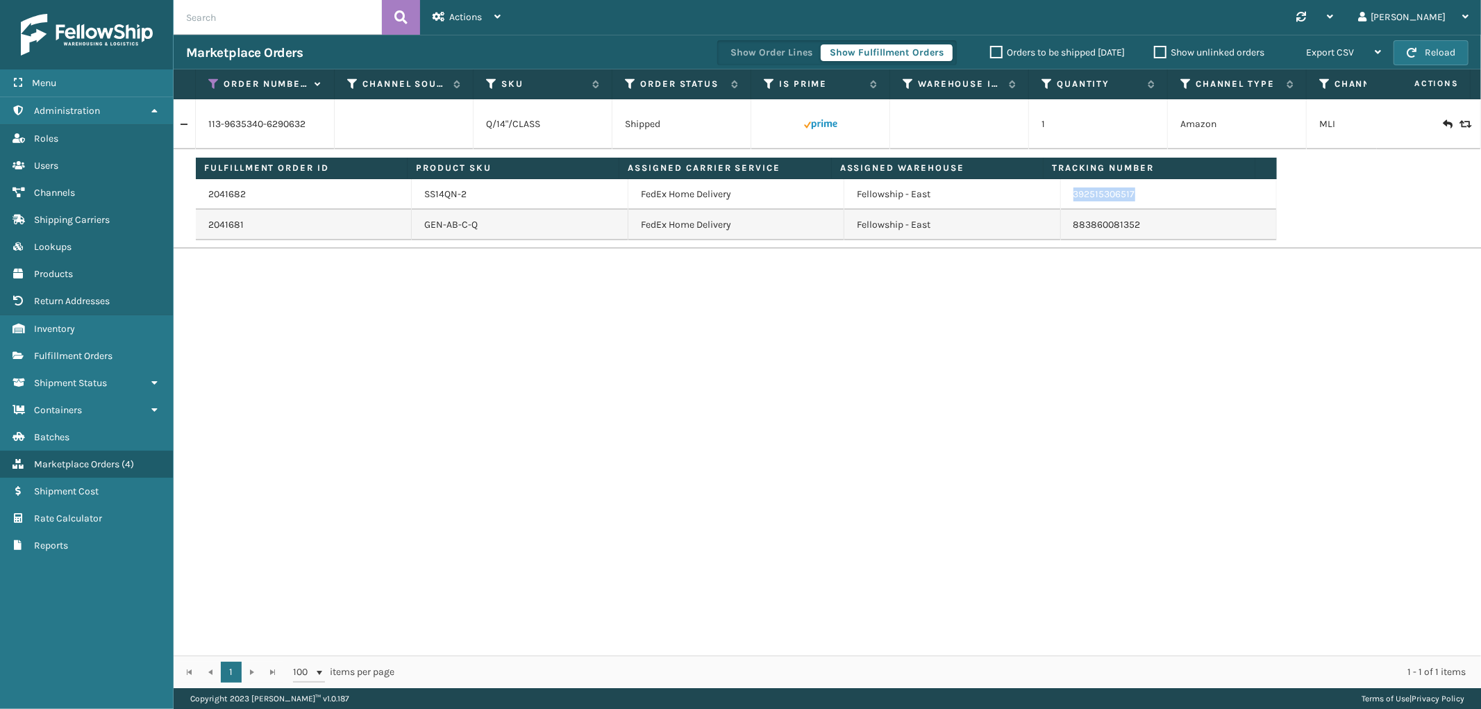
drag, startPoint x: 1151, startPoint y: 199, endPoint x: 1064, endPoint y: 205, distance: 87.0
click at [1064, 205] on td "392515306517" at bounding box center [1169, 194] width 216 height 31
